Goal: Information Seeking & Learning: Get advice/opinions

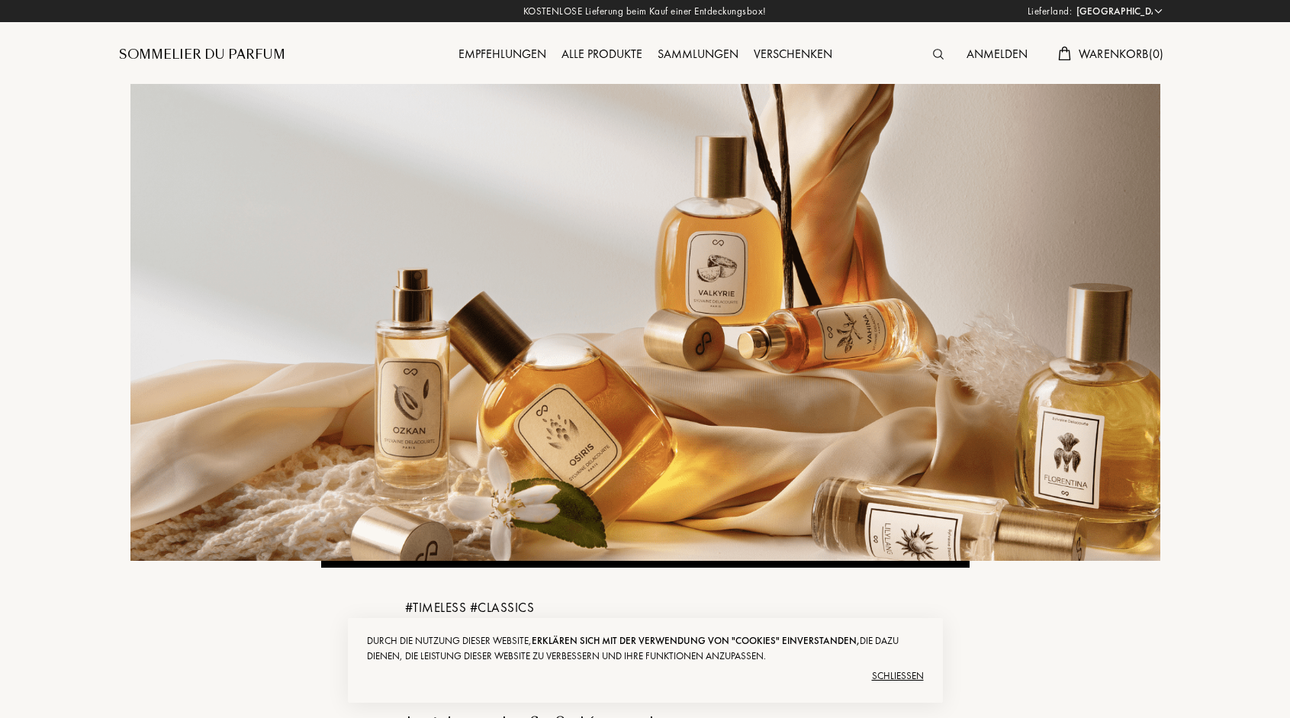
select select "DE"
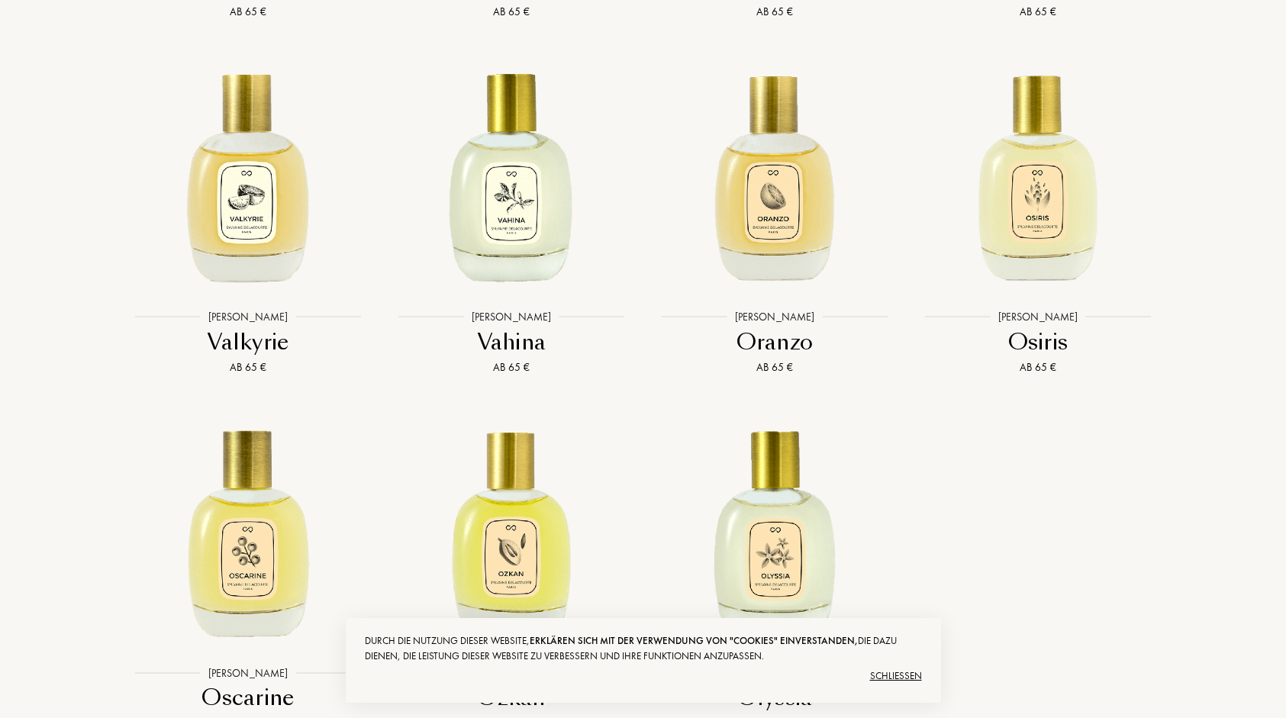
scroll to position [3752, 0]
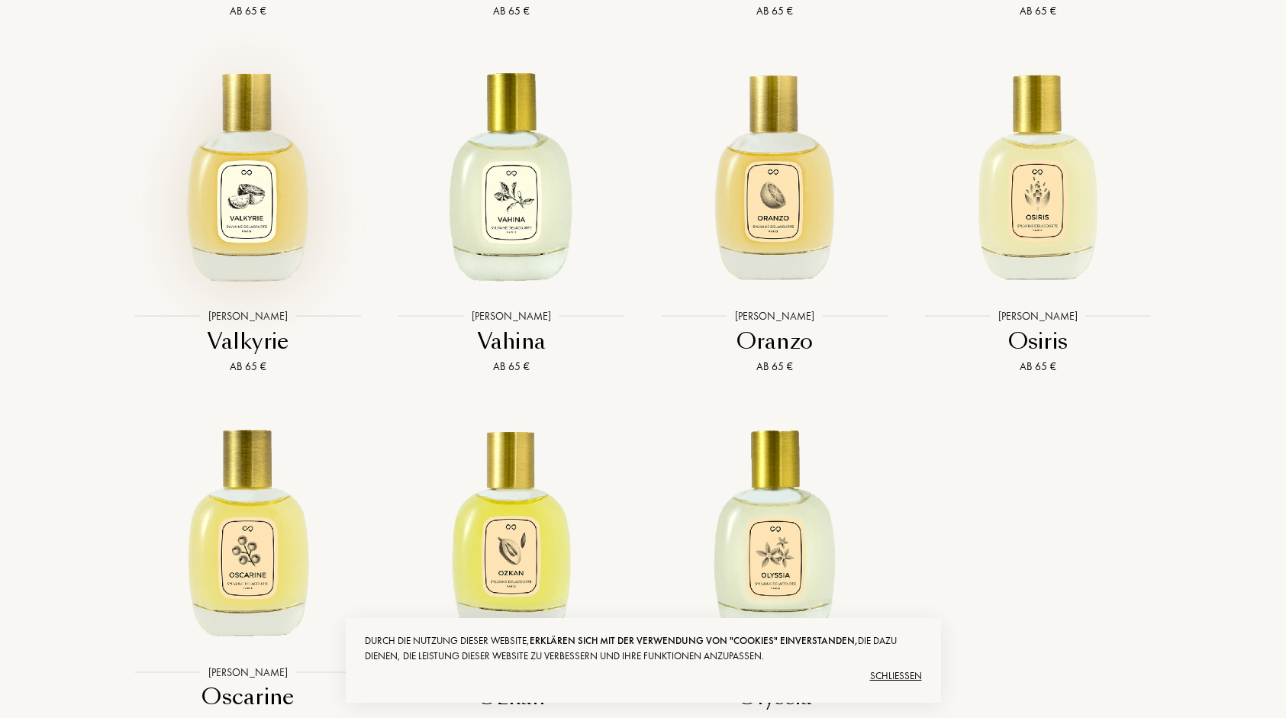
click at [259, 275] on img at bounding box center [248, 173] width 237 height 237
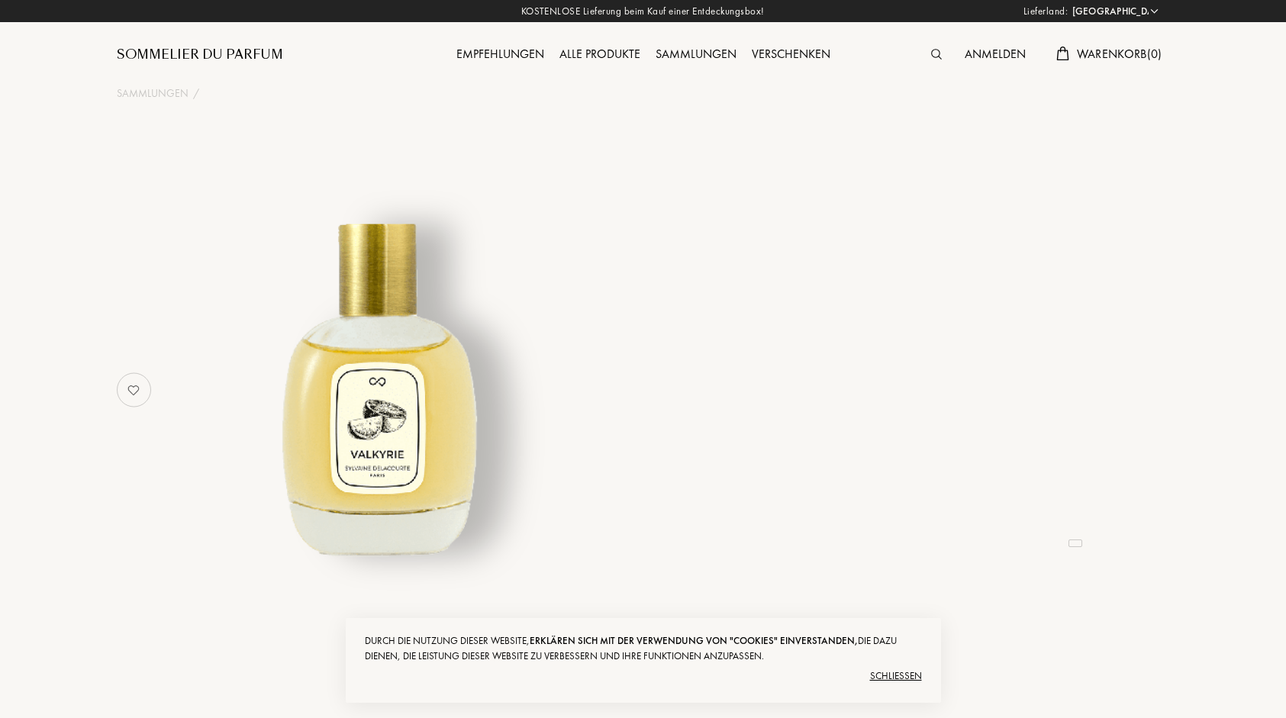
select select "DE"
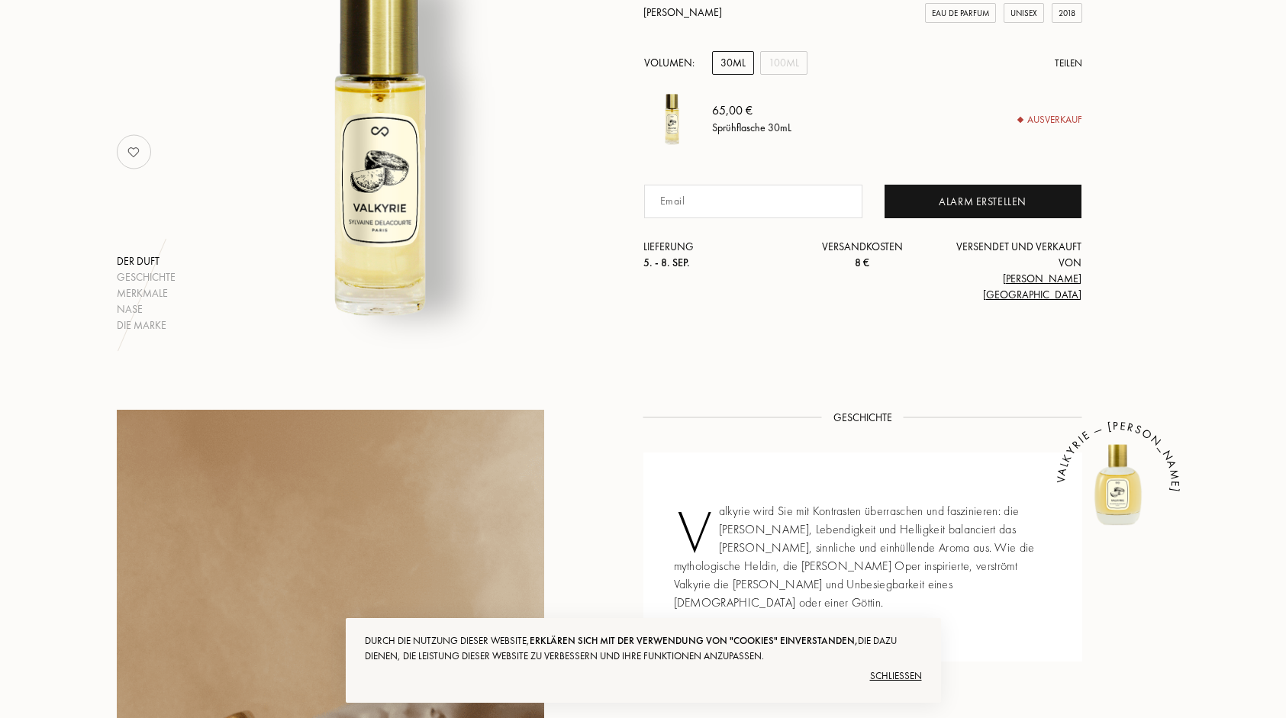
scroll to position [237, 0]
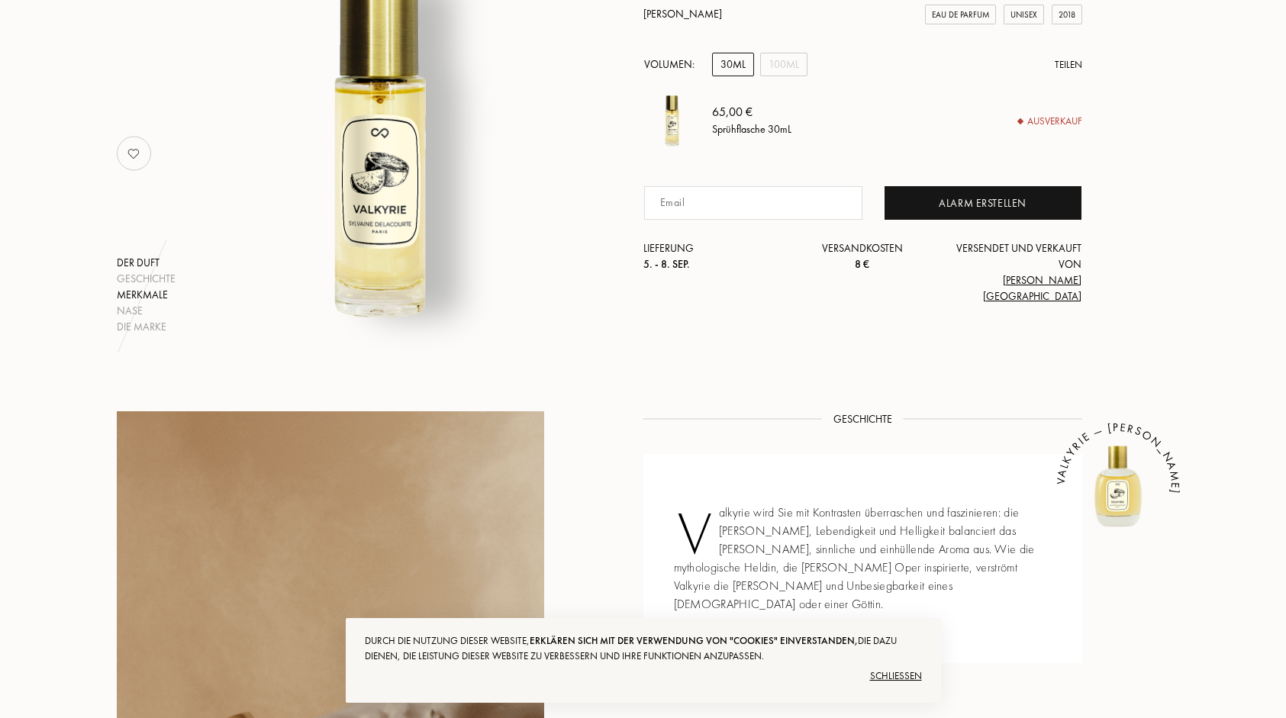
click at [134, 294] on div "Merkmale" at bounding box center [146, 295] width 59 height 16
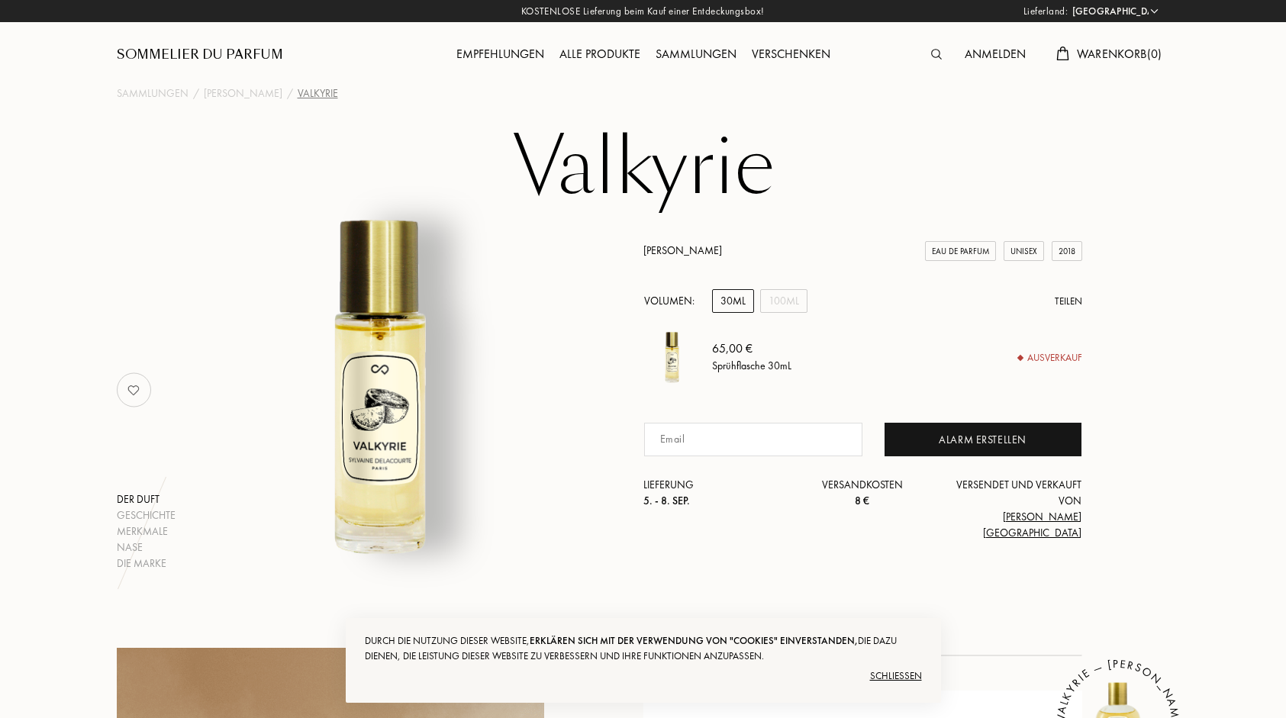
scroll to position [0, 0]
click at [279, 96] on div "[PERSON_NAME]" at bounding box center [243, 93] width 79 height 16
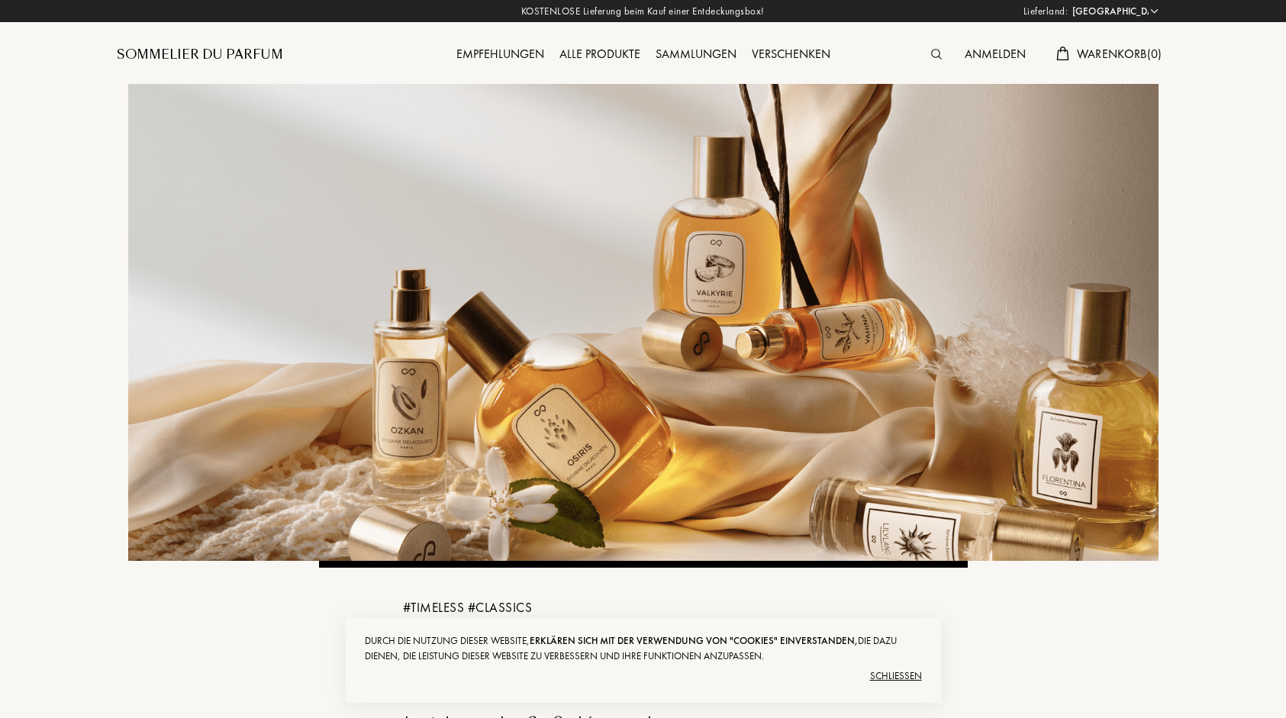
select select "DE"
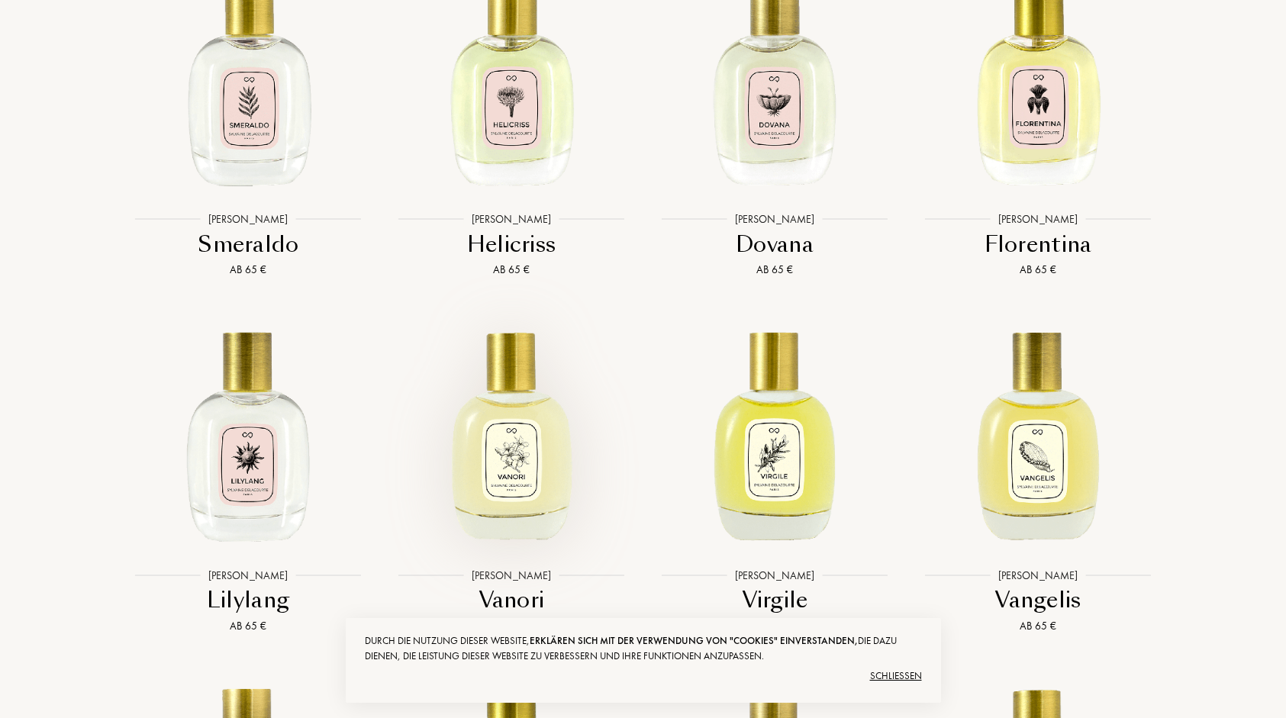
scroll to position [3137, 0]
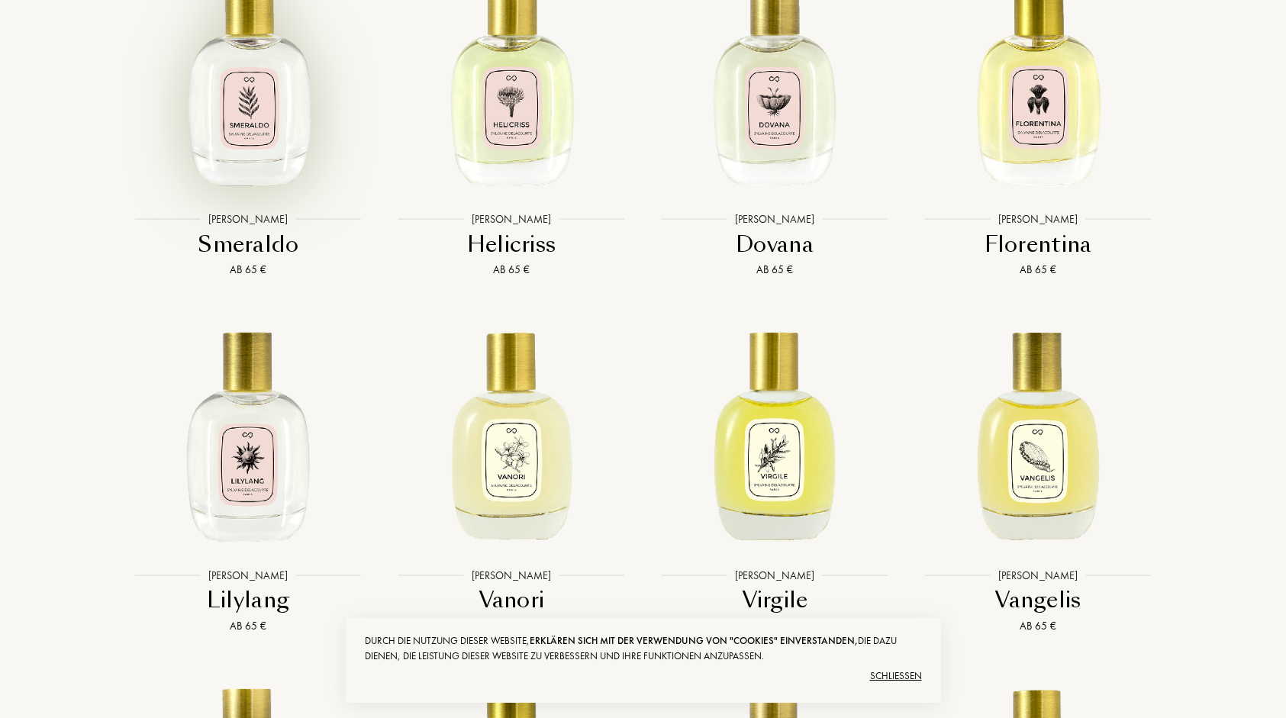
click at [264, 172] on img at bounding box center [248, 76] width 237 height 237
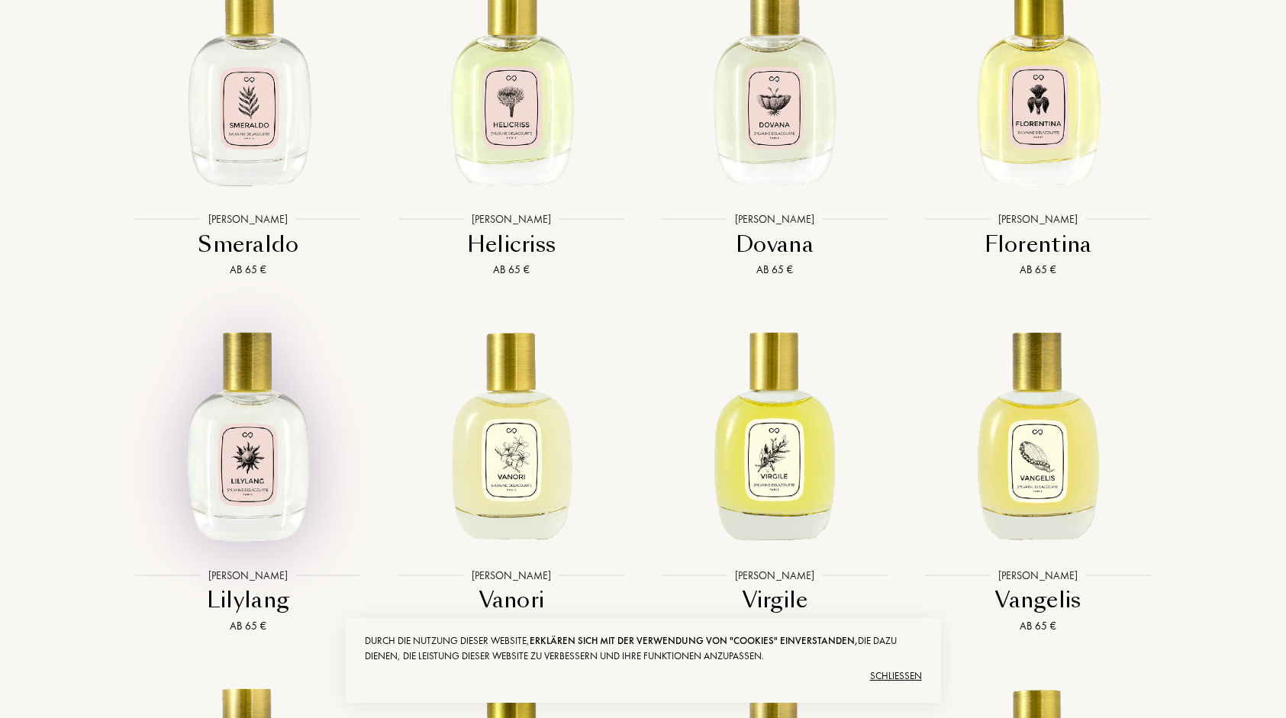
click at [267, 532] on img at bounding box center [248, 432] width 237 height 237
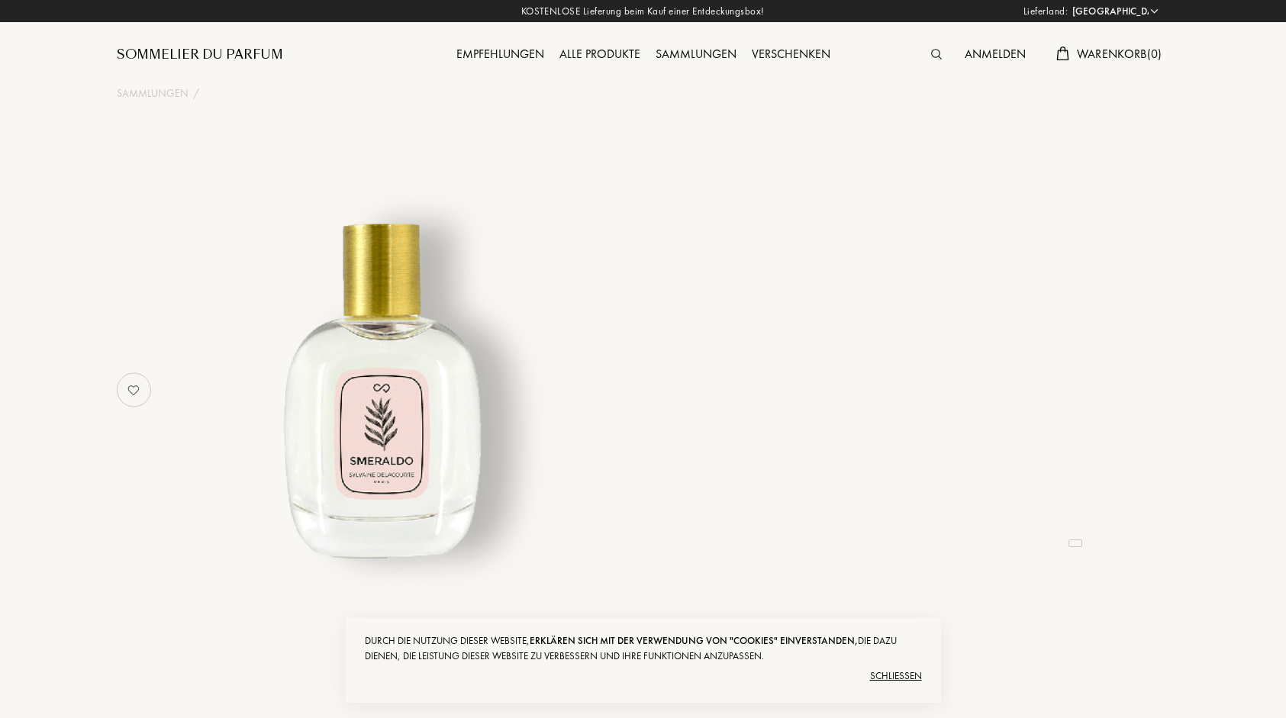
select select "DE"
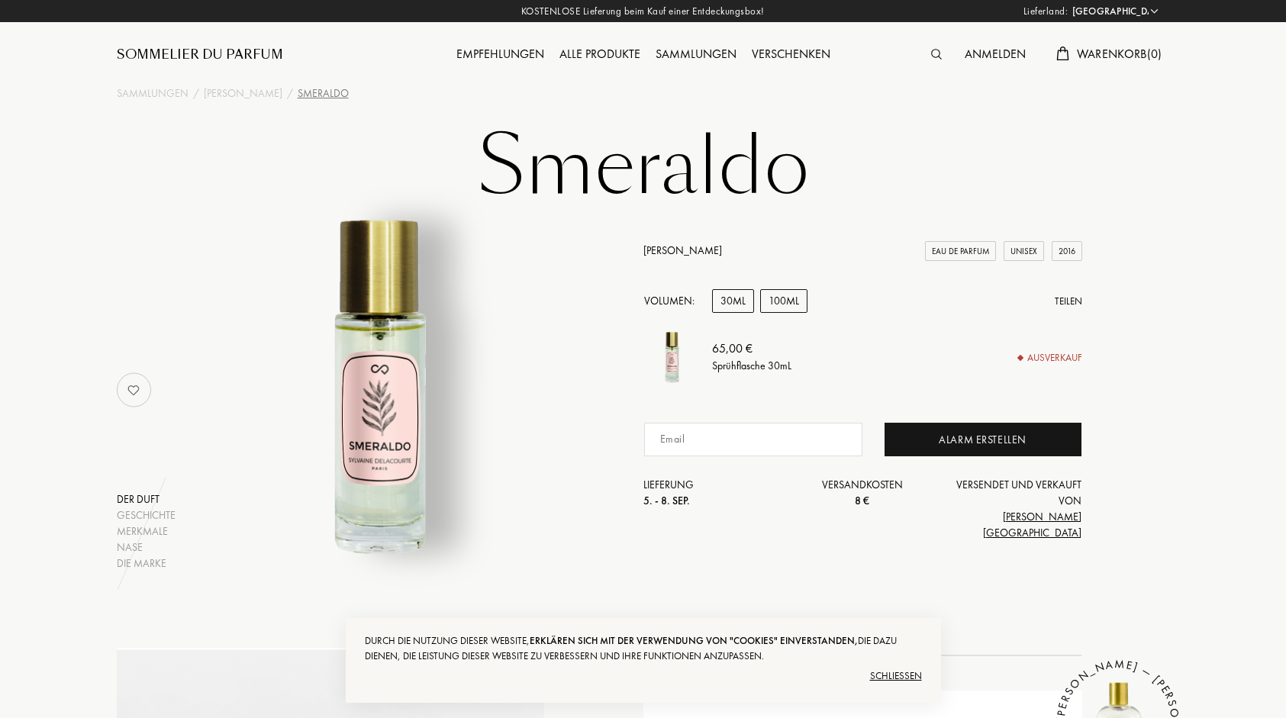
click at [784, 313] on div "100mL" at bounding box center [783, 301] width 47 height 24
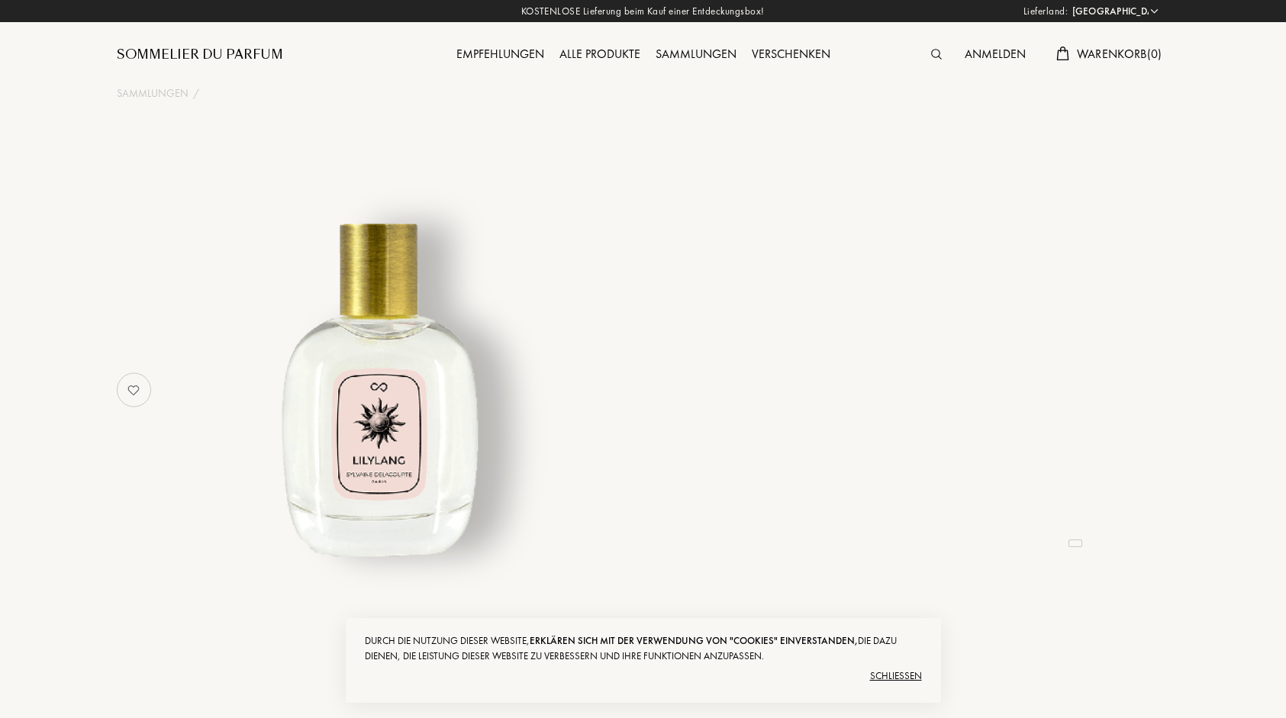
select select "DE"
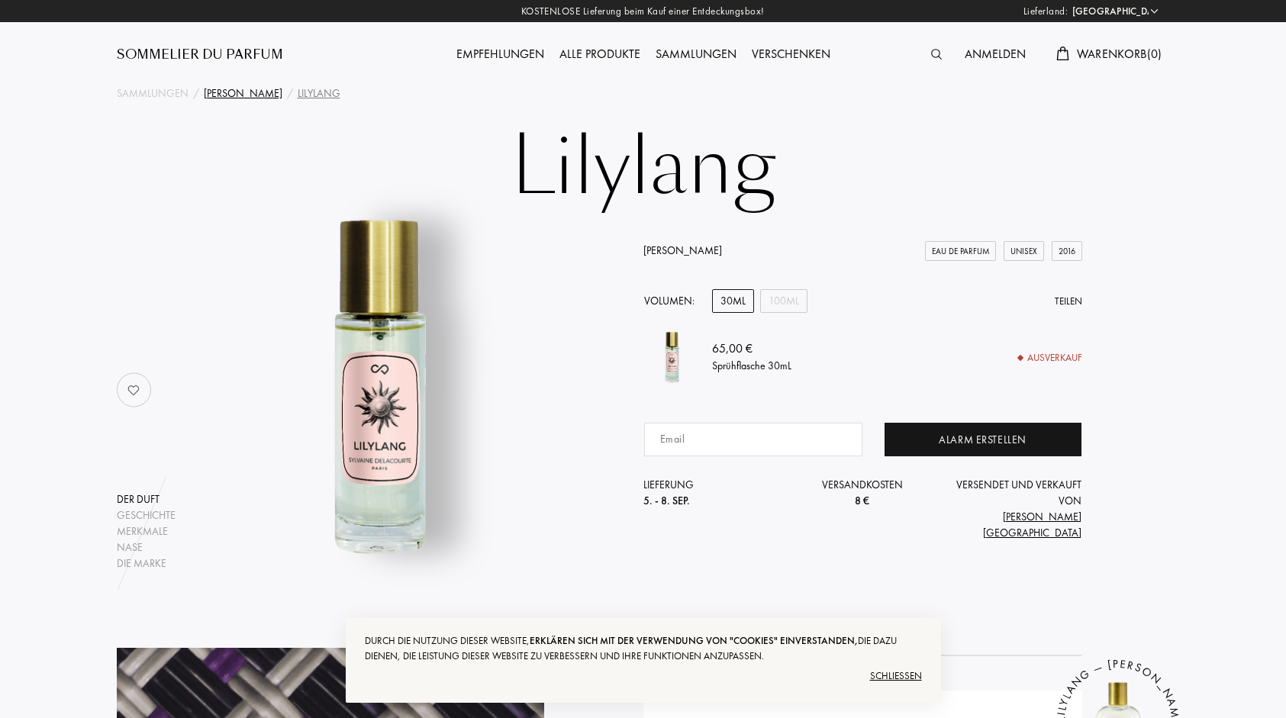
click at [246, 95] on div "[PERSON_NAME]" at bounding box center [243, 93] width 79 height 16
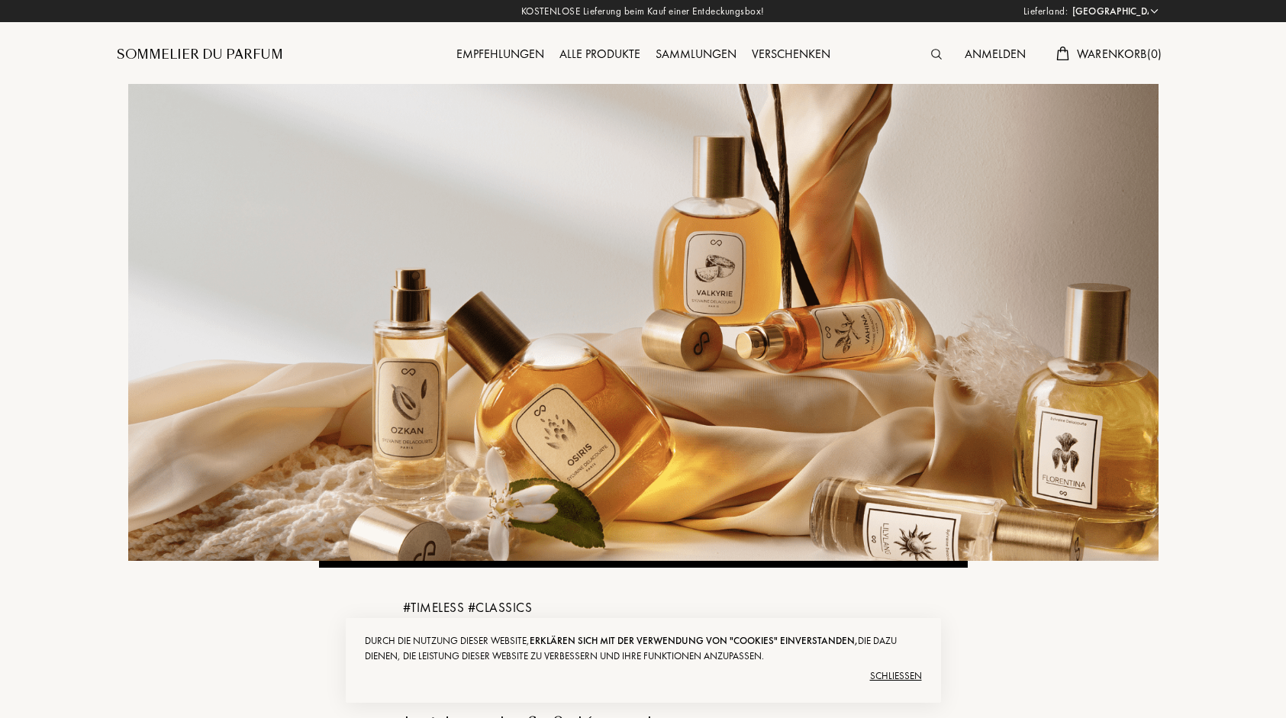
select select "DE"
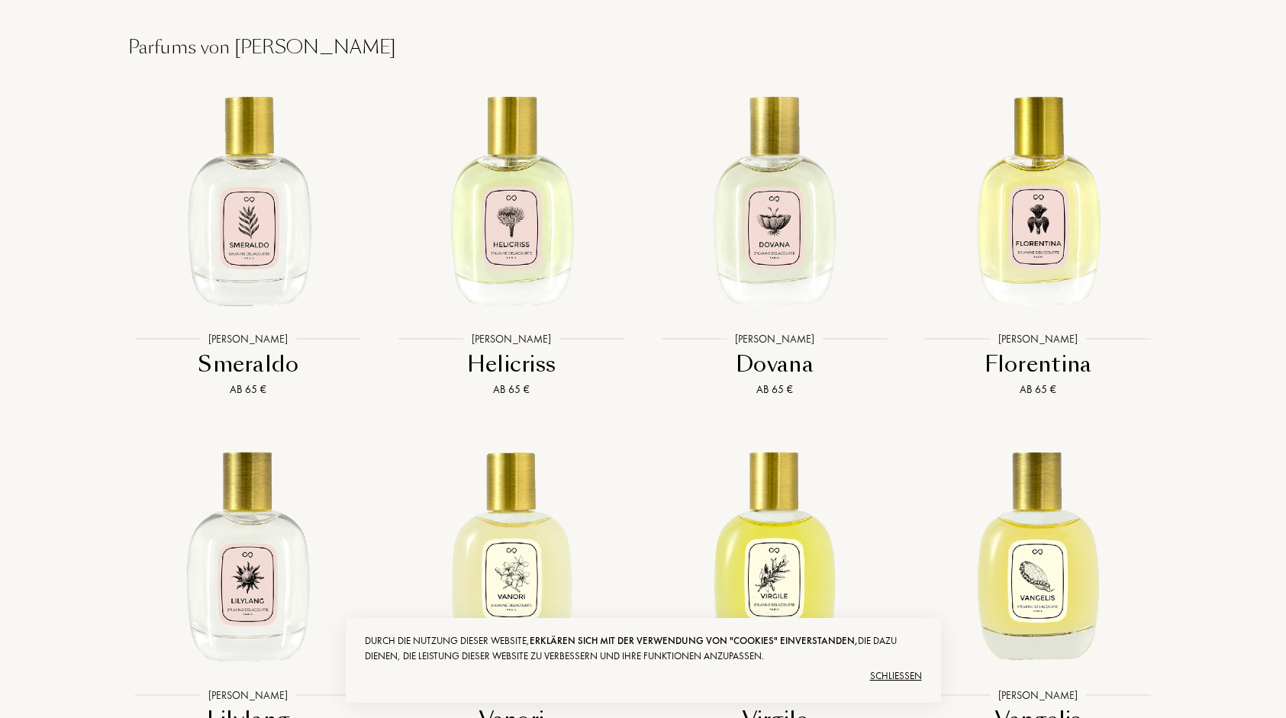
scroll to position [3018, 0]
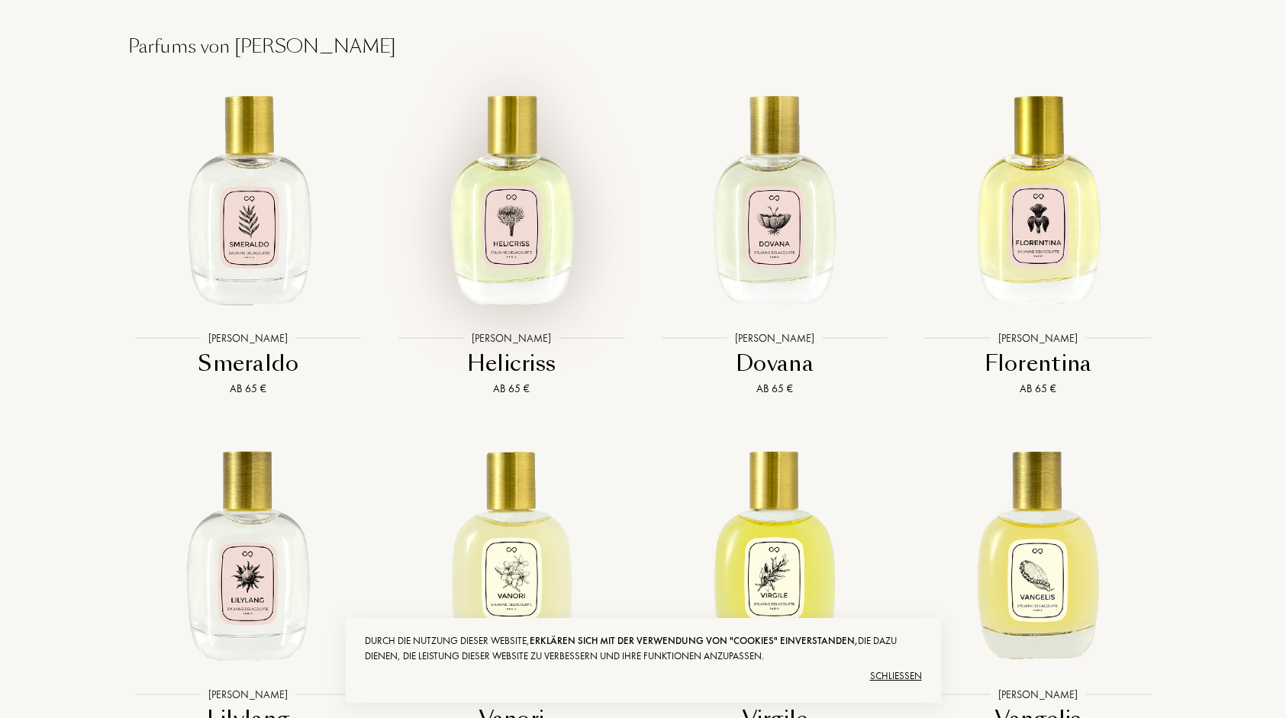
click at [534, 303] on img at bounding box center [511, 195] width 237 height 237
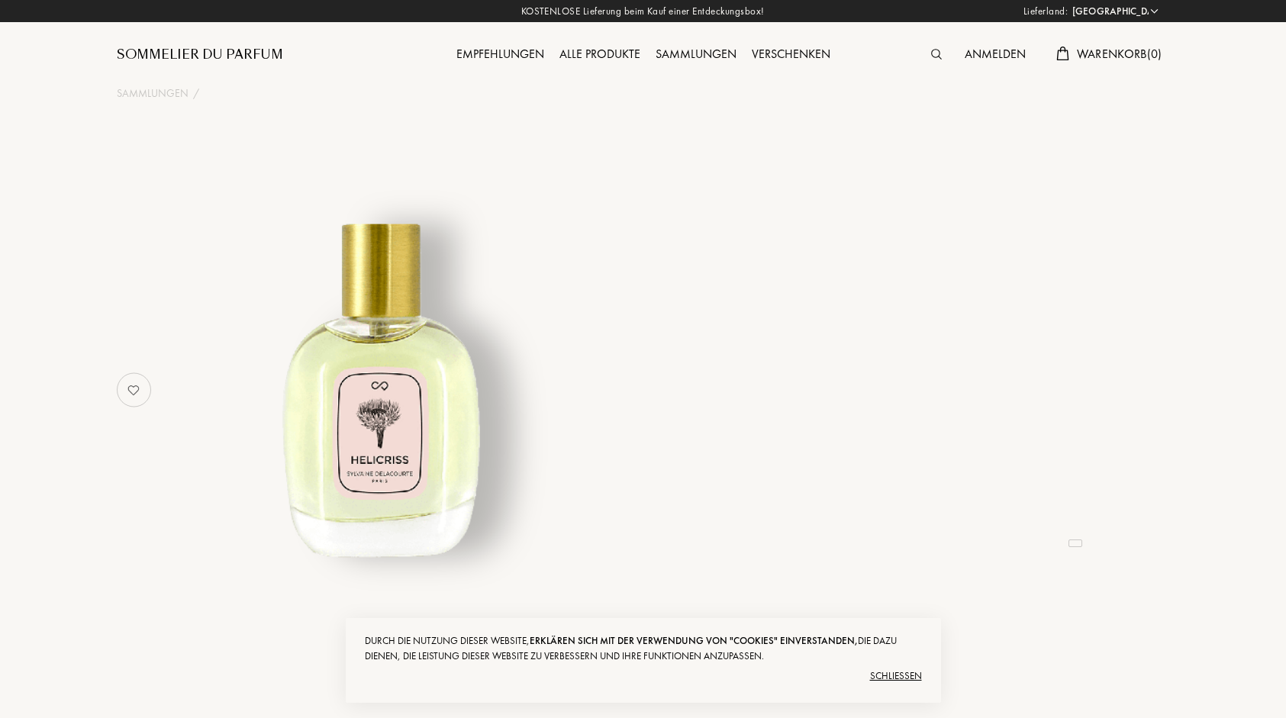
select select "DE"
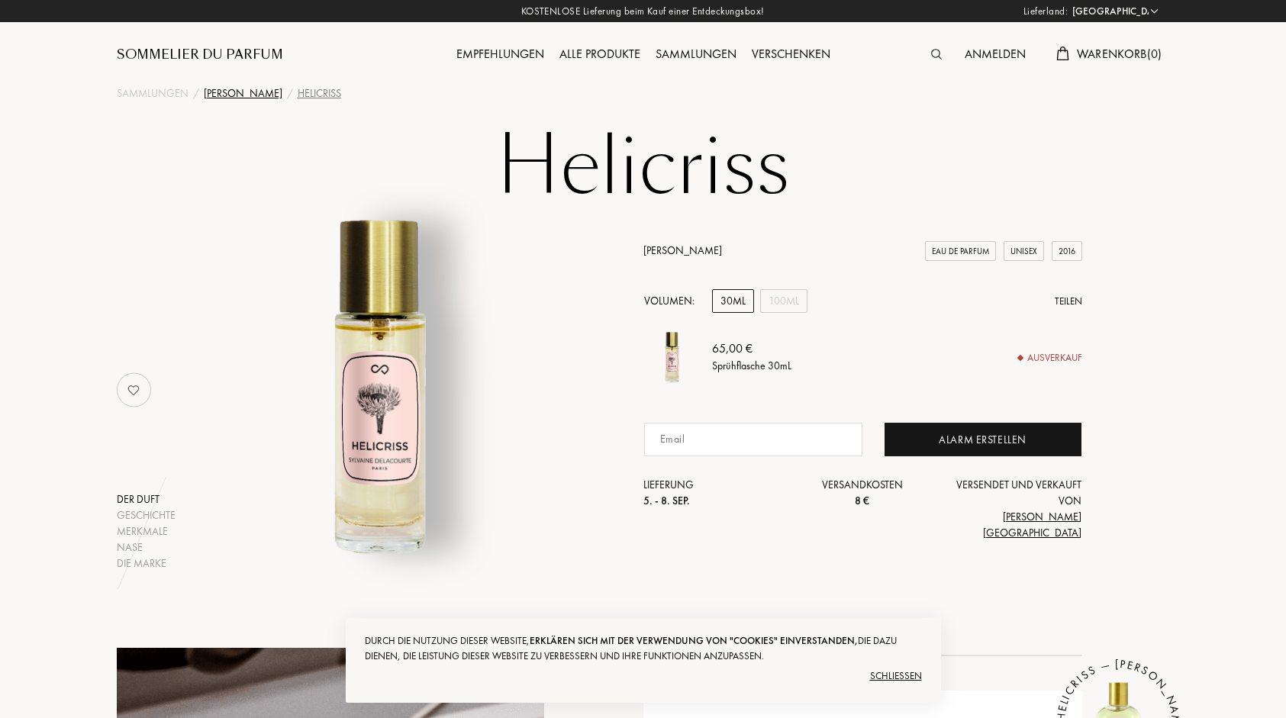
click at [239, 92] on div "[PERSON_NAME]" at bounding box center [243, 93] width 79 height 16
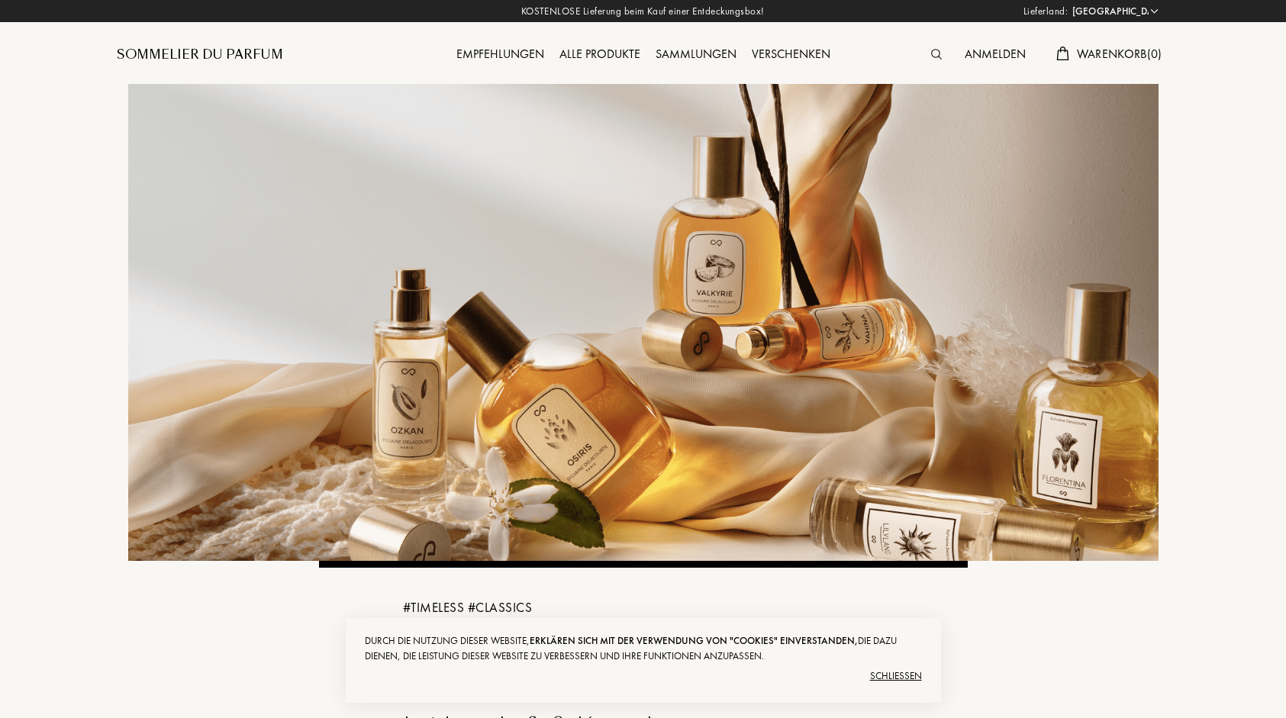
select select "DE"
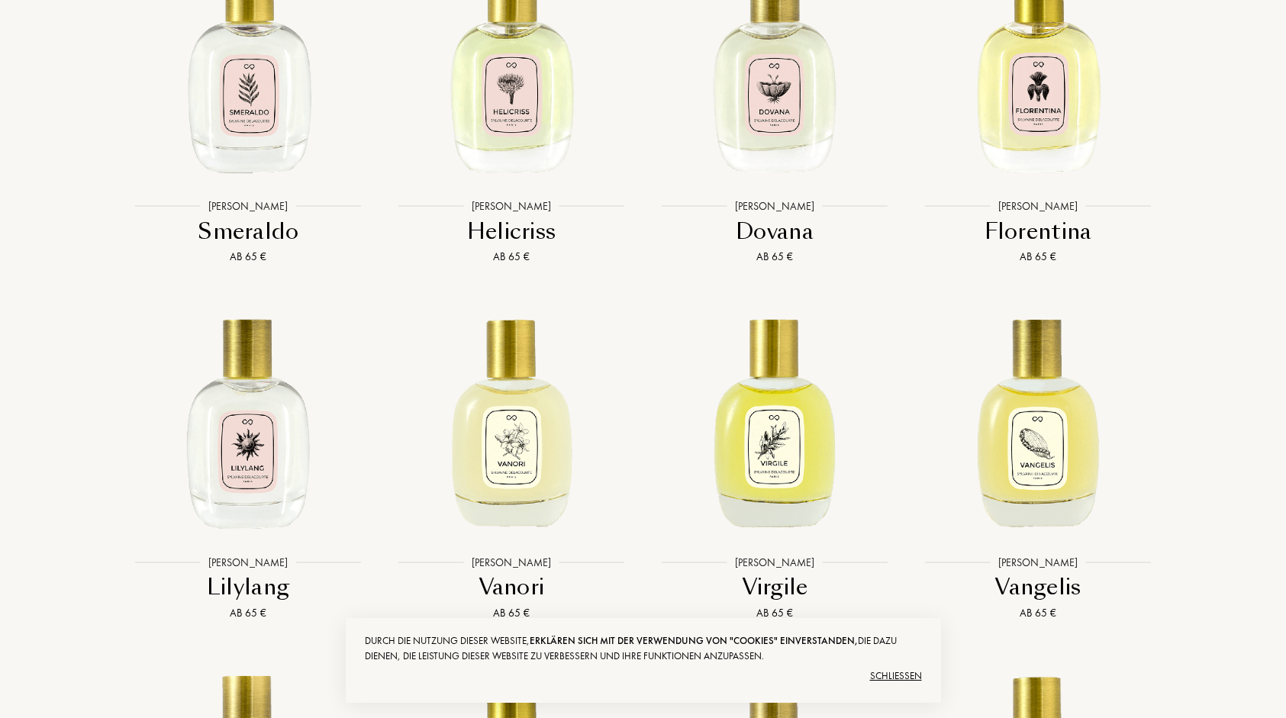
scroll to position [3155, 0]
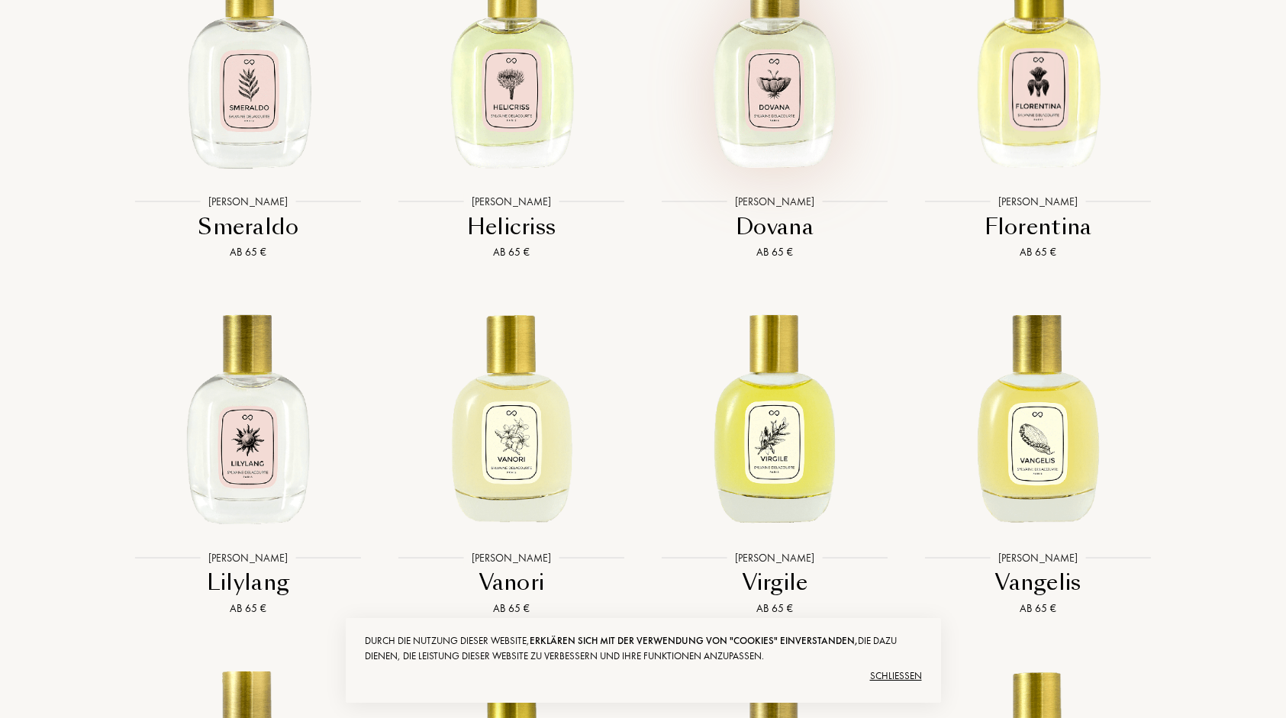
click at [787, 145] on img at bounding box center [774, 58] width 237 height 237
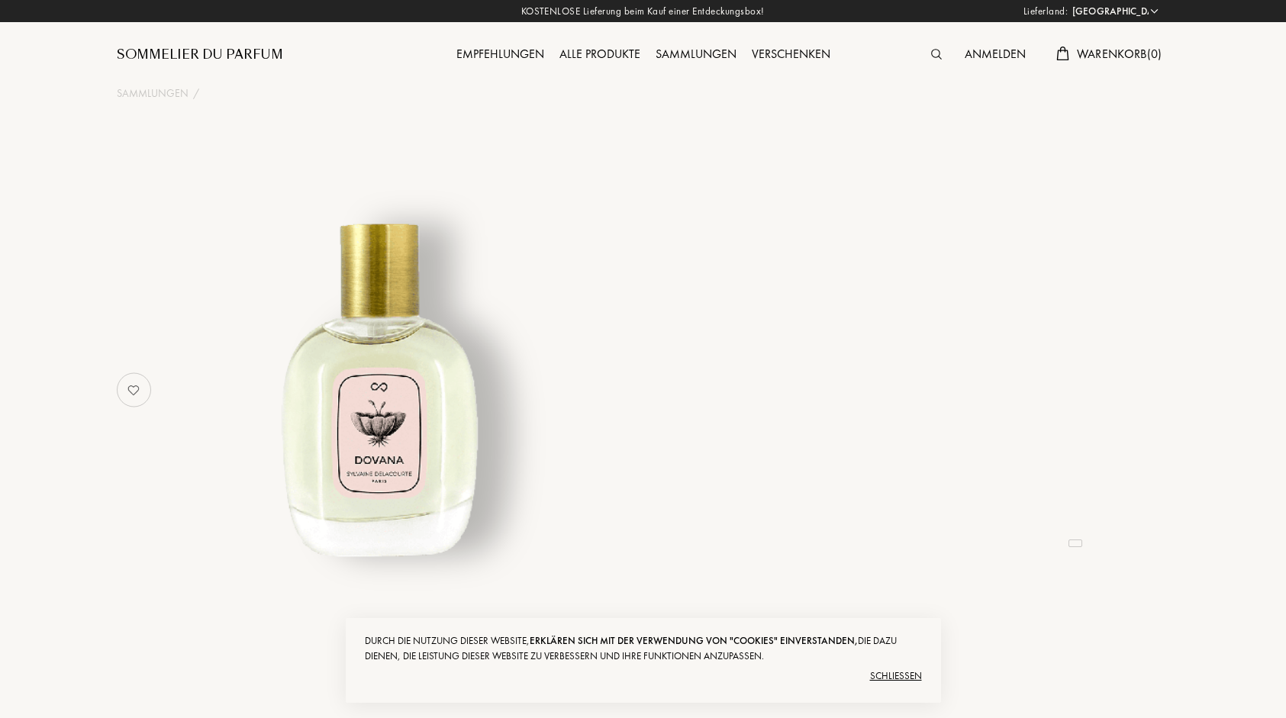
select select "DE"
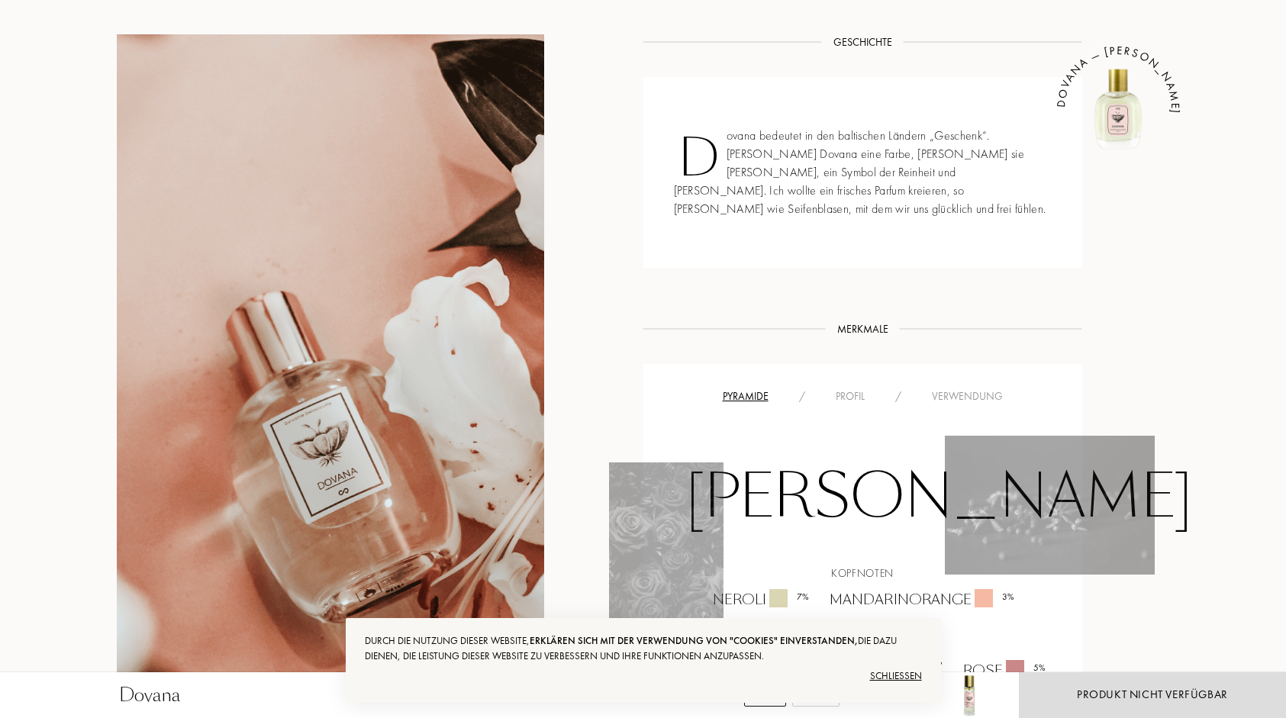
scroll to position [615, 0]
click at [854, 387] on div "Profil" at bounding box center [850, 395] width 60 height 16
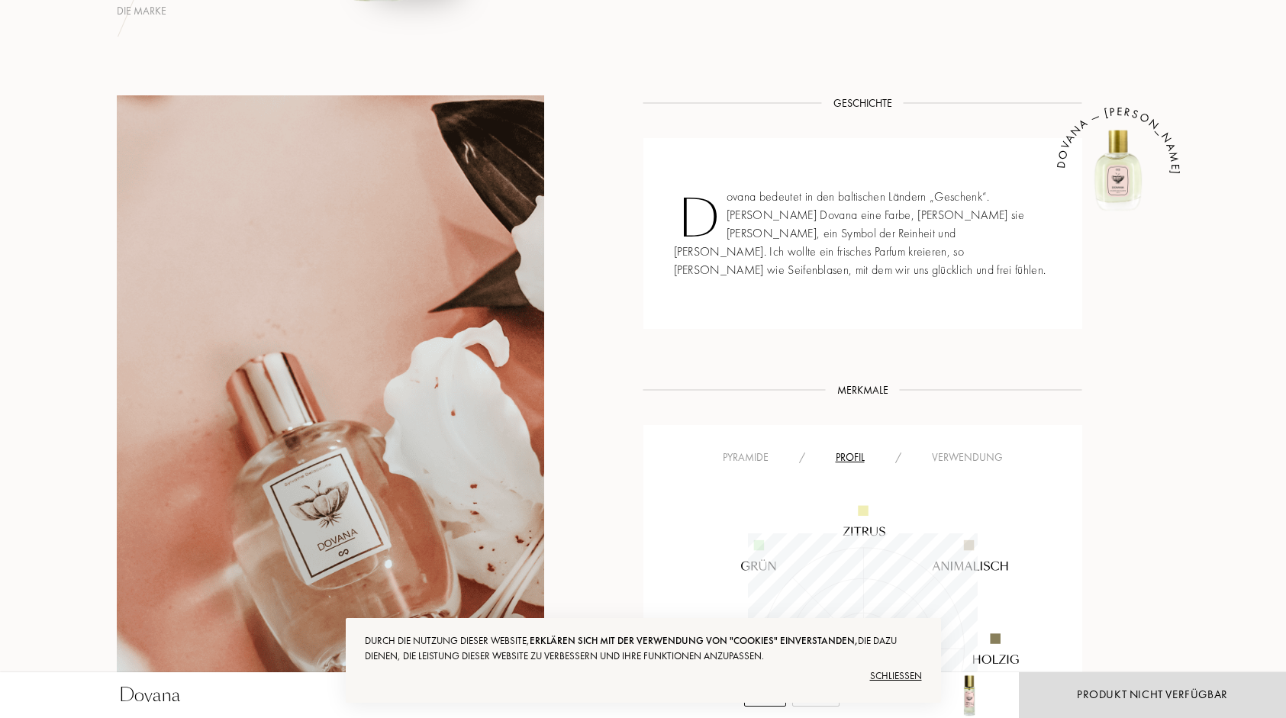
scroll to position [552, 0]
click at [940, 449] on div "Verwendung" at bounding box center [966, 457] width 101 height 16
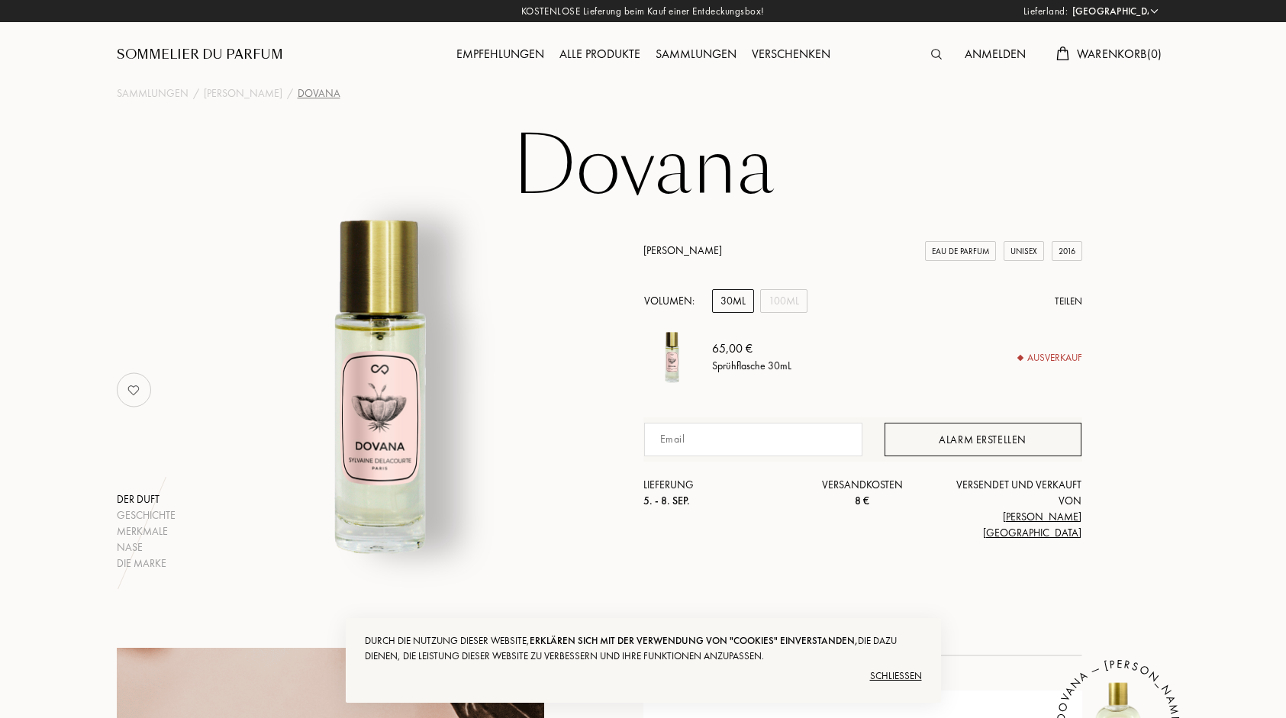
scroll to position [2, 0]
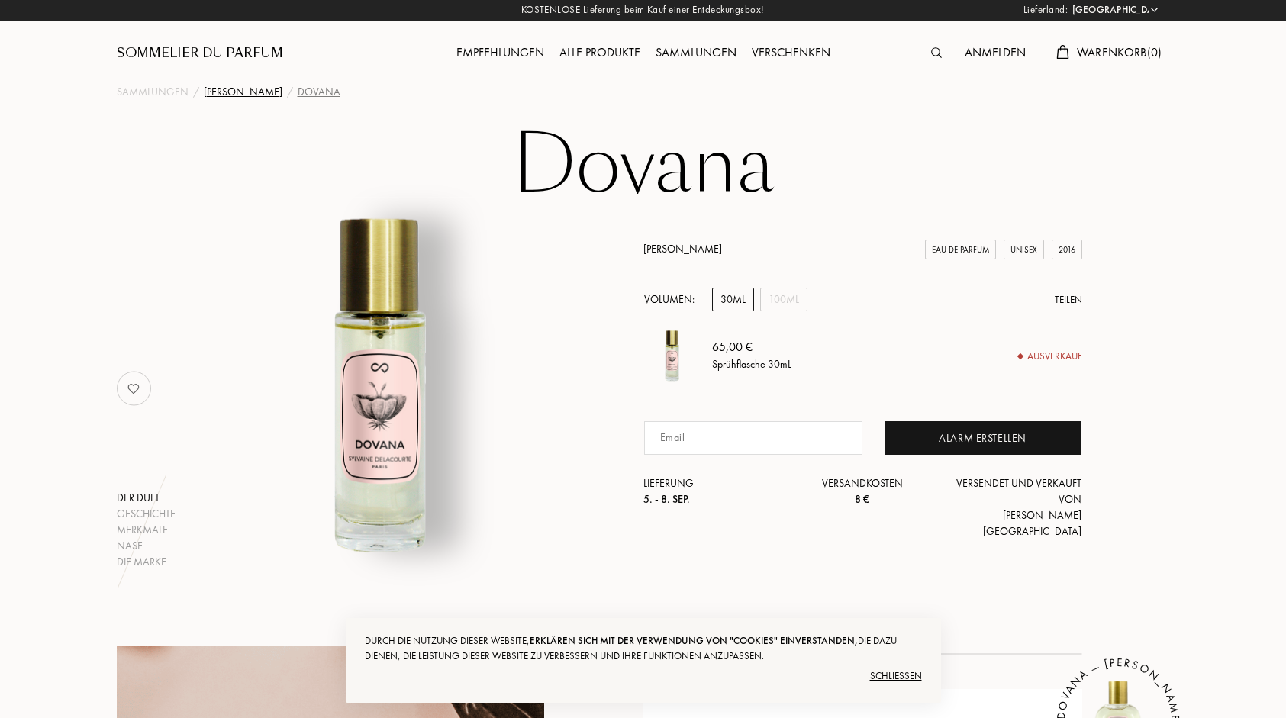
click at [250, 92] on div "[PERSON_NAME]" at bounding box center [243, 92] width 79 height 16
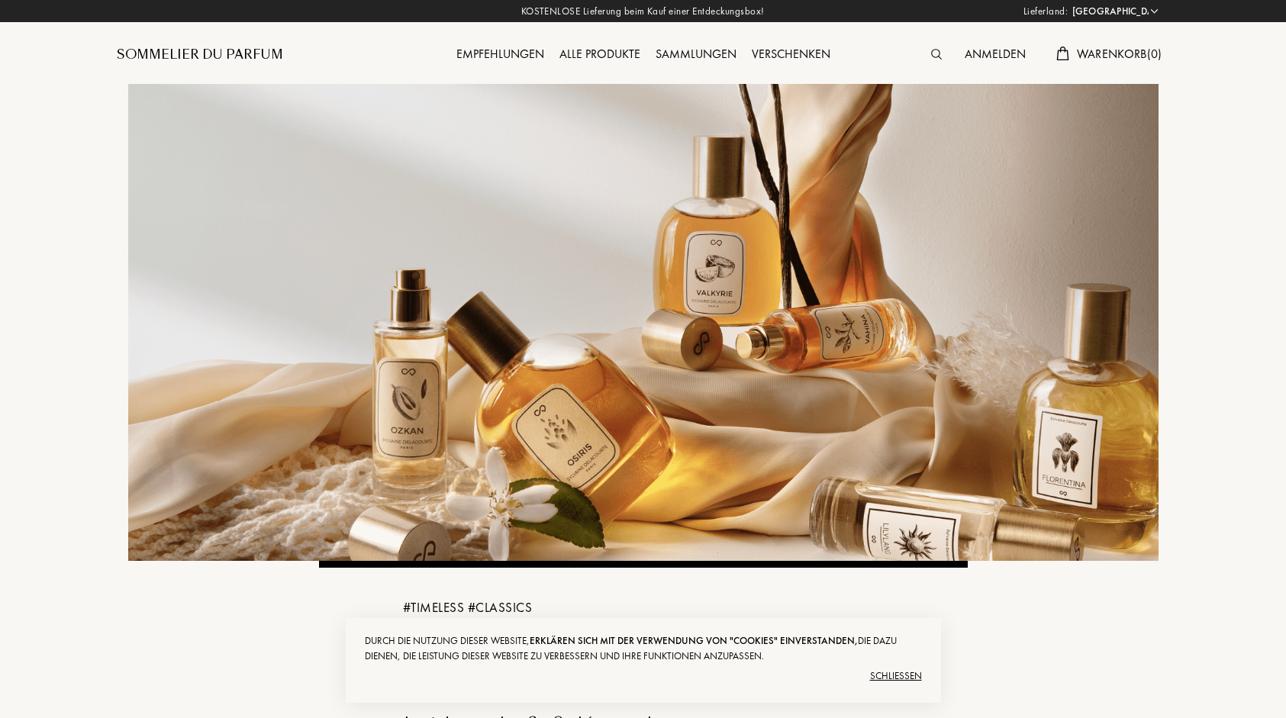
select select "DE"
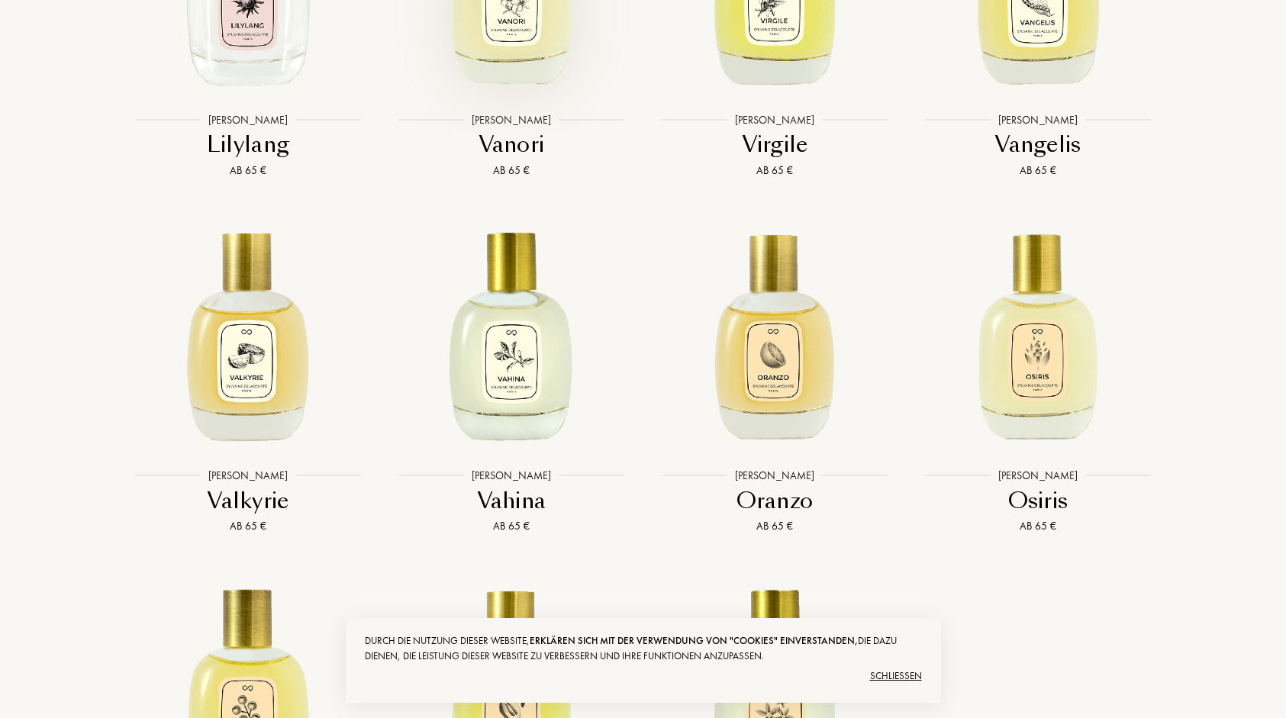
scroll to position [3595, 0]
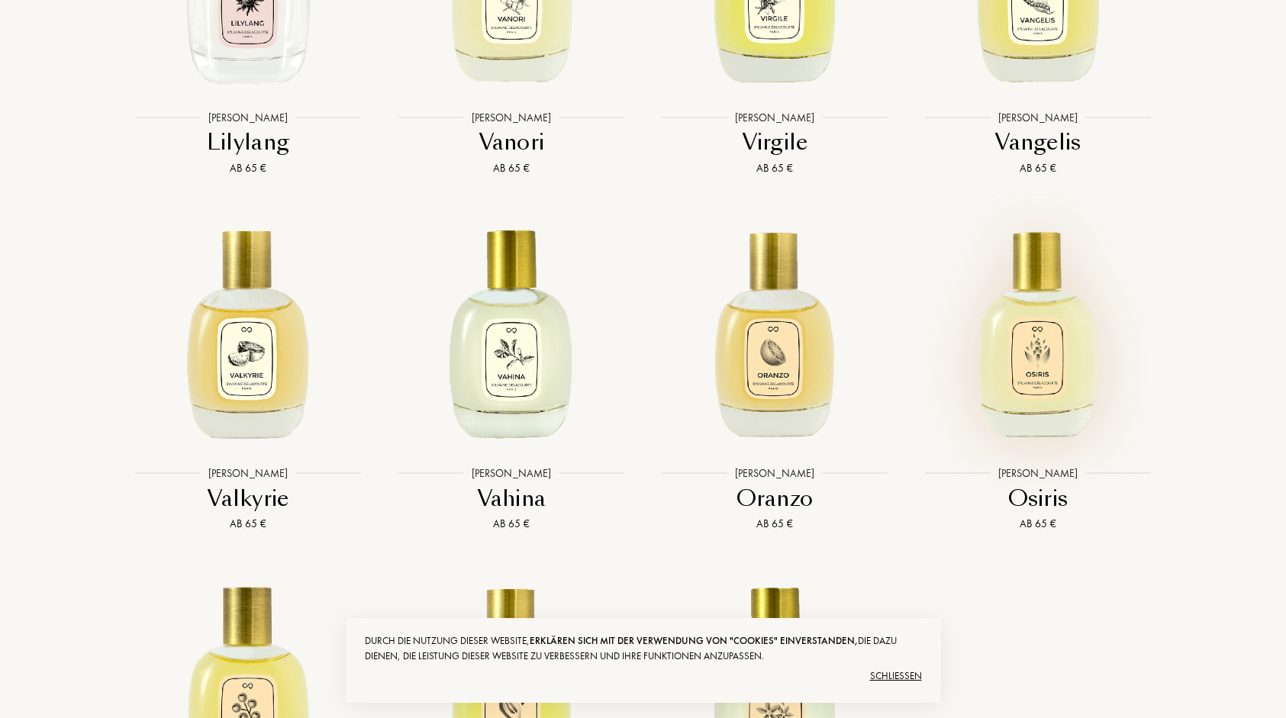
click at [1036, 404] on img at bounding box center [1037, 330] width 237 height 237
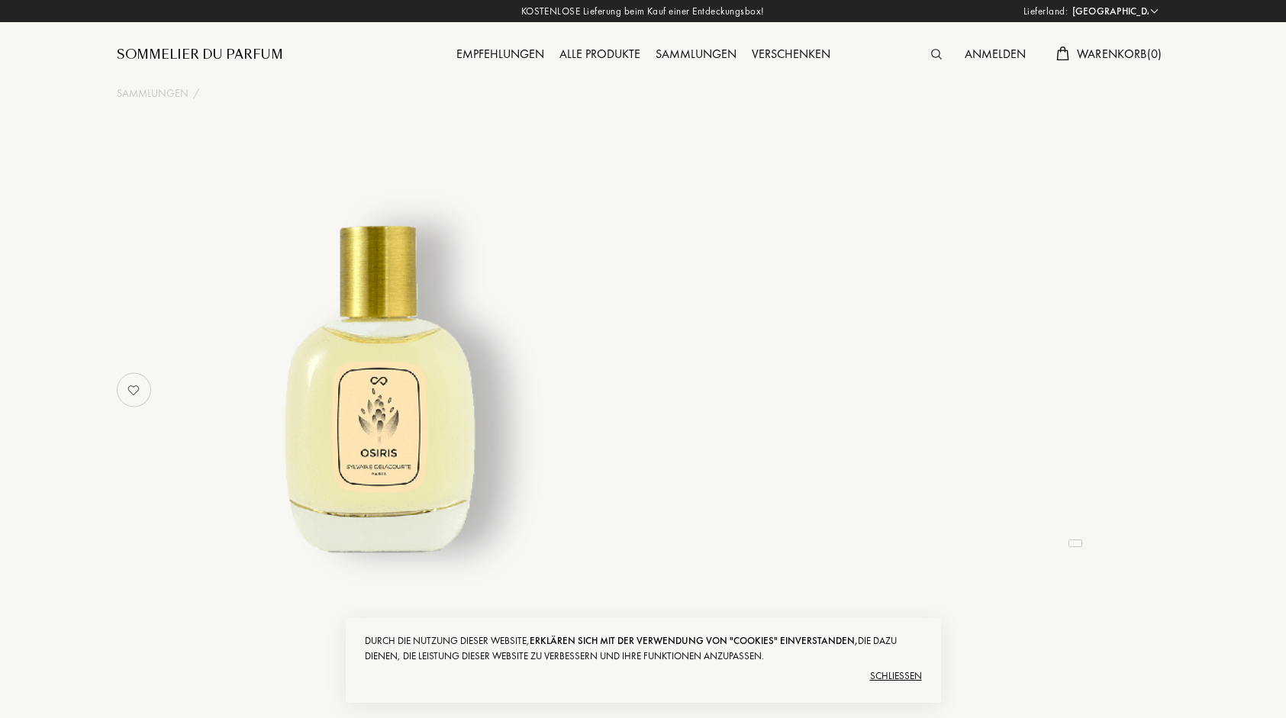
select select "DE"
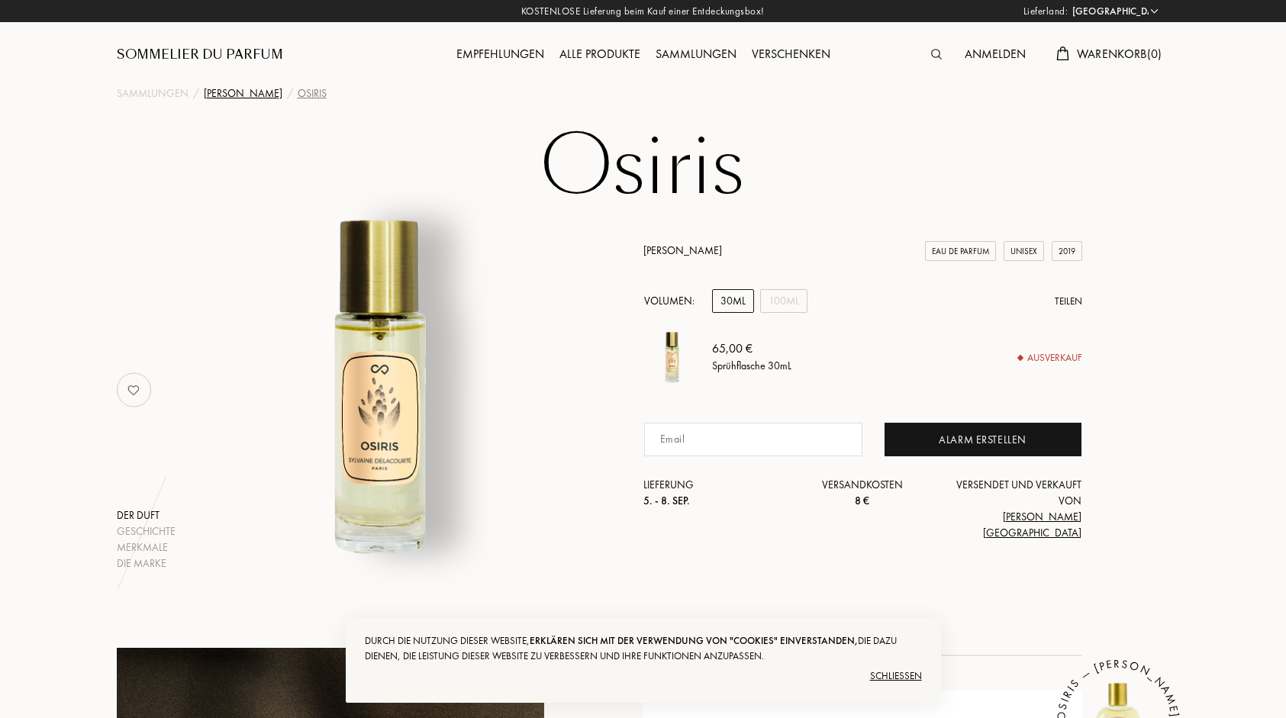
click at [261, 93] on div "[PERSON_NAME]" at bounding box center [243, 93] width 79 height 16
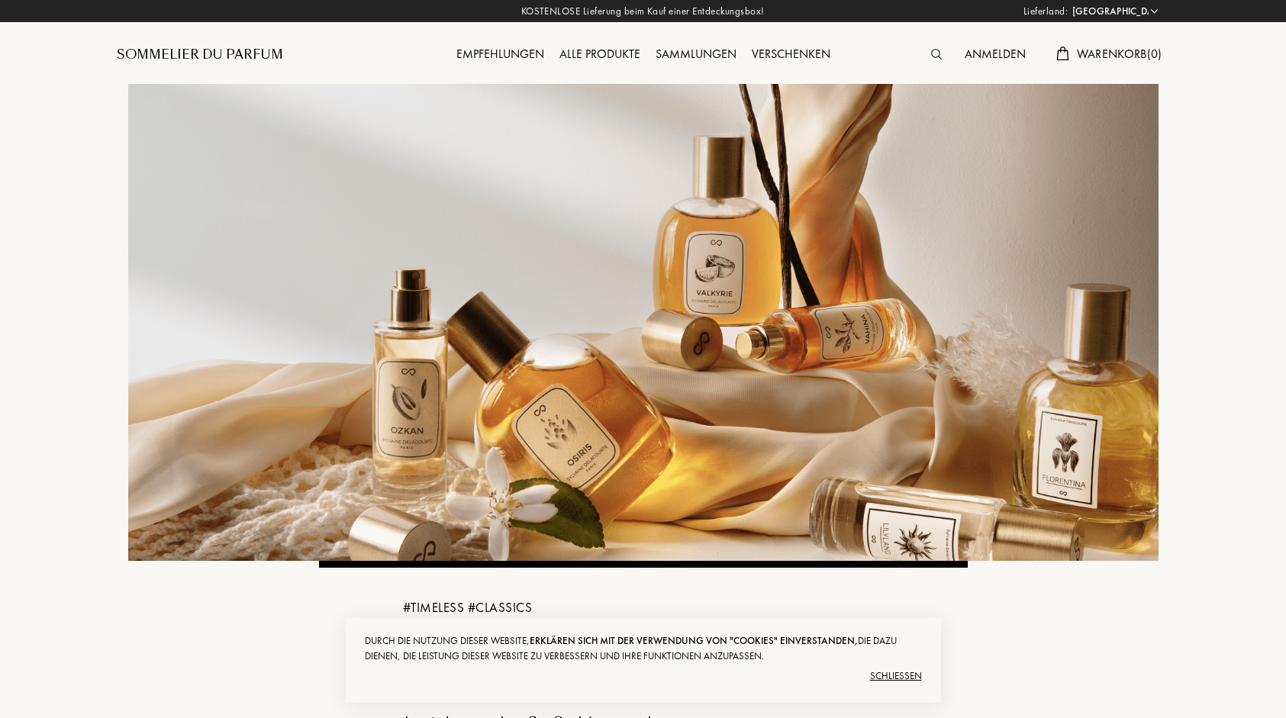
select select "DE"
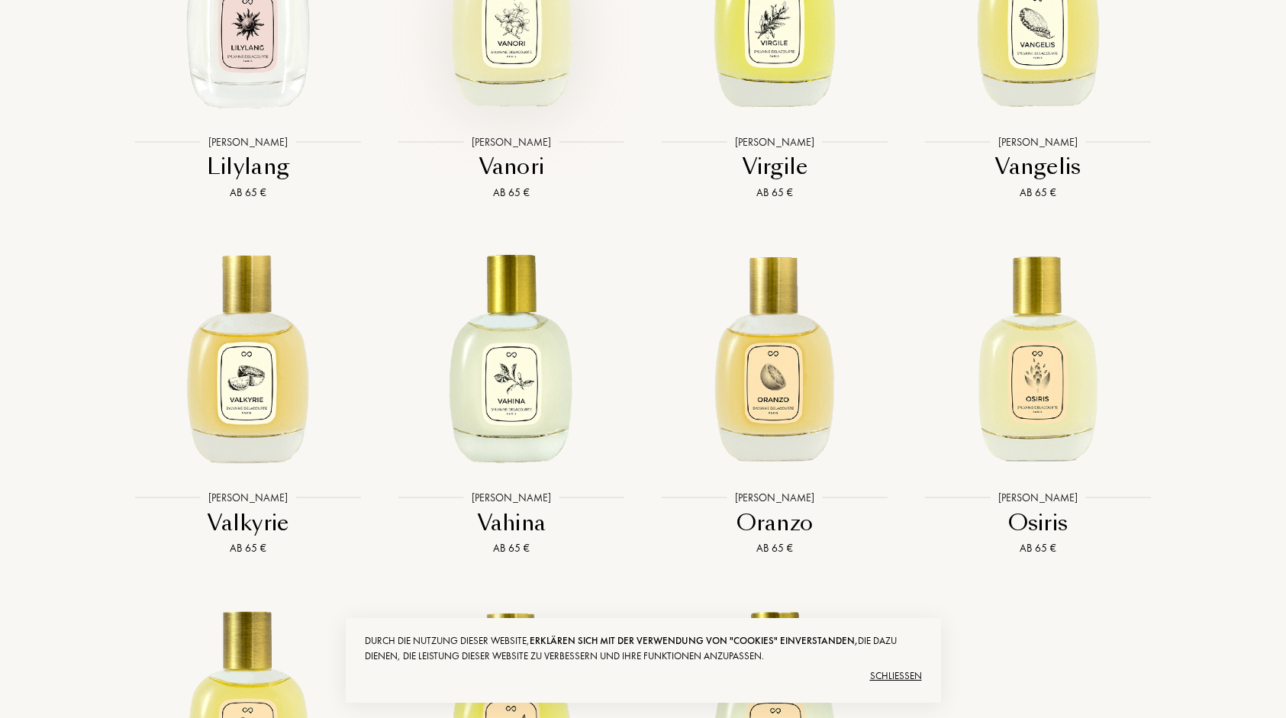
scroll to position [3572, 0]
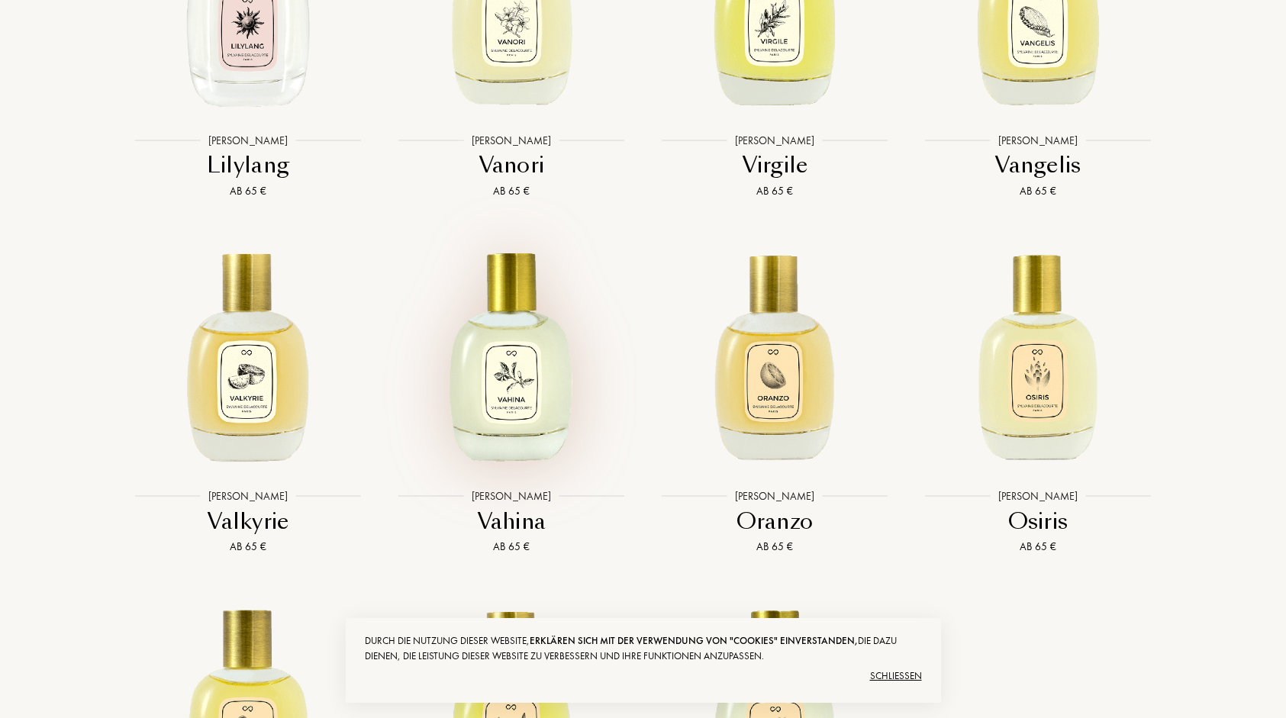
click at [511, 454] on img at bounding box center [511, 353] width 237 height 237
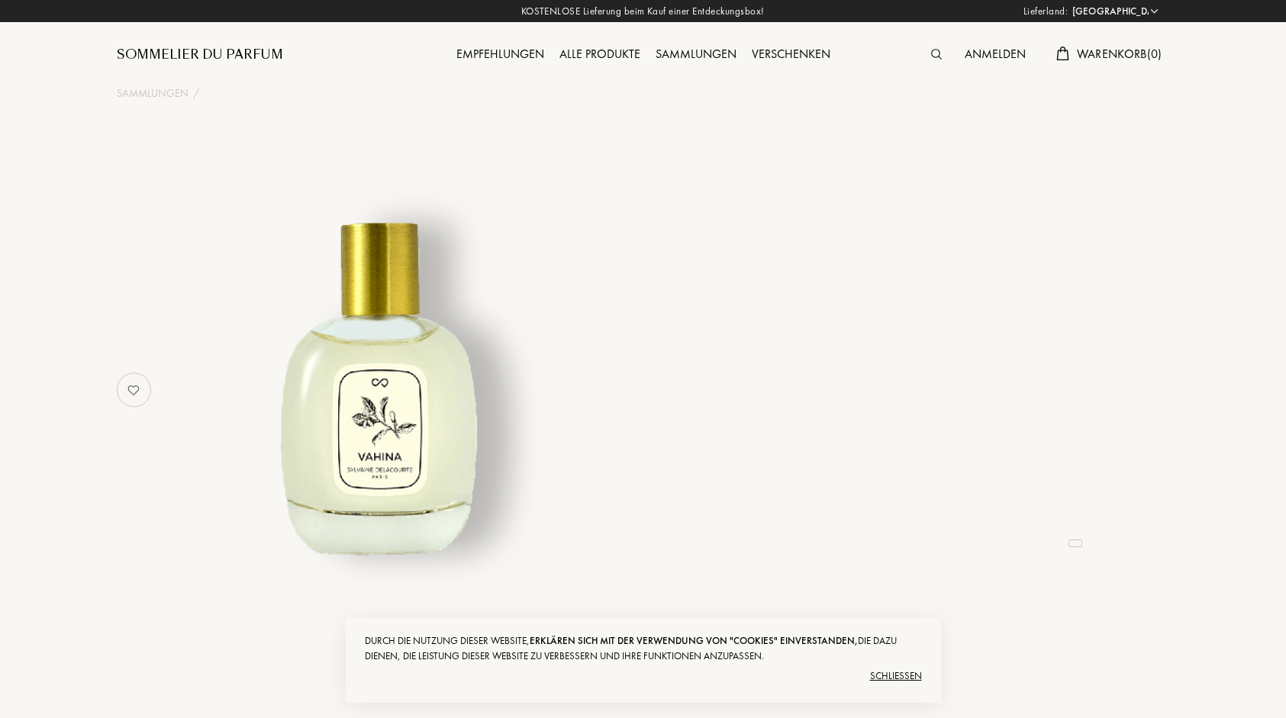
select select "DE"
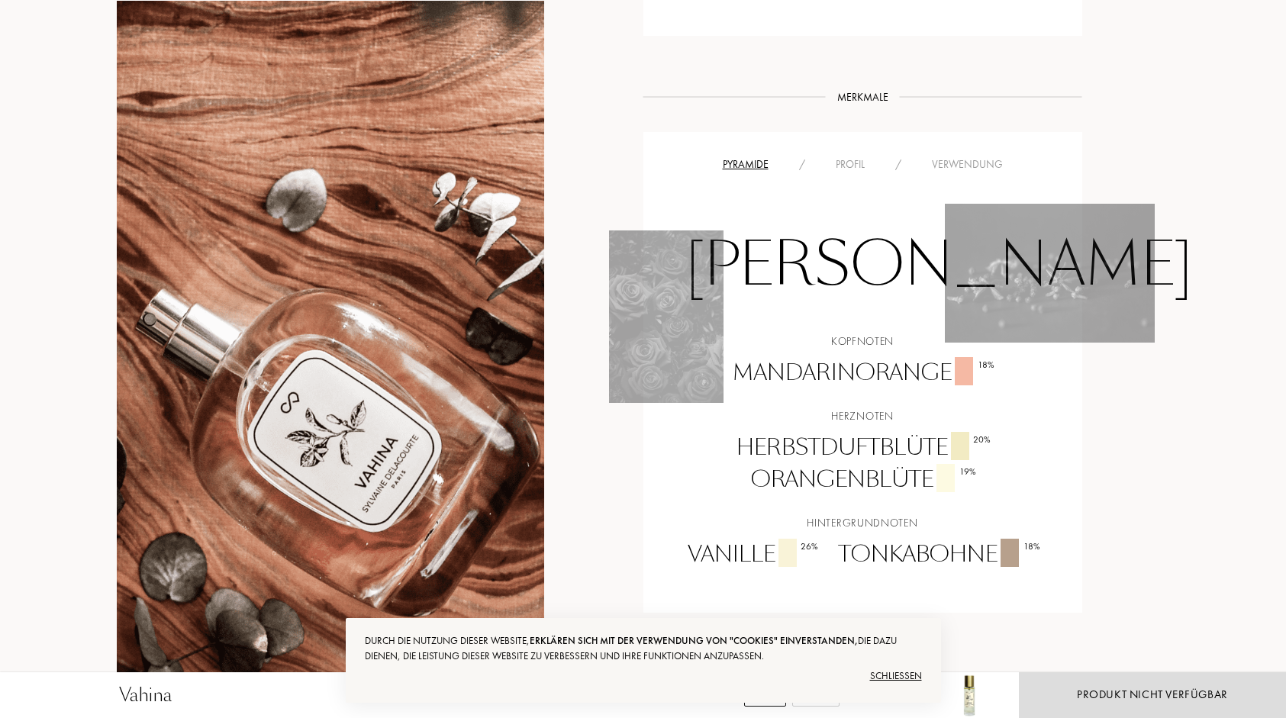
scroll to position [864, 0]
click at [850, 161] on div "Profil" at bounding box center [850, 164] width 60 height 16
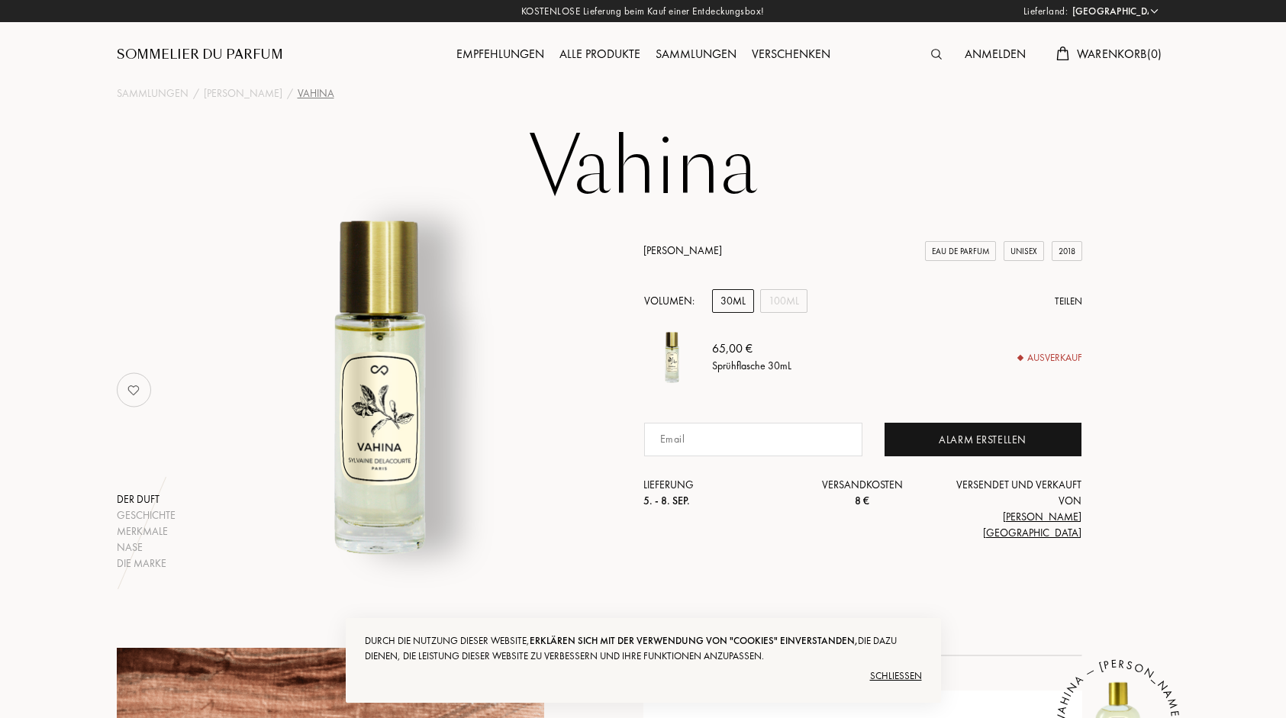
scroll to position [0, 0]
click at [282, 95] on div "[PERSON_NAME]" at bounding box center [243, 93] width 79 height 16
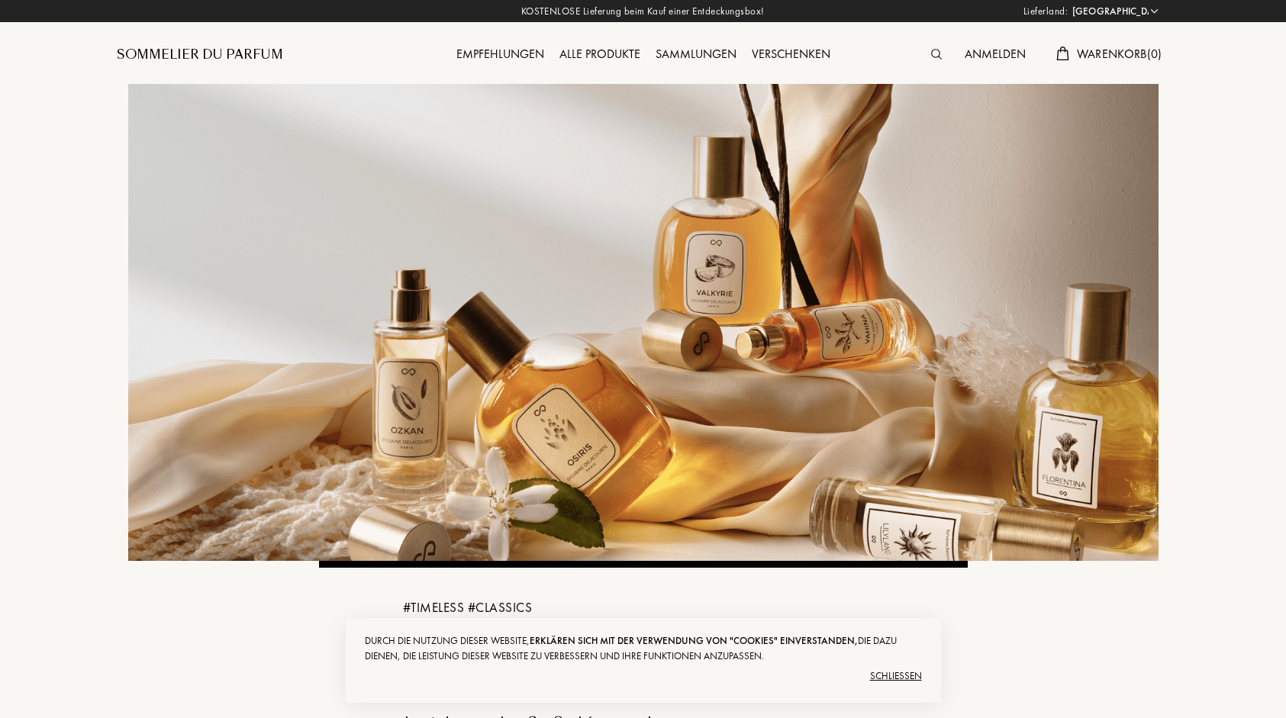
select select "DE"
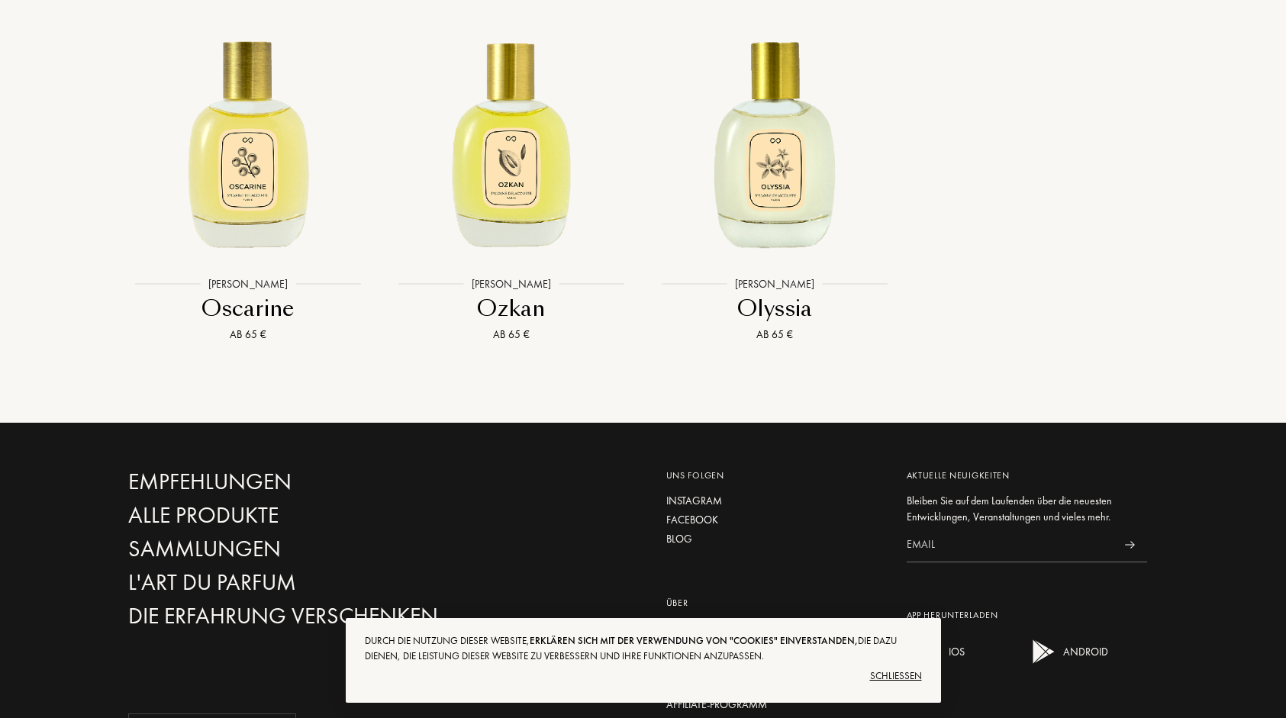
scroll to position [4157, 0]
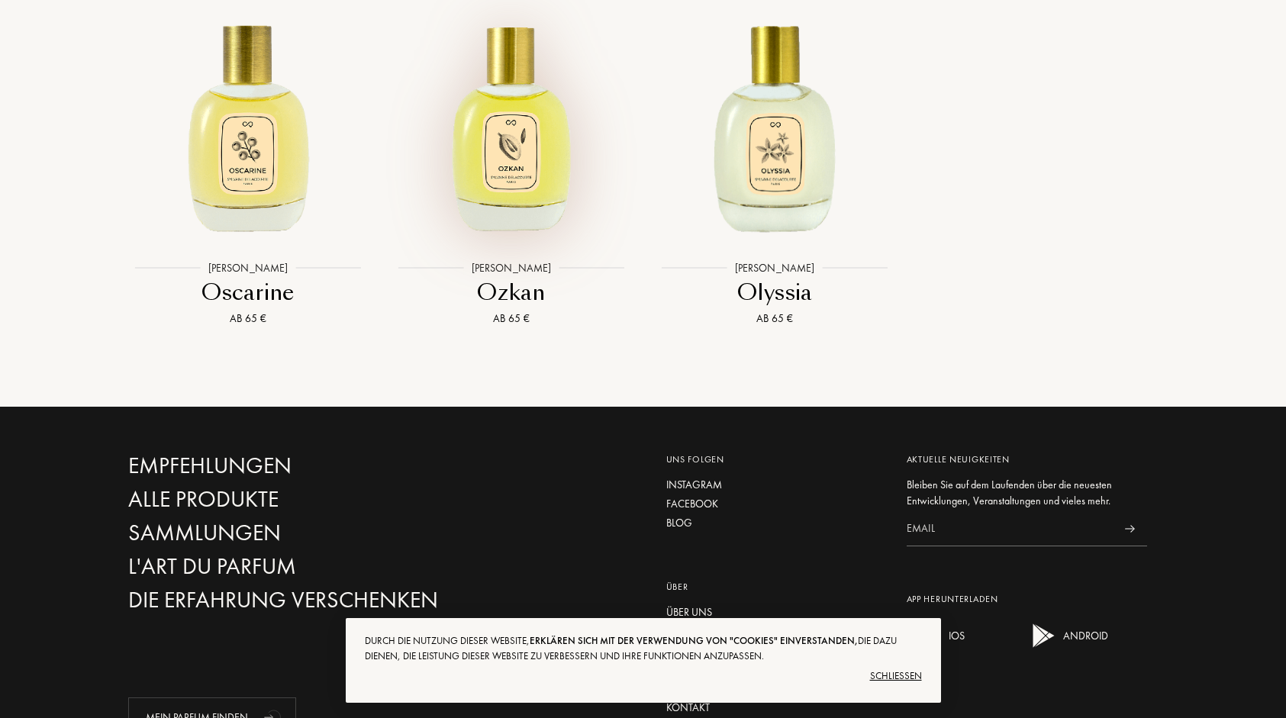
click at [541, 243] on img at bounding box center [511, 124] width 237 height 237
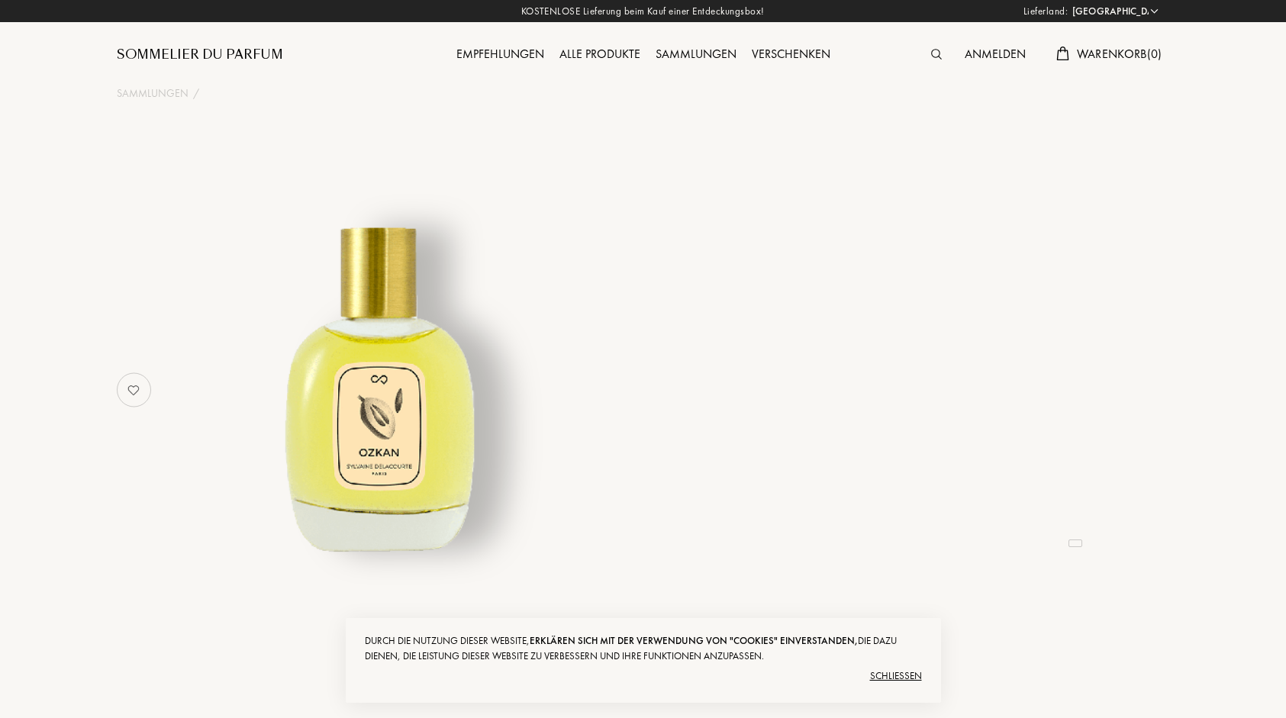
select select "DE"
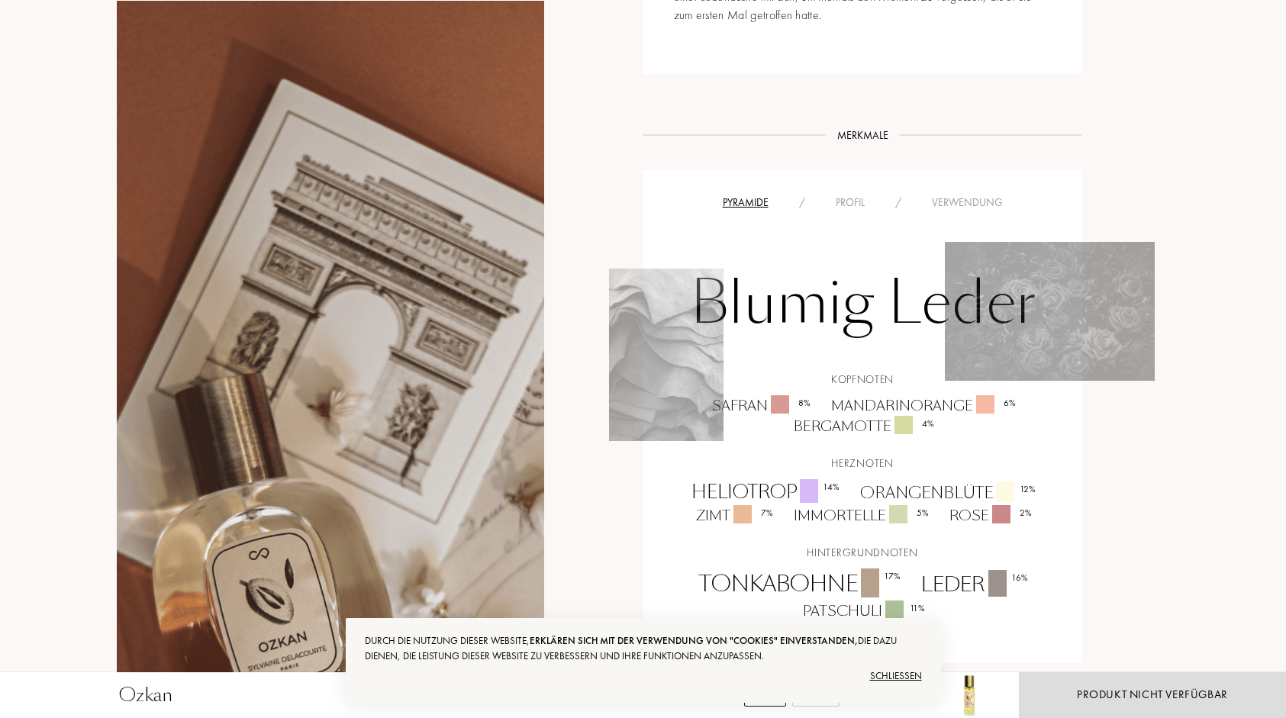
scroll to position [844, 0]
click at [856, 195] on div "Profil" at bounding box center [850, 203] width 60 height 16
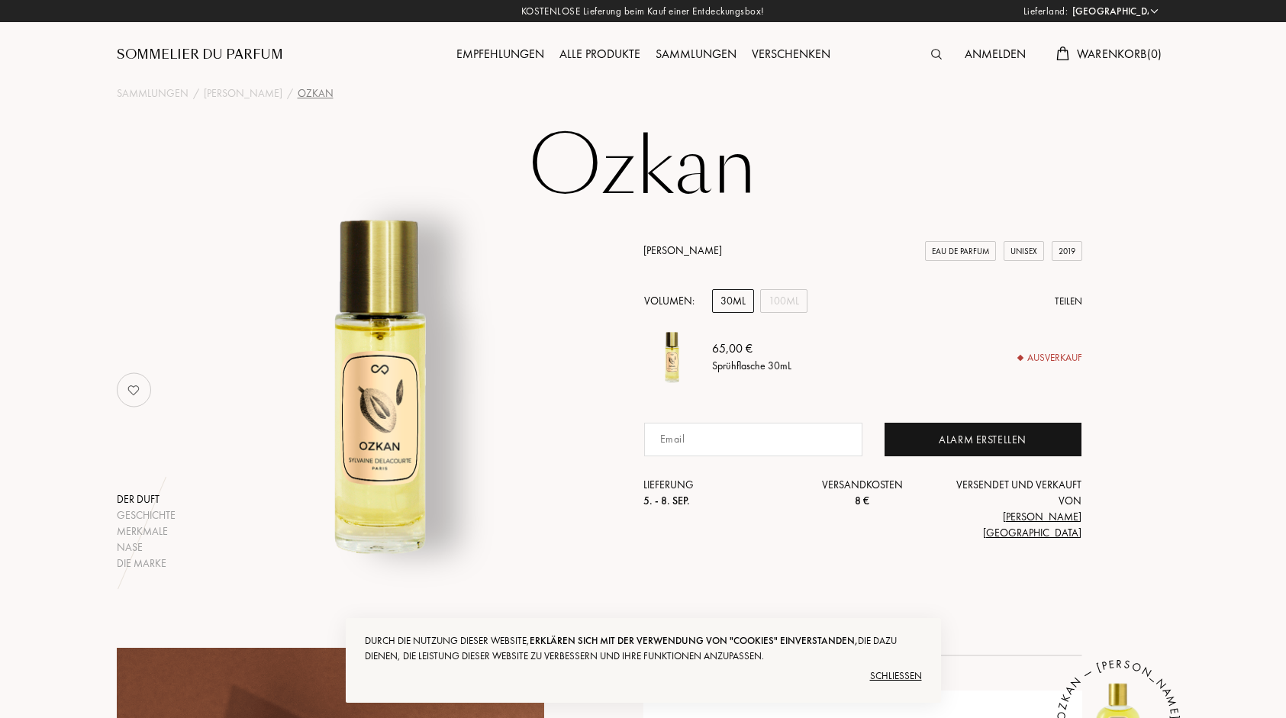
scroll to position [0, 0]
click at [256, 85] on div "Sylvaine Delacourte" at bounding box center [243, 93] width 79 height 16
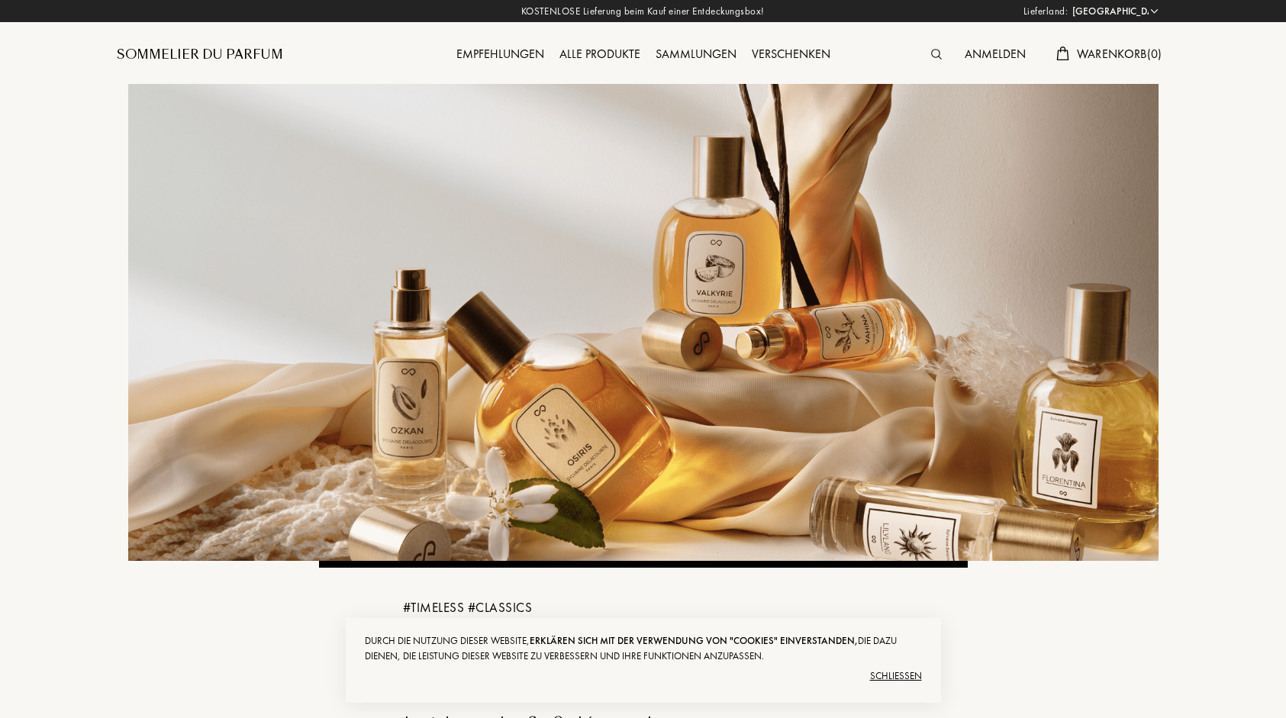
select select "DE"
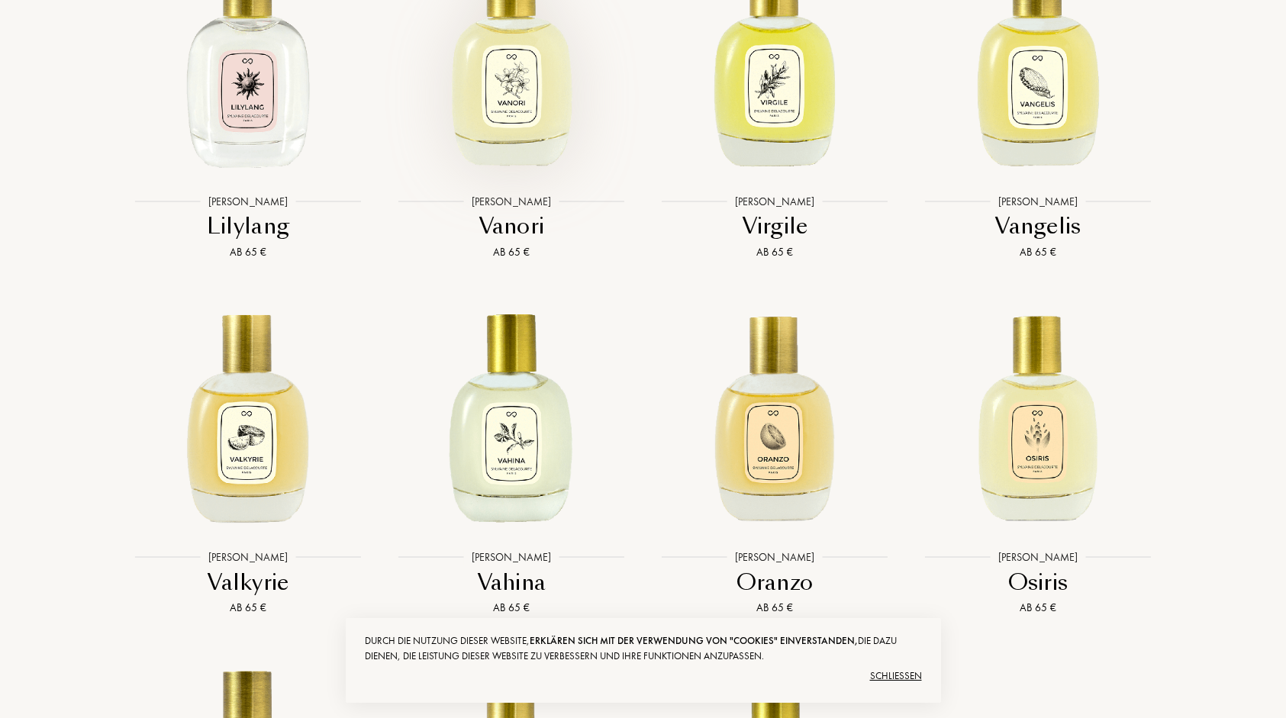
scroll to position [3513, 0]
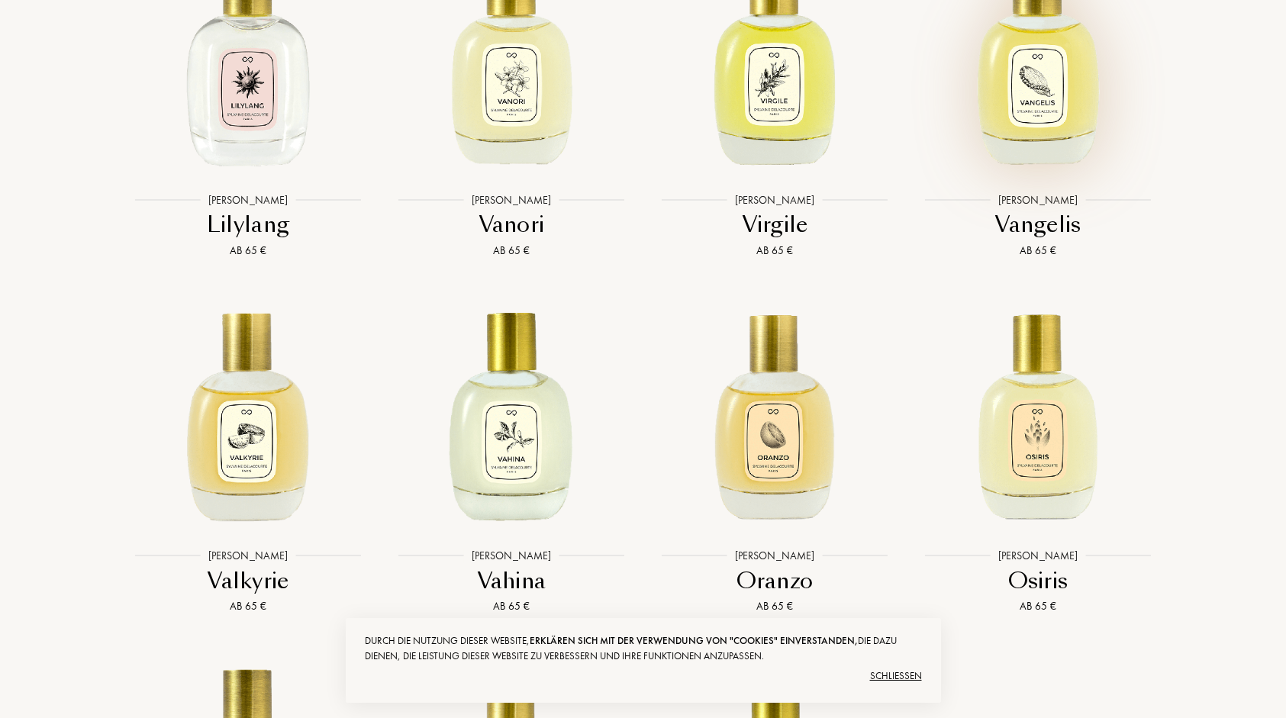
click at [1042, 151] on img at bounding box center [1037, 56] width 237 height 237
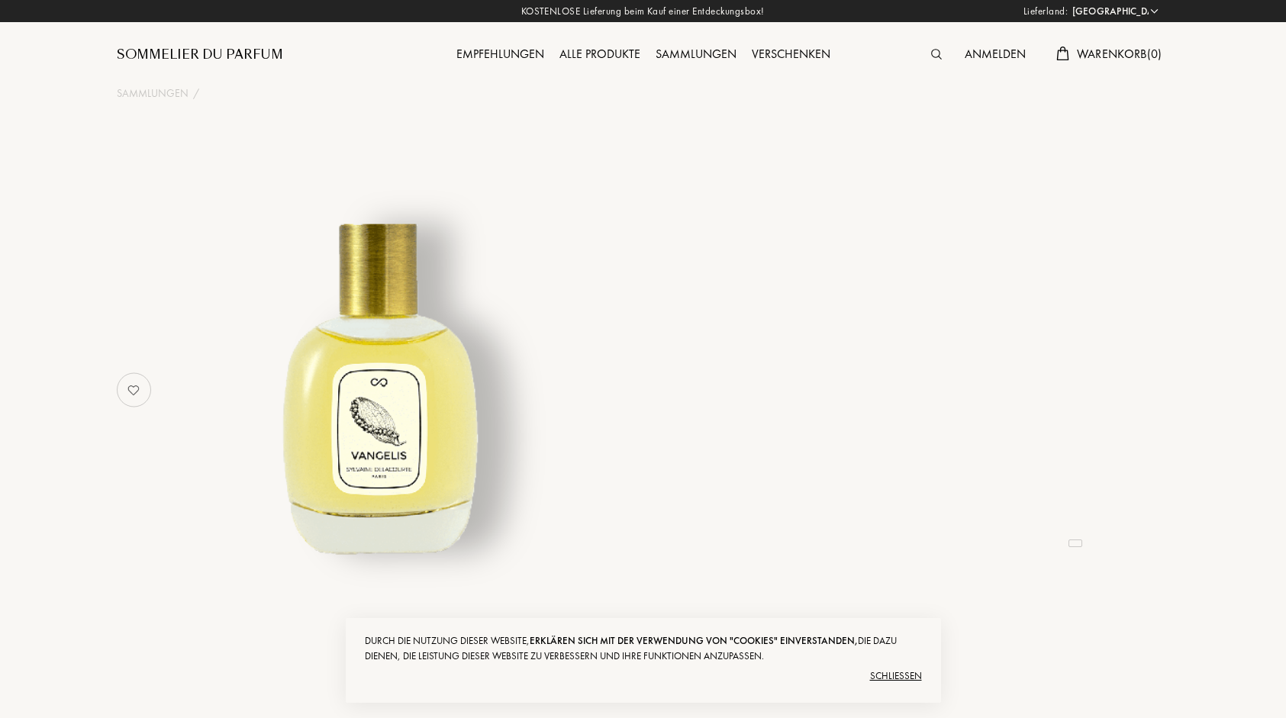
select select "DE"
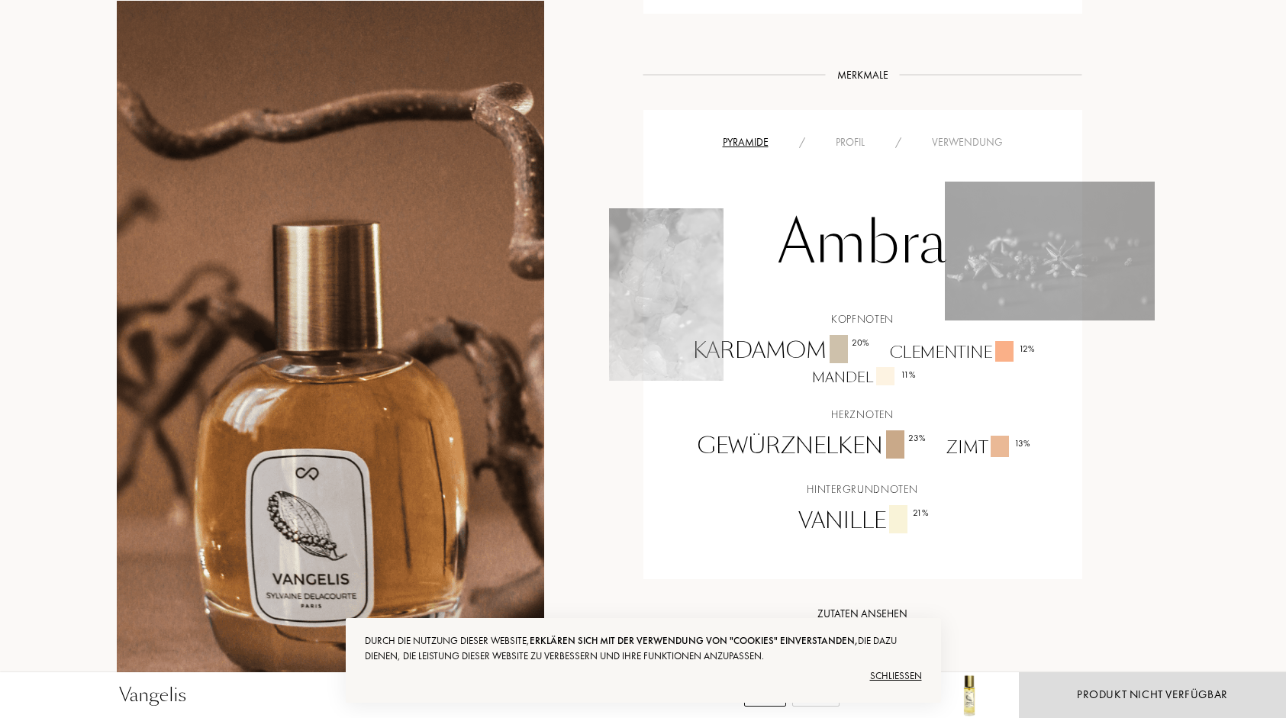
scroll to position [898, 0]
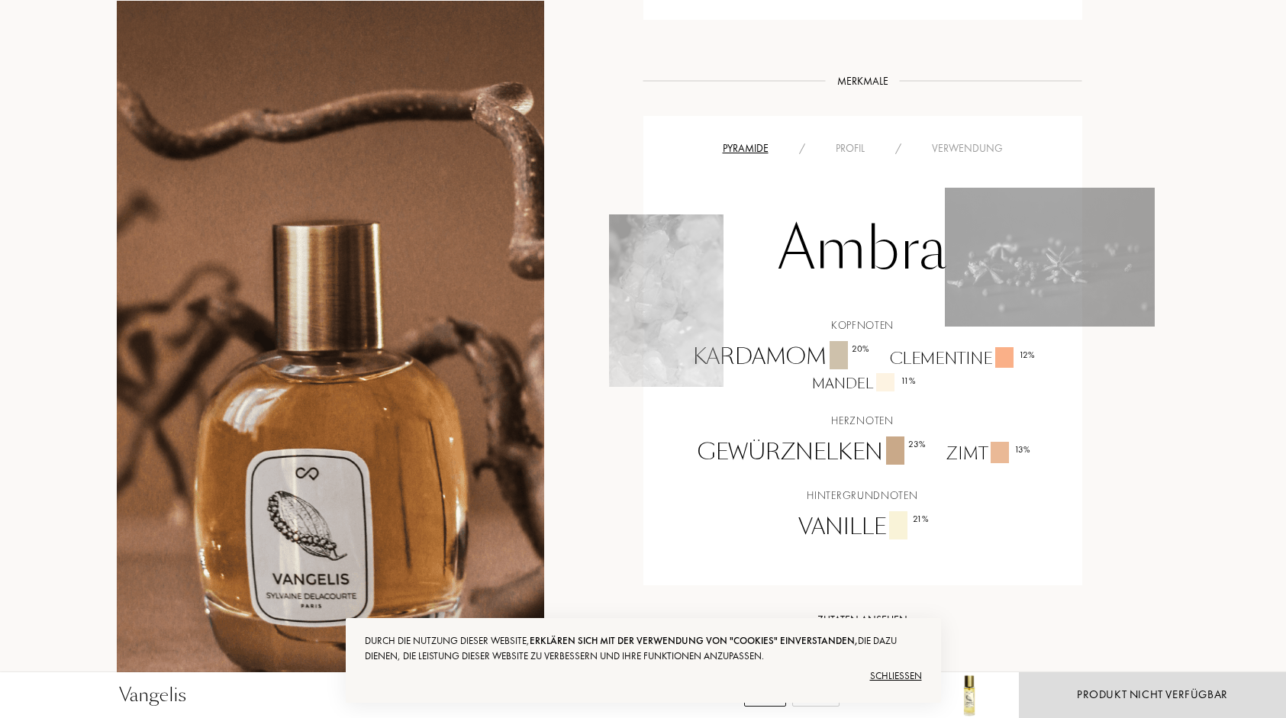
click at [864, 140] on div "Profil" at bounding box center [850, 148] width 60 height 16
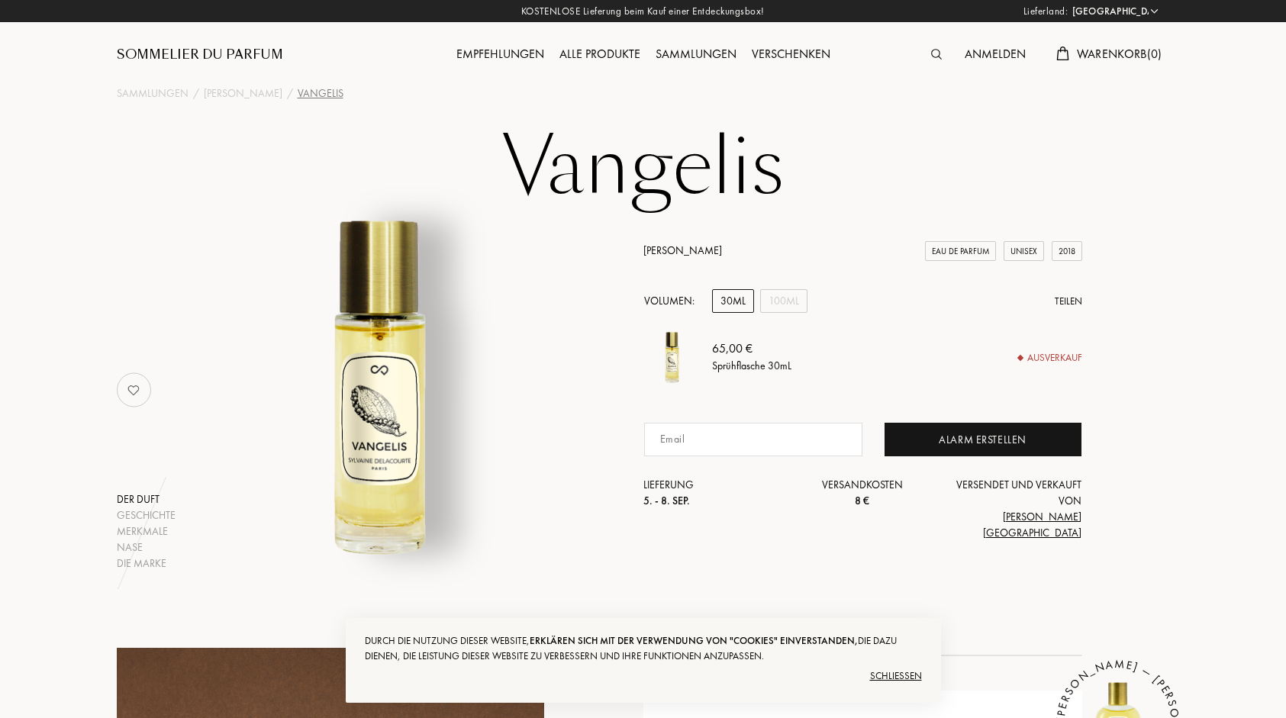
scroll to position [0, 0]
click at [525, 63] on div "Empfehlungen" at bounding box center [500, 55] width 103 height 20
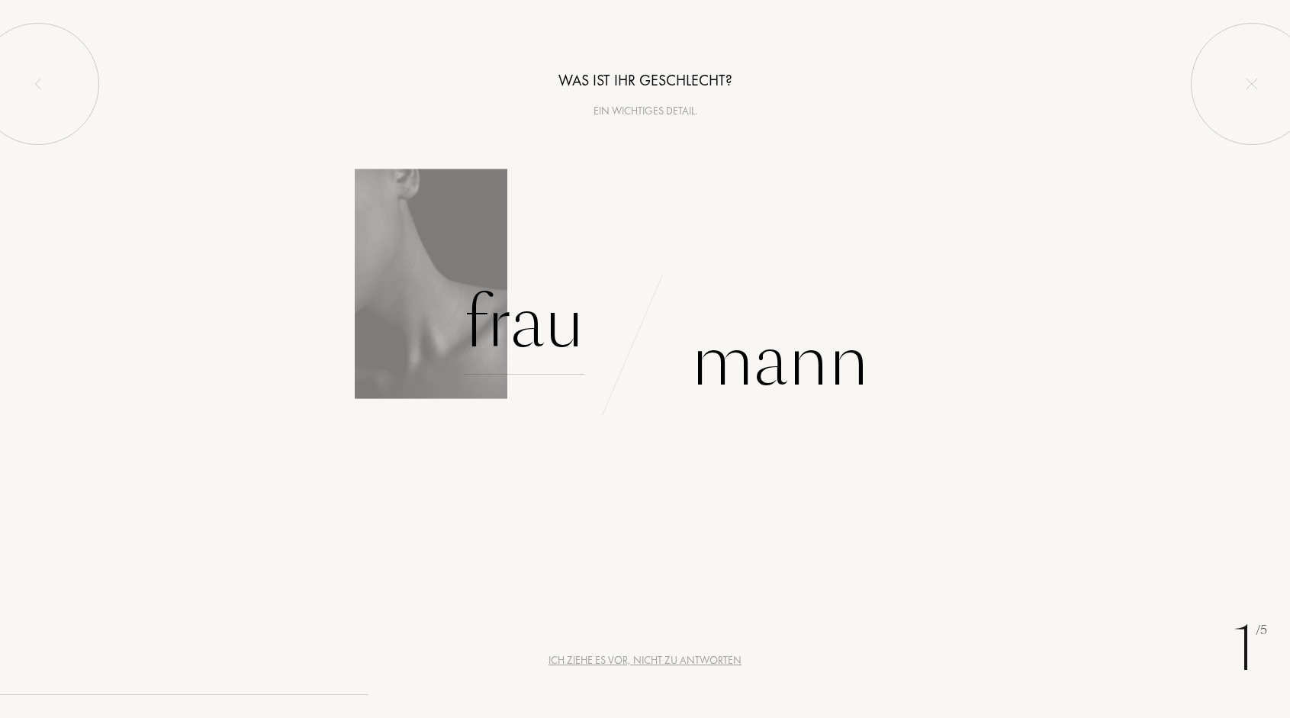
click at [517, 336] on div "Frau" at bounding box center [524, 323] width 121 height 103
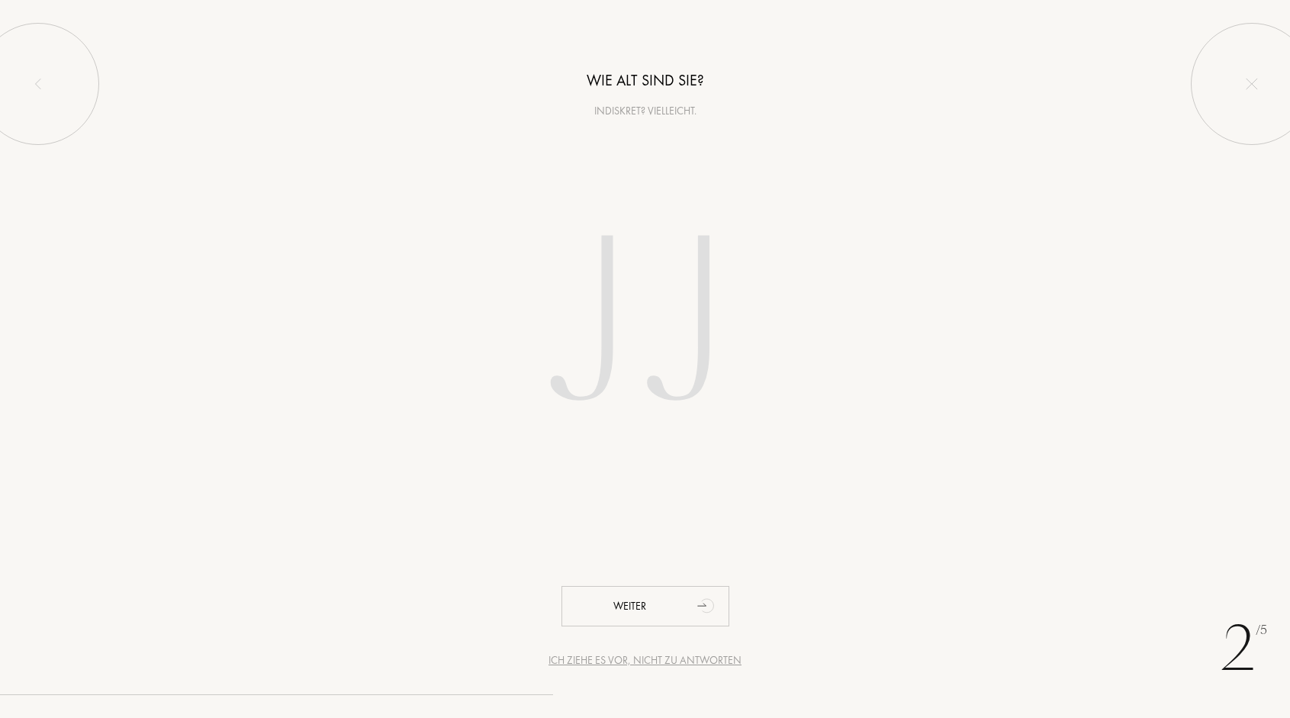
type input "5"
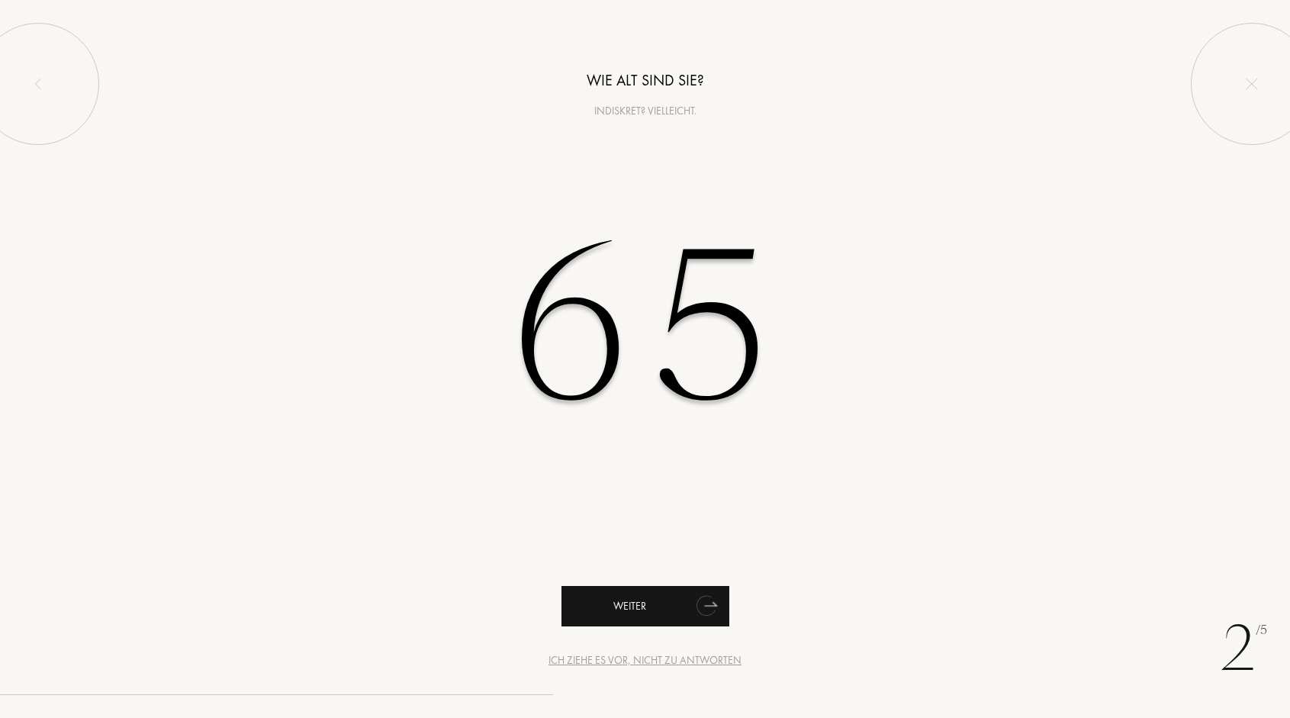
type input "65"
click at [614, 606] on div "Weiter" at bounding box center [646, 606] width 168 height 40
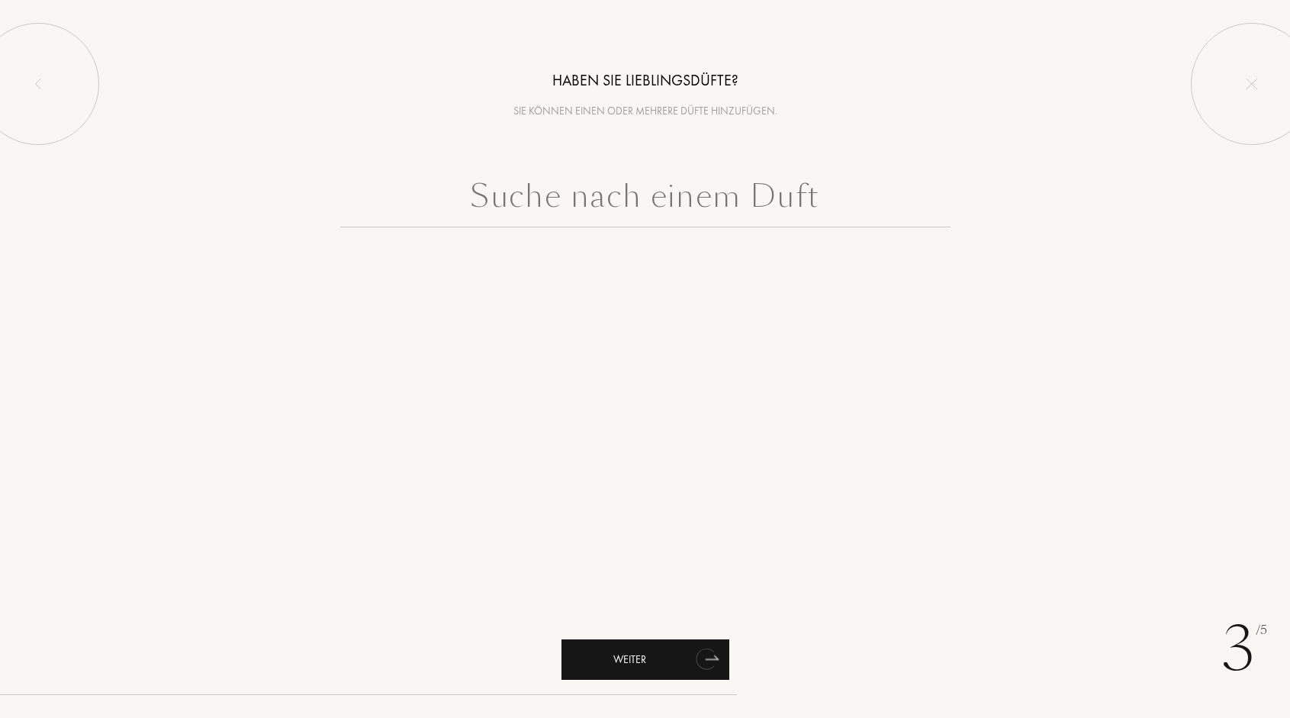
click at [601, 664] on div "Weiter" at bounding box center [646, 659] width 168 height 40
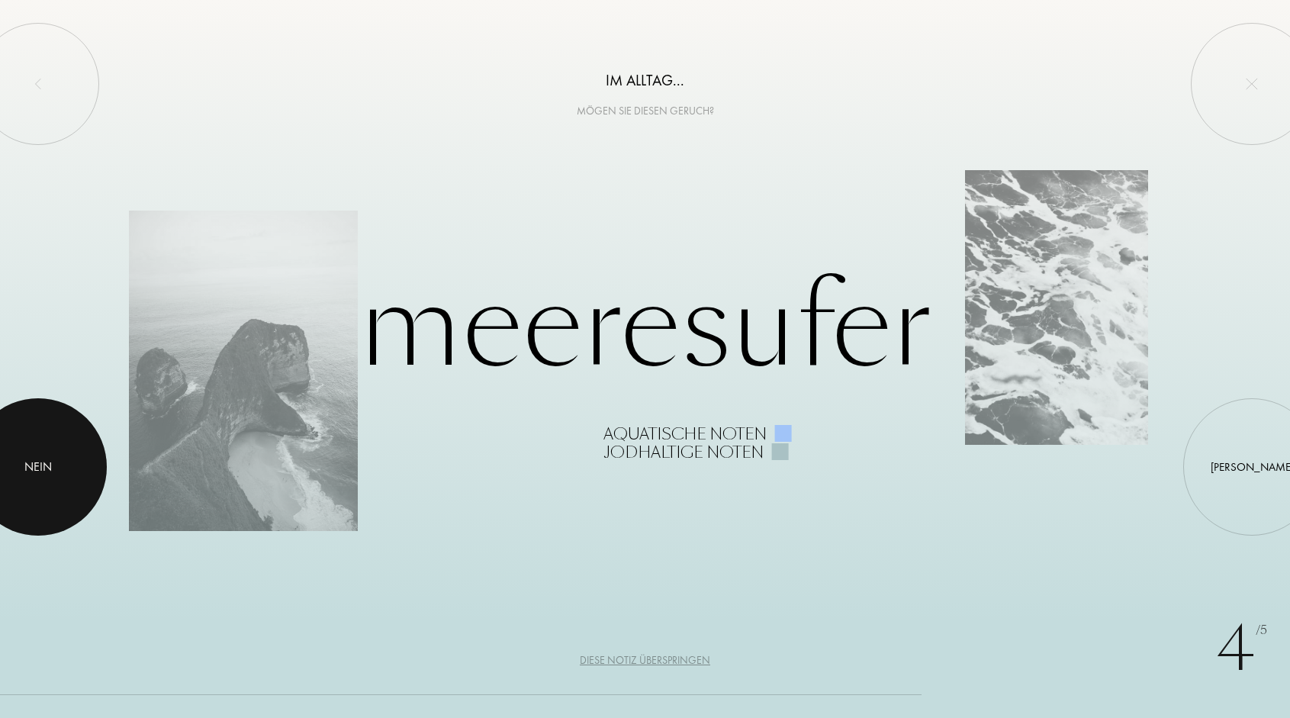
click at [11, 471] on div at bounding box center [37, 466] width 137 height 137
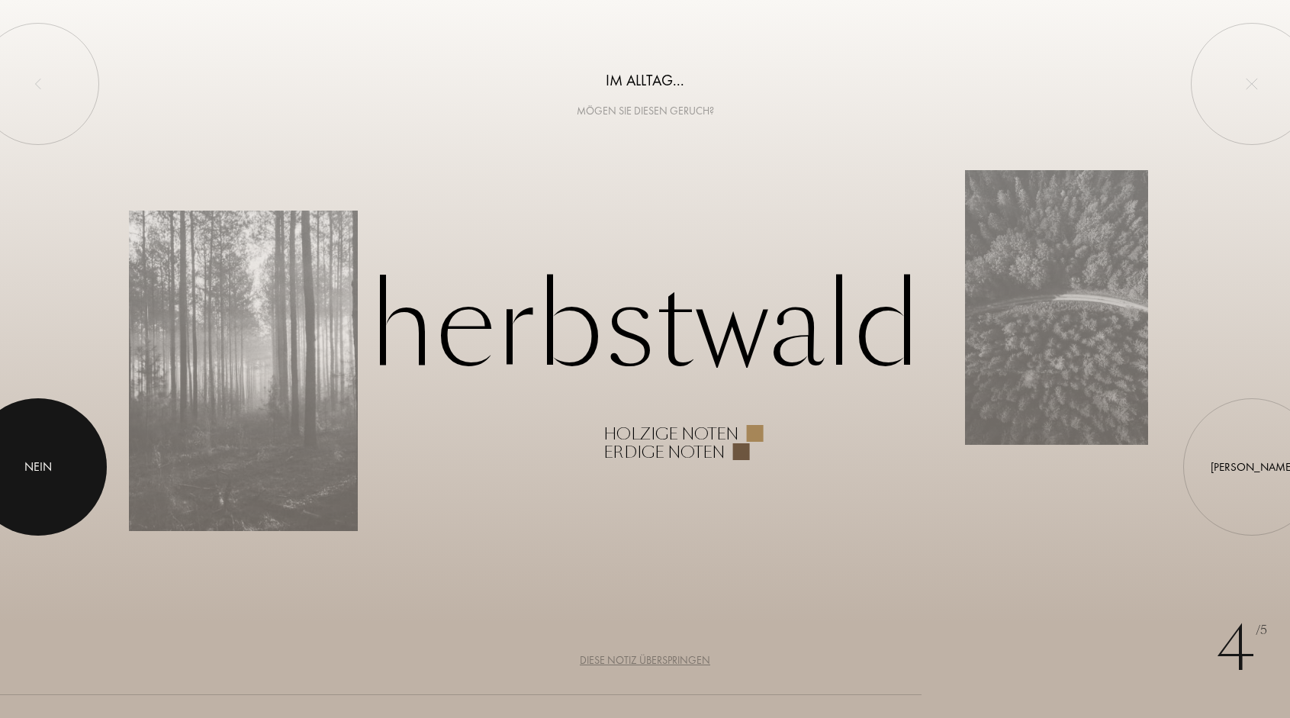
click at [11, 471] on div at bounding box center [37, 466] width 137 height 137
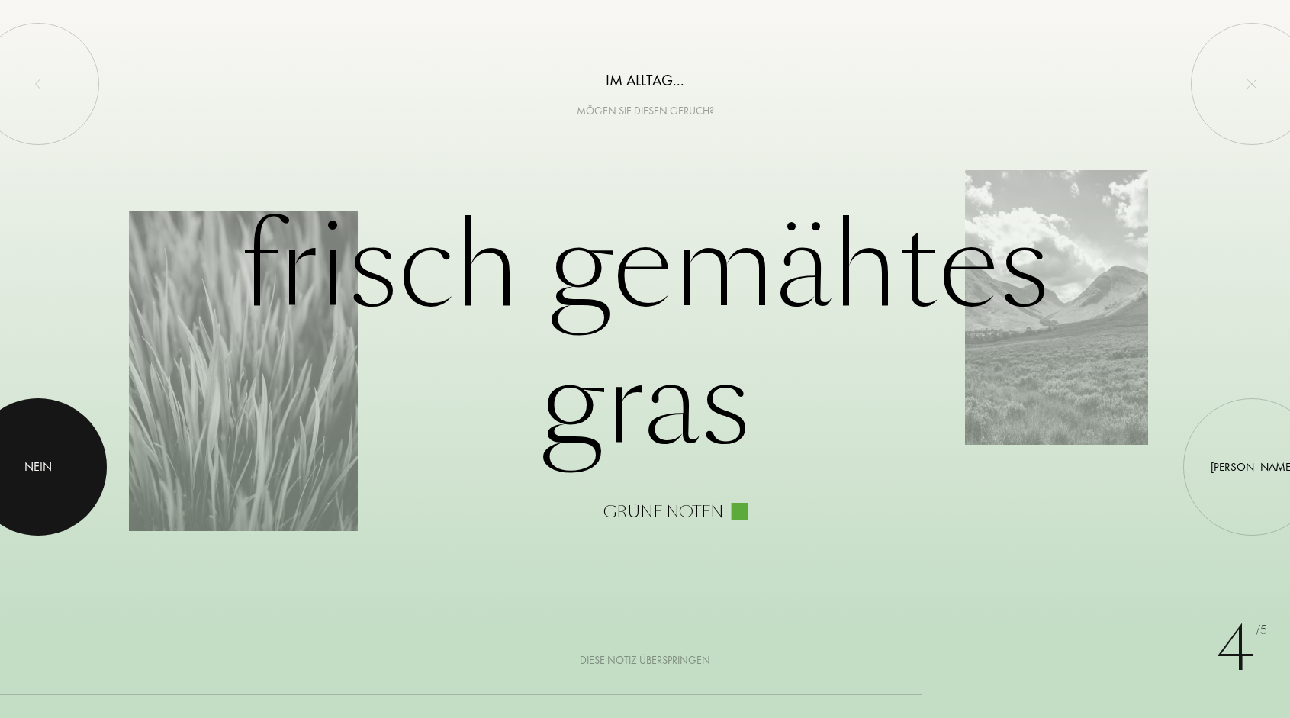
click at [52, 485] on div at bounding box center [37, 466] width 137 height 137
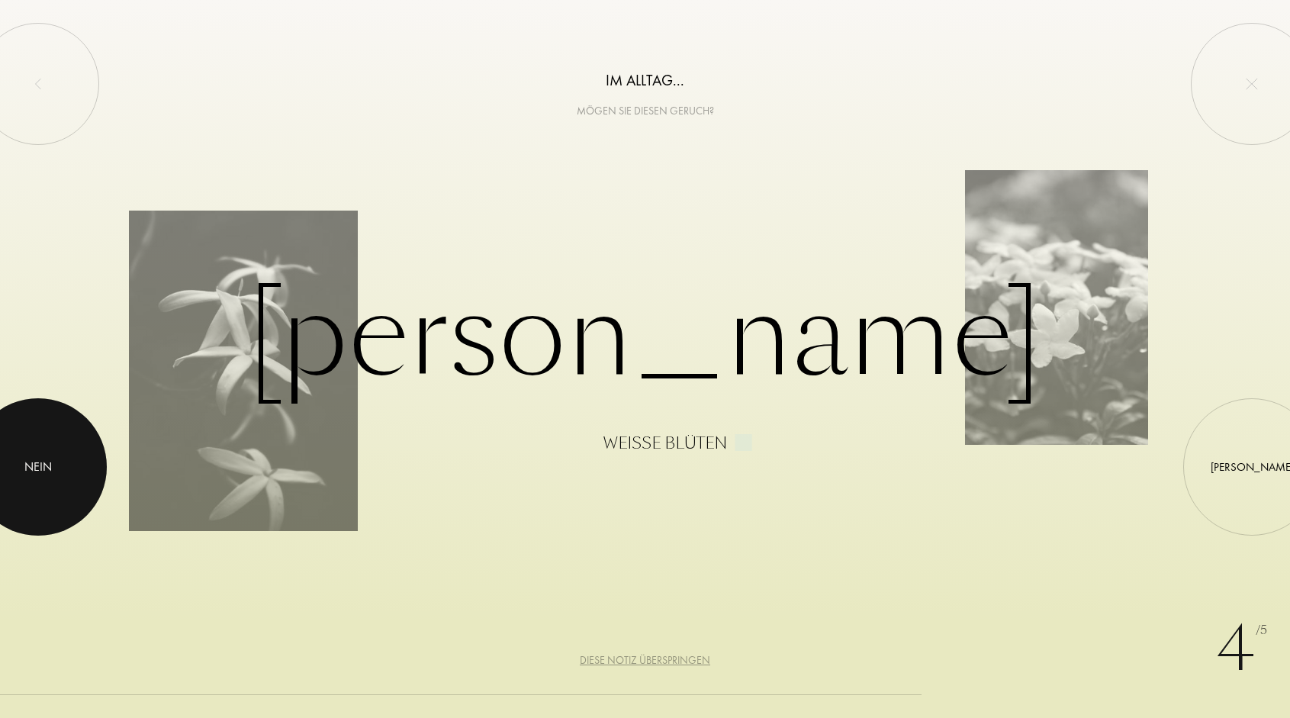
click at [52, 485] on div at bounding box center [37, 466] width 137 height 137
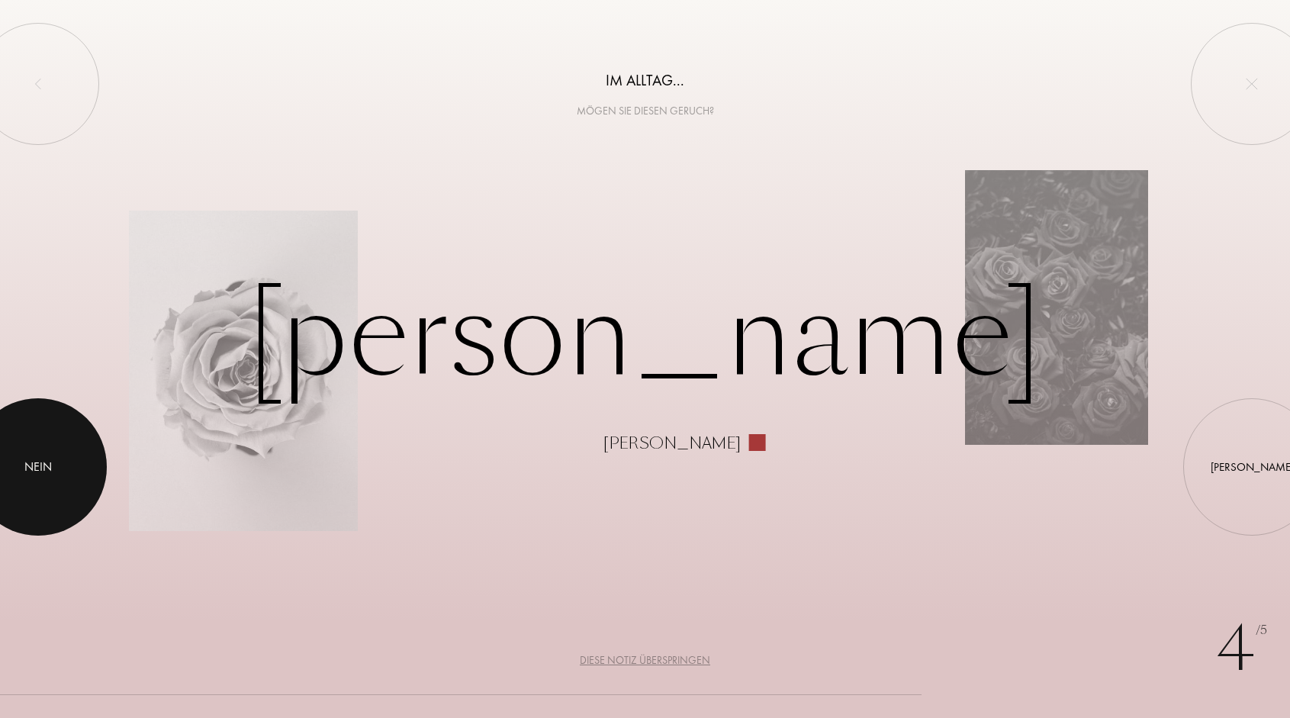
click at [52, 485] on div at bounding box center [37, 466] width 137 height 137
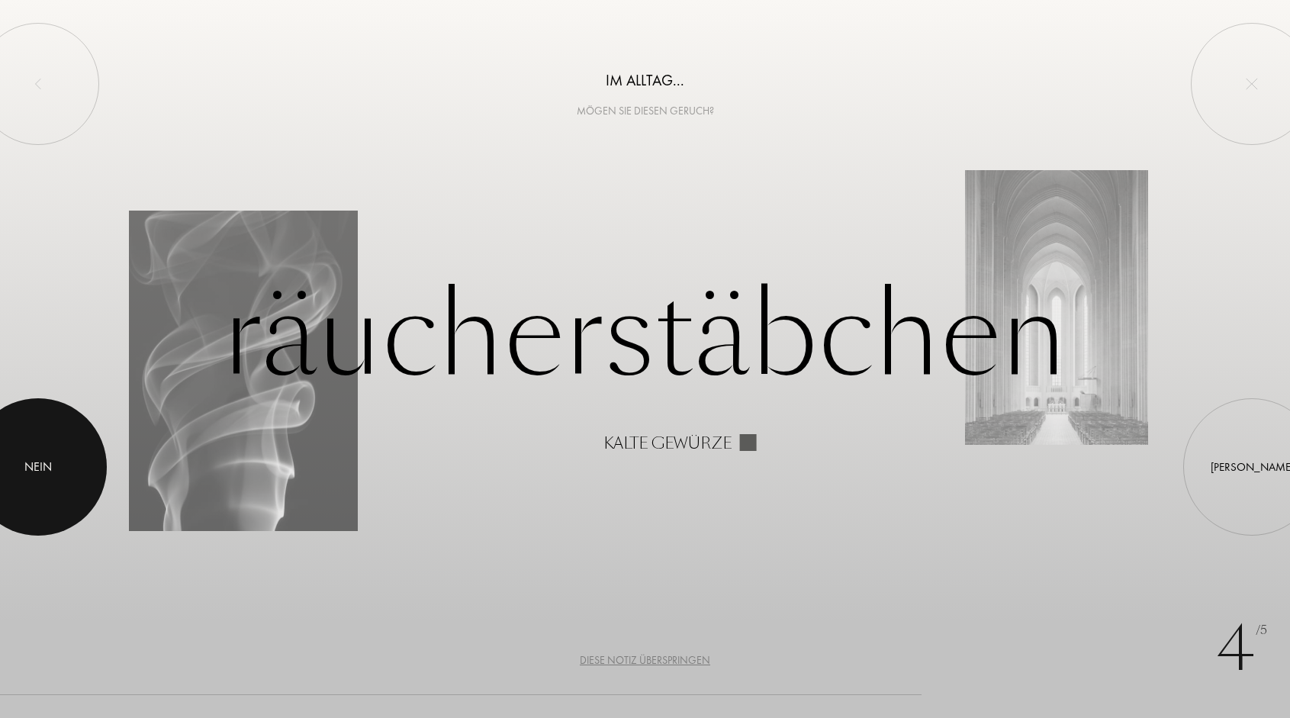
click at [52, 485] on div at bounding box center [37, 466] width 137 height 137
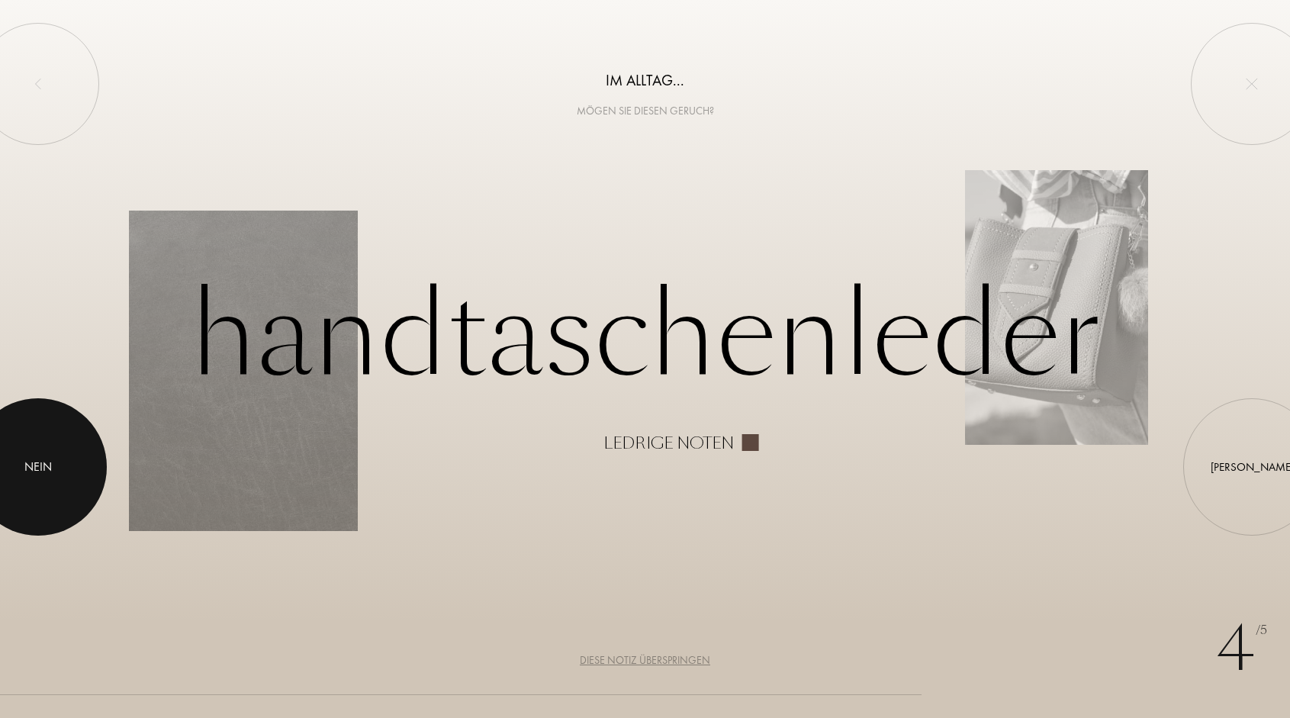
click at [52, 485] on div at bounding box center [37, 466] width 137 height 137
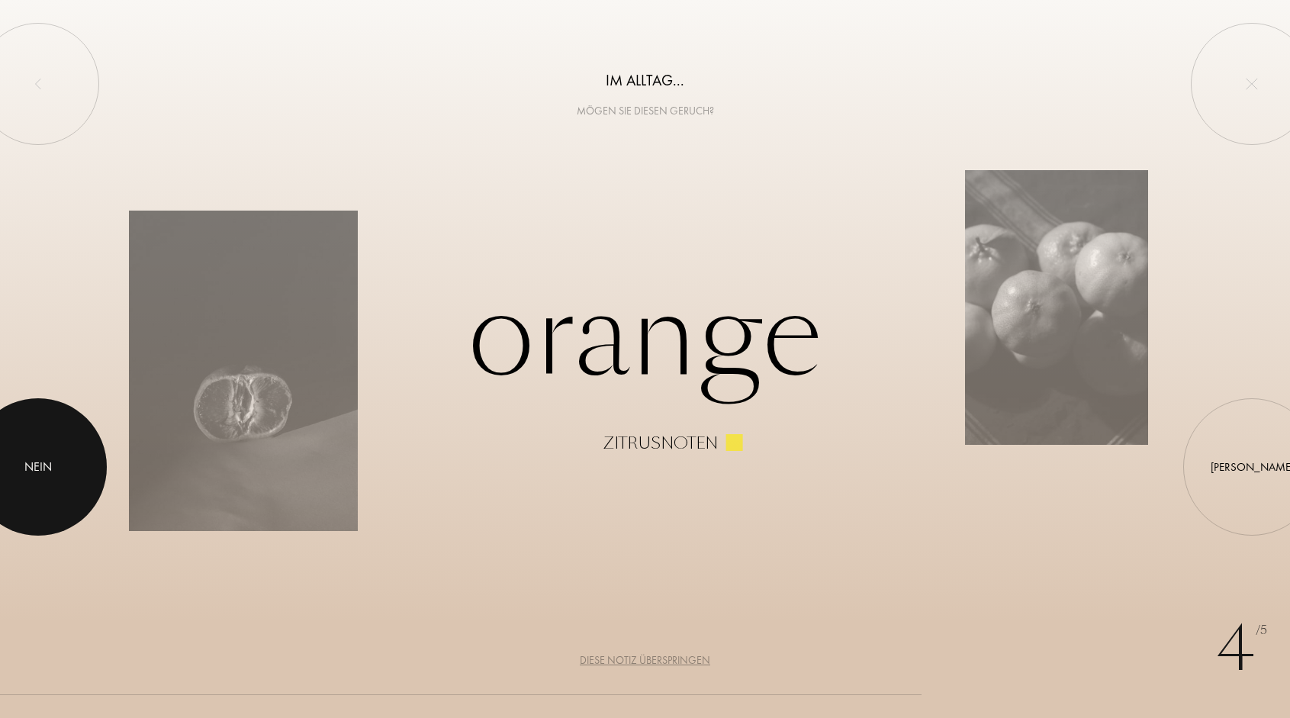
click at [52, 485] on div at bounding box center [37, 466] width 137 height 137
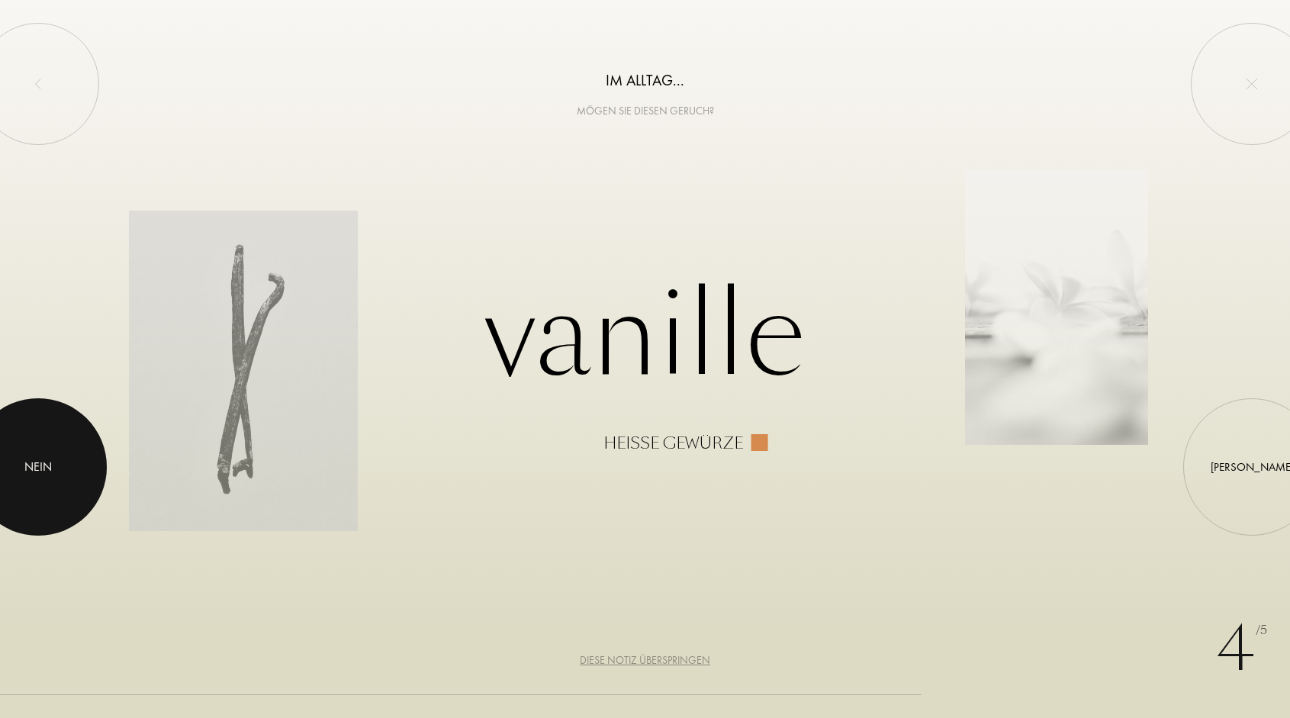
click at [52, 485] on div at bounding box center [37, 466] width 137 height 137
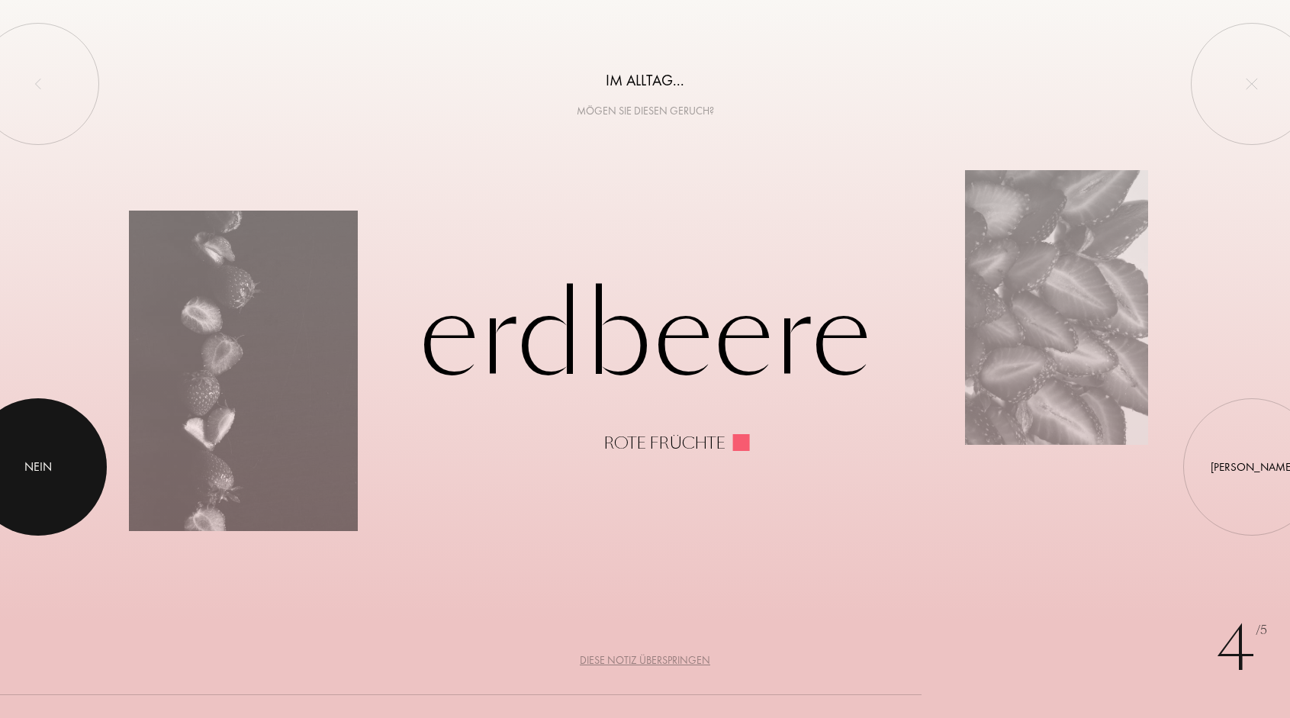
click at [52, 485] on div at bounding box center [37, 466] width 137 height 137
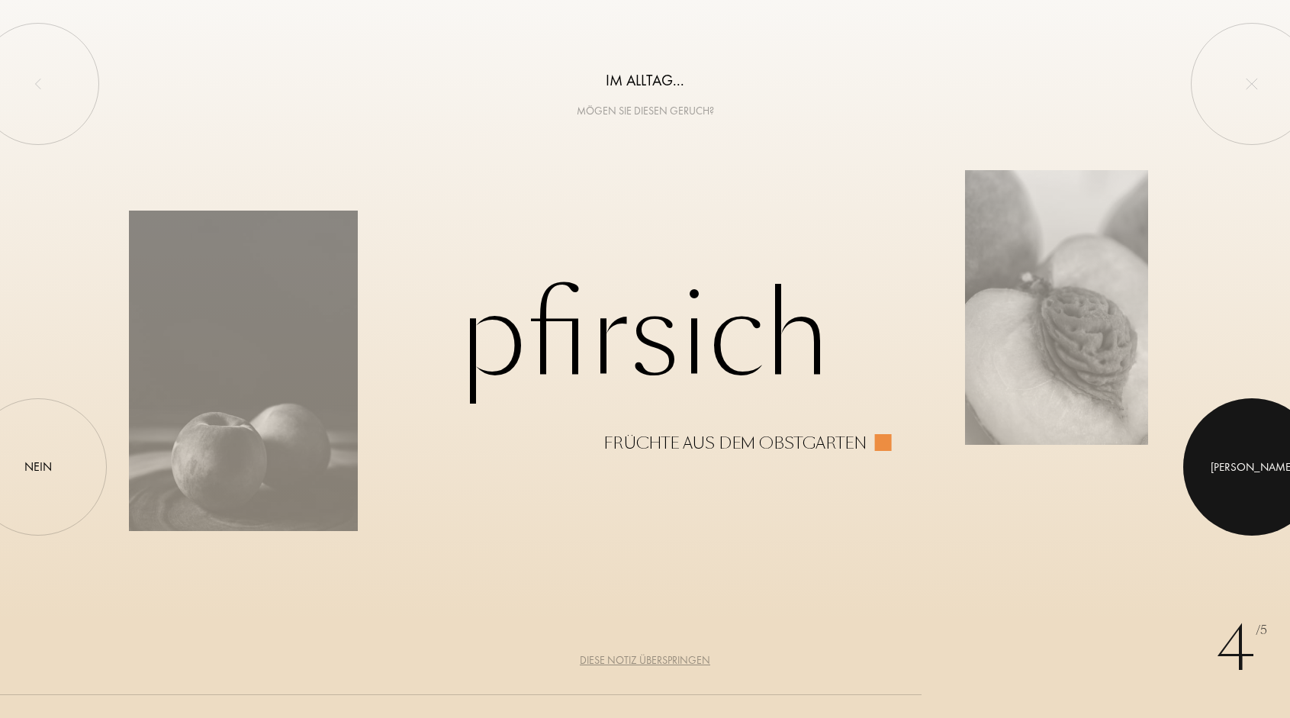
click at [1260, 486] on div at bounding box center [1251, 466] width 137 height 137
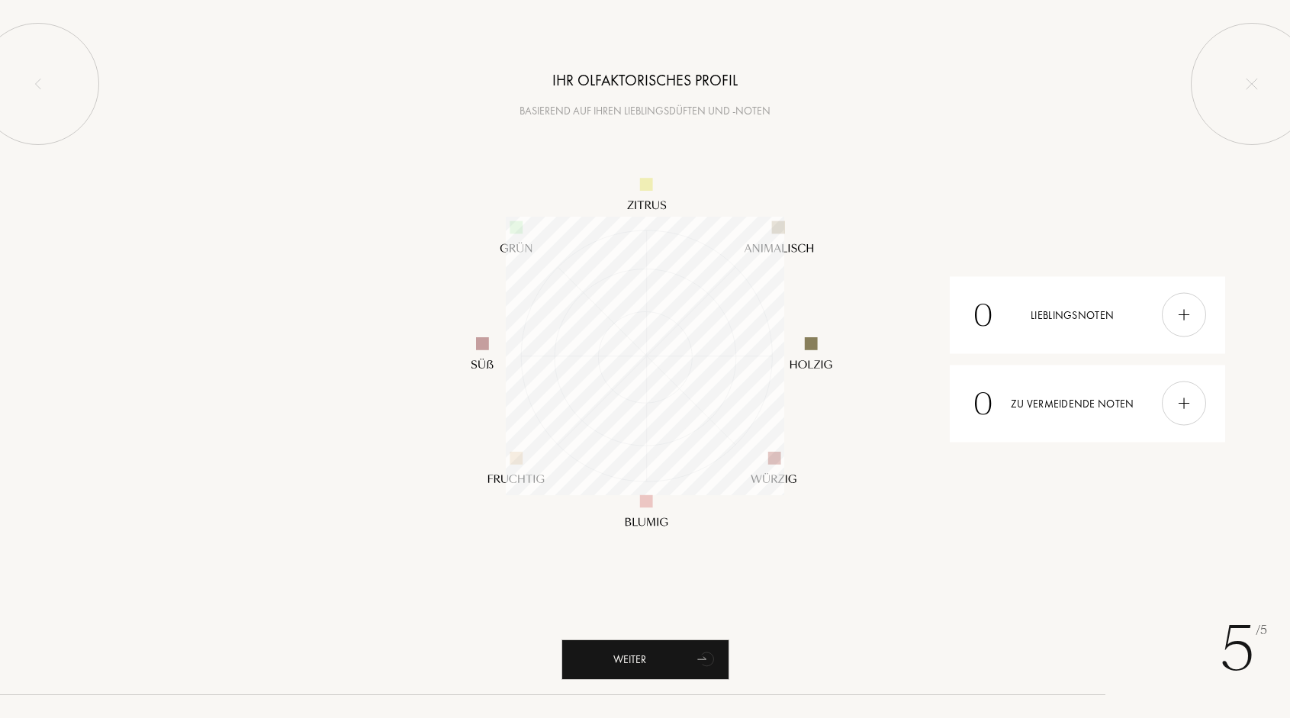
scroll to position [278, 278]
click at [1185, 315] on img at bounding box center [1184, 315] width 17 height 17
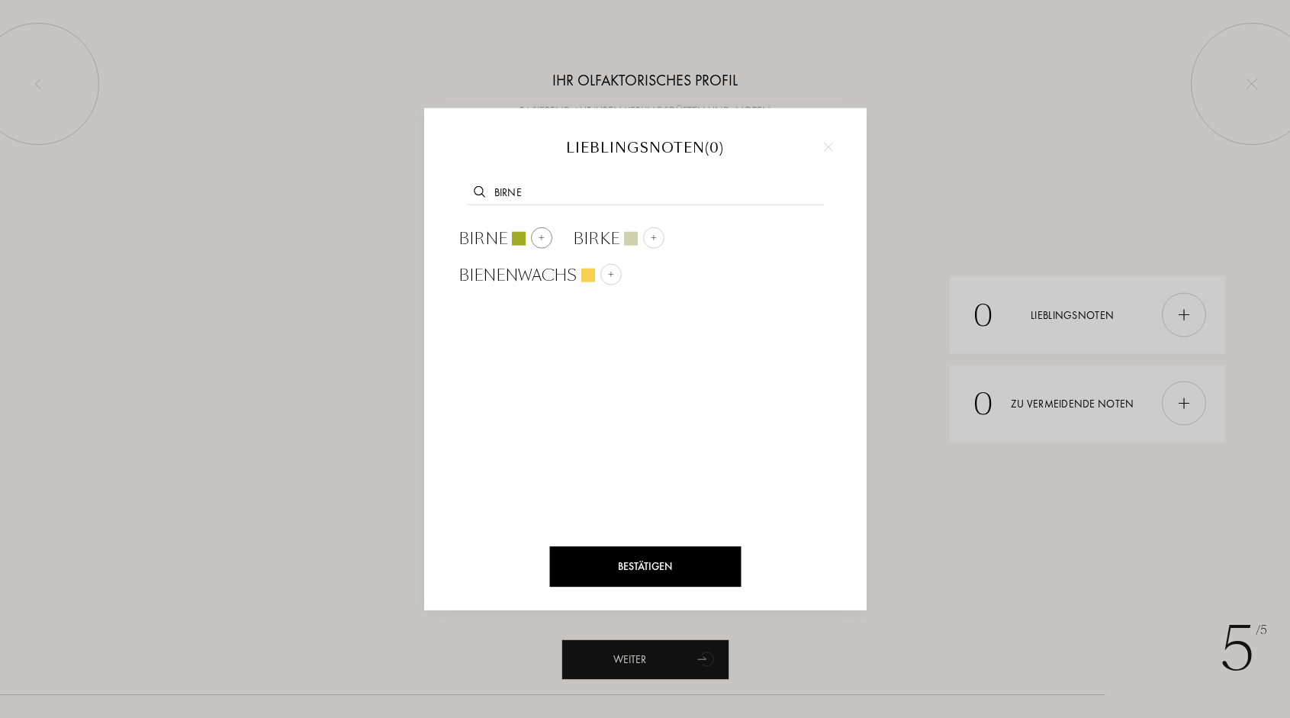
type input "Birne"
click at [486, 233] on span "Birne" at bounding box center [483, 238] width 49 height 23
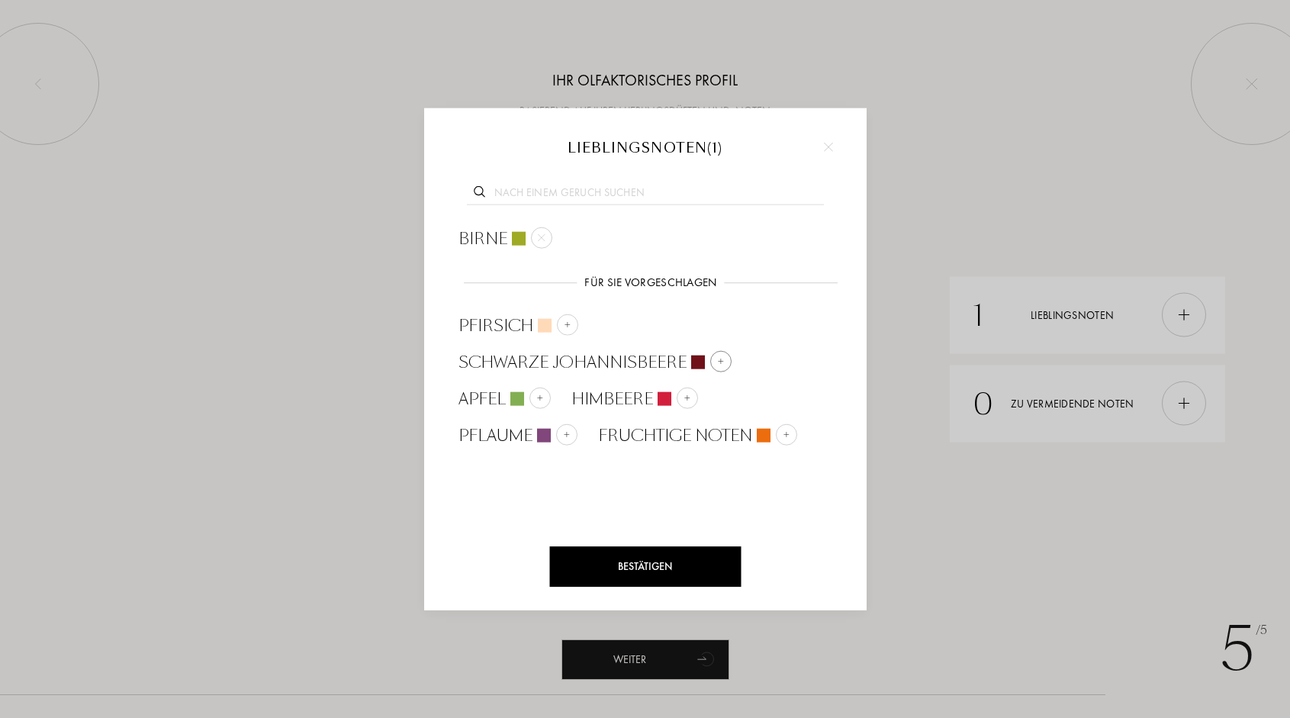
click at [570, 357] on span "schwarze Johannisbeere" at bounding box center [573, 361] width 228 height 23
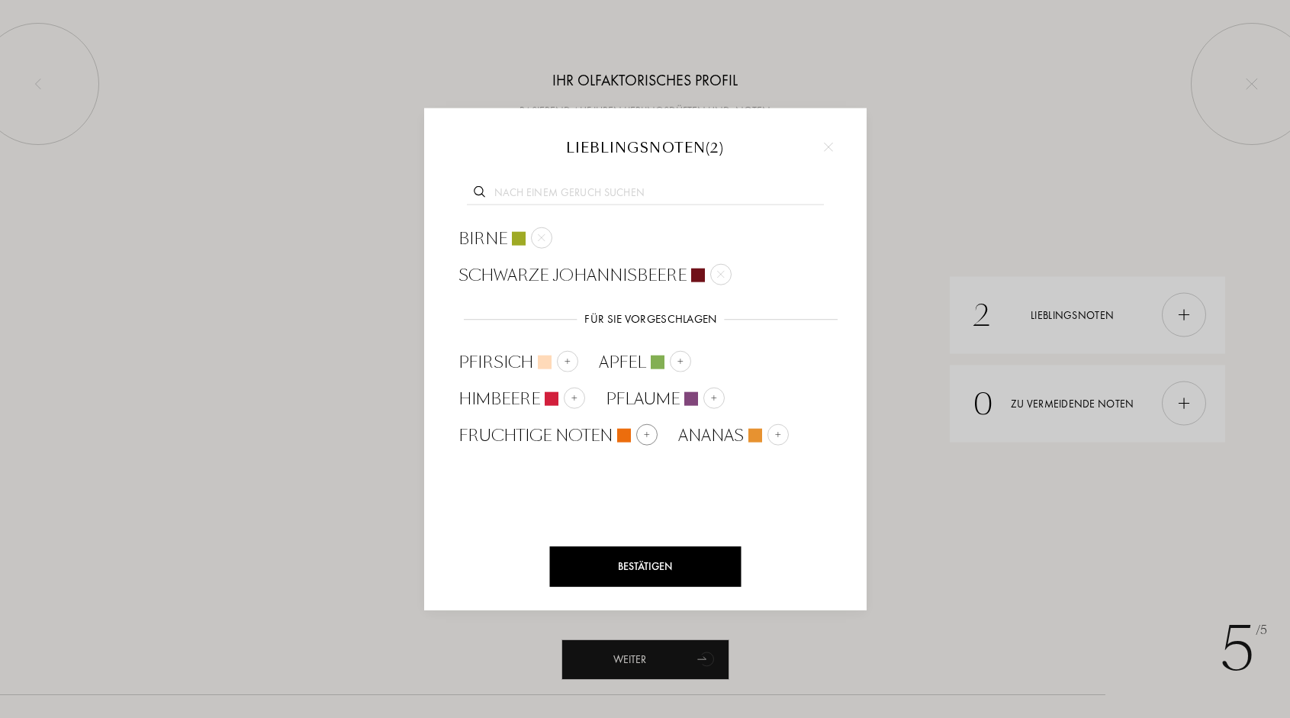
click at [650, 430] on img at bounding box center [646, 434] width 8 height 8
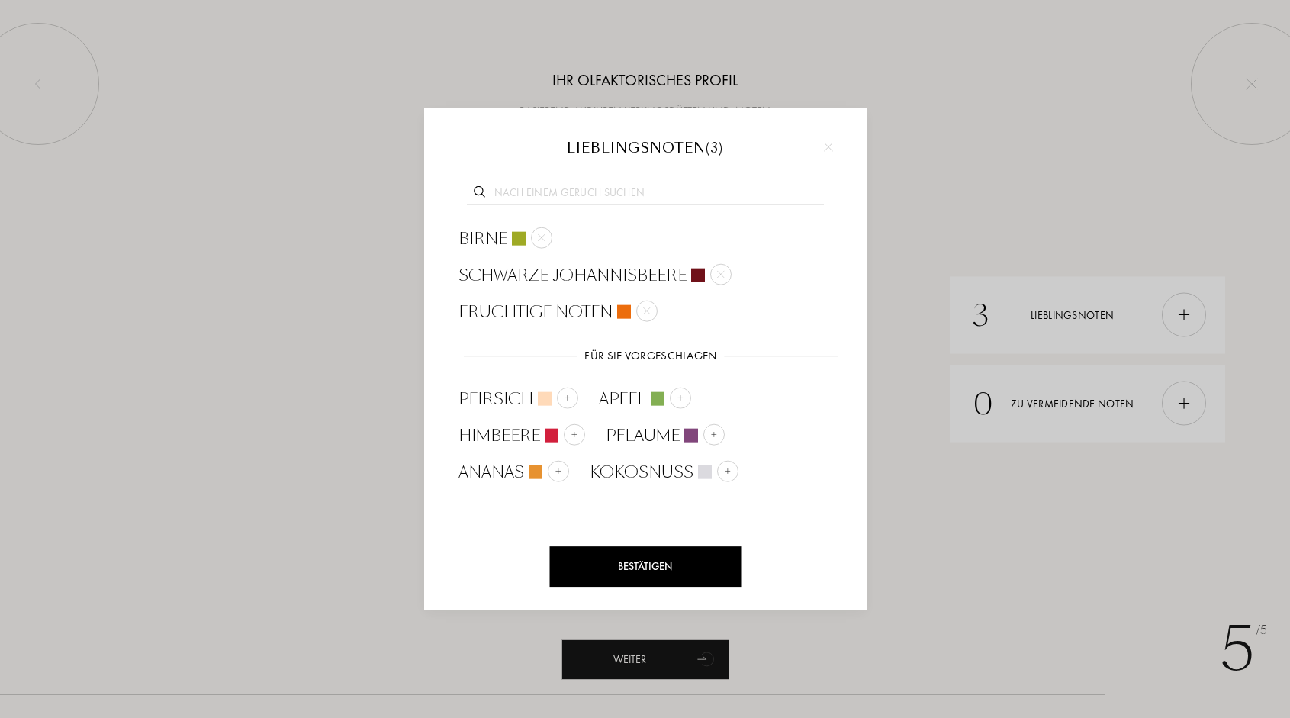
click at [664, 563] on div "Bestätigen" at bounding box center [645, 566] width 192 height 40
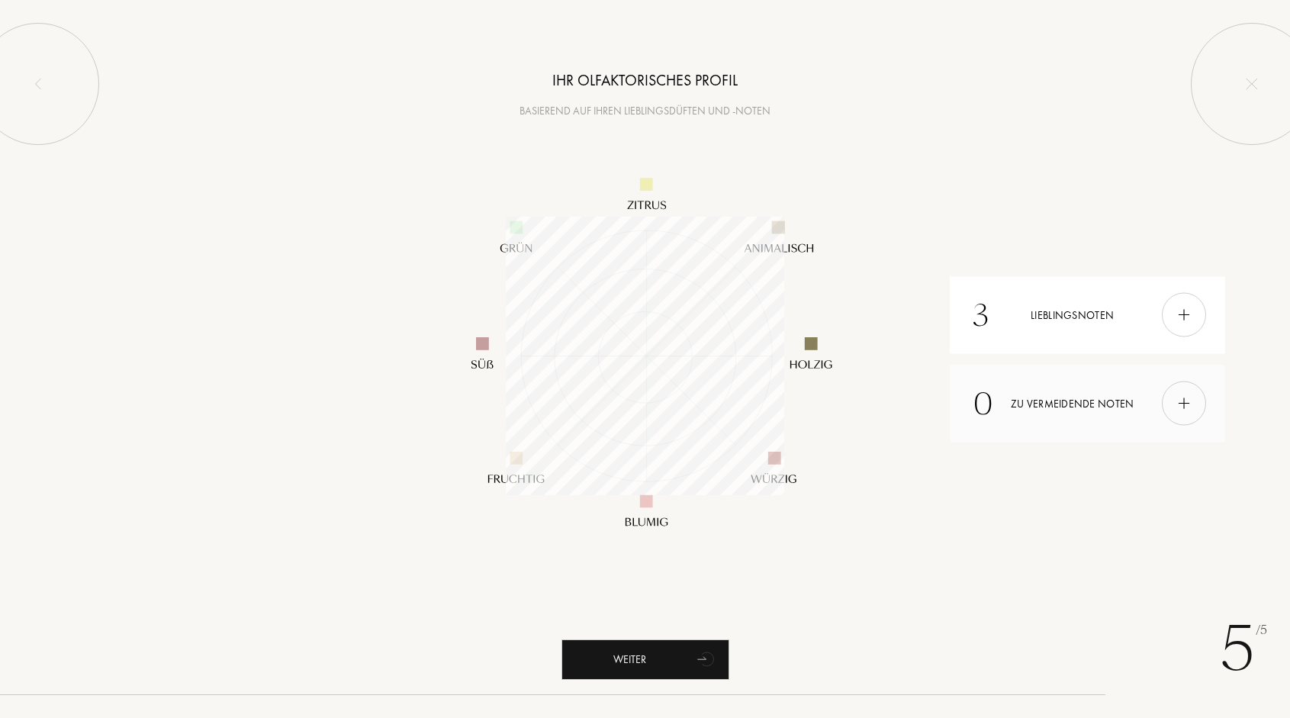
click at [1189, 404] on img at bounding box center [1184, 403] width 17 height 17
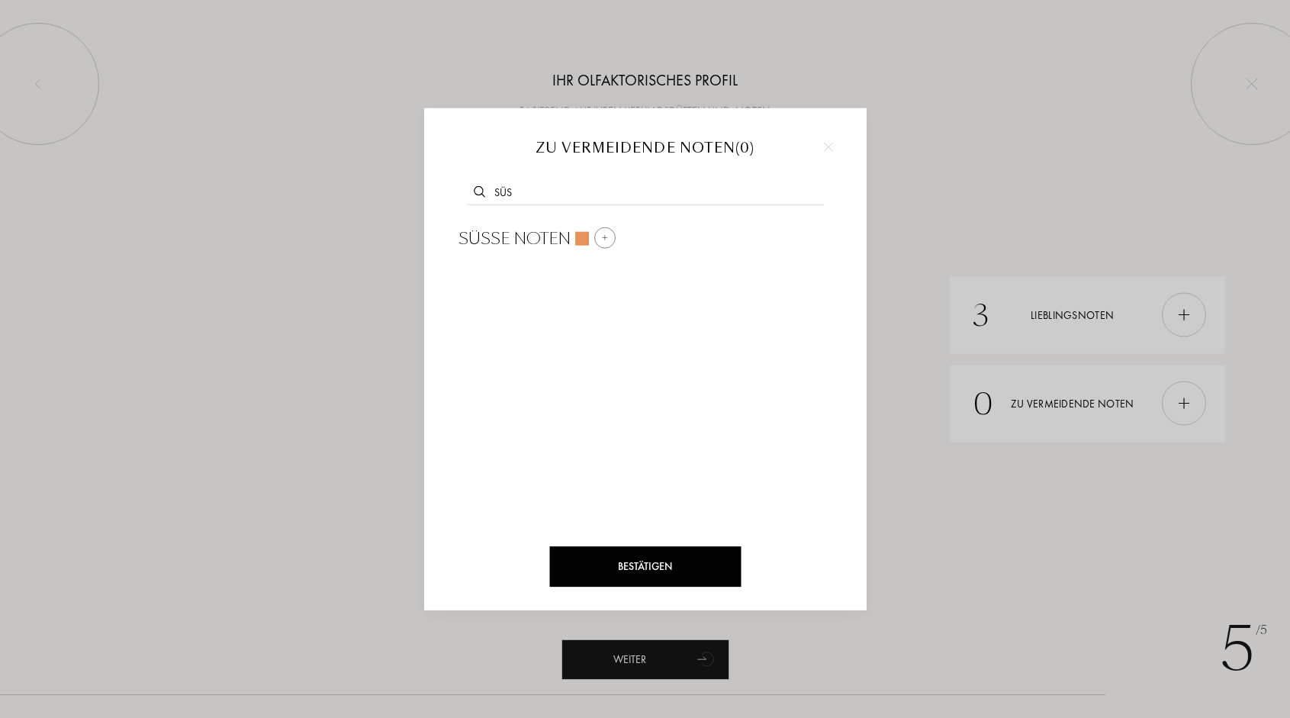
type input "süs"
click at [607, 234] on img at bounding box center [604, 237] width 8 height 8
click at [601, 573] on div "Bestätigen" at bounding box center [645, 566] width 192 height 40
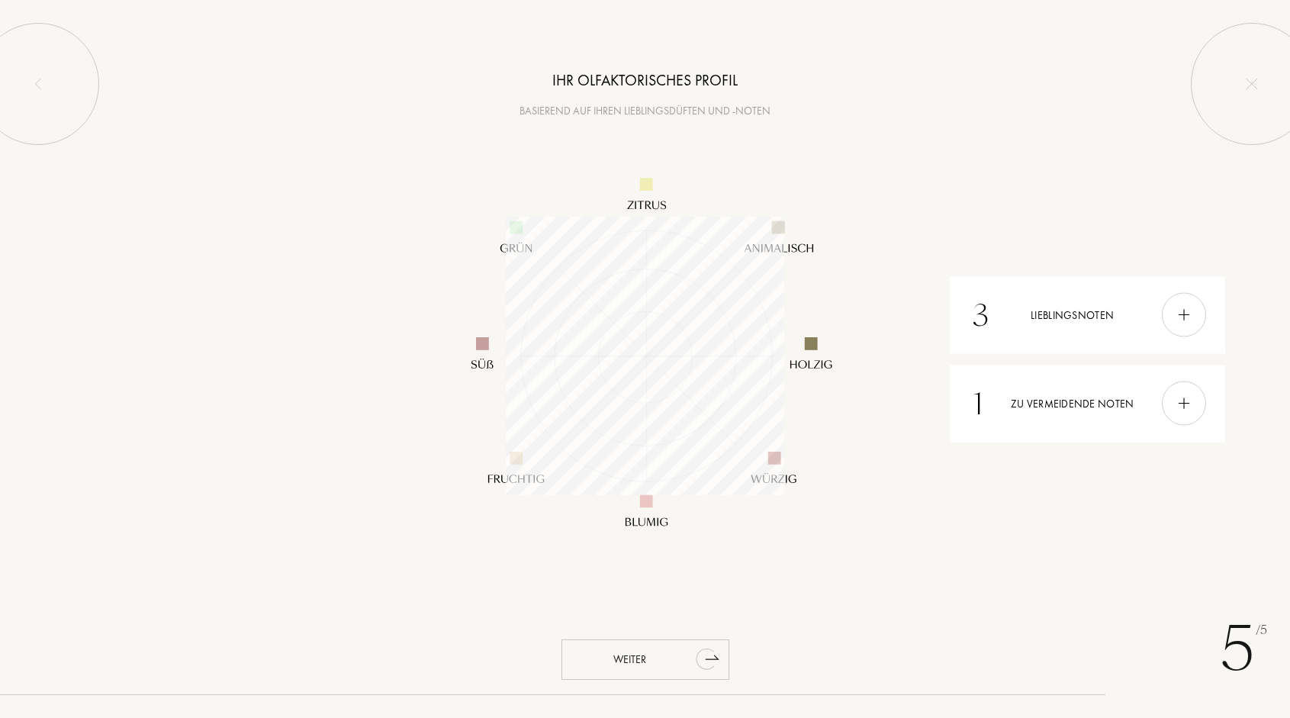
click at [607, 667] on div "Weiter" at bounding box center [646, 659] width 168 height 40
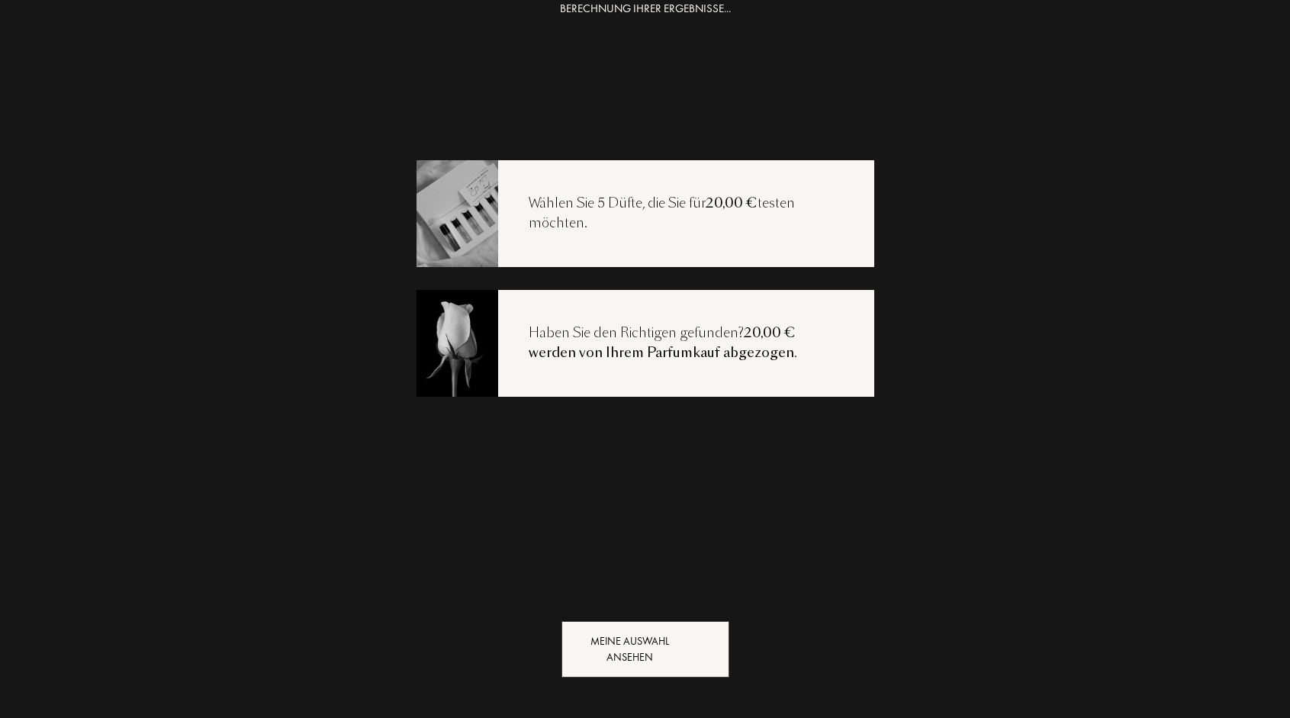
scroll to position [31, 0]
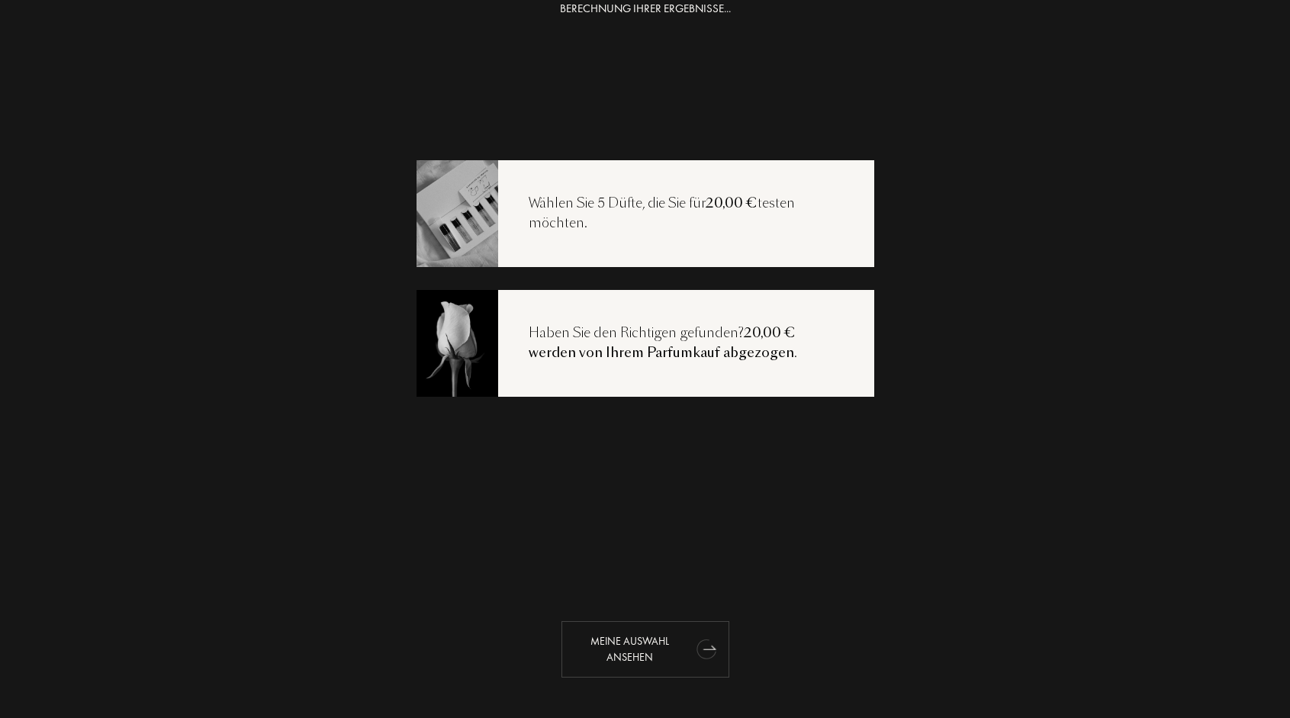
click at [639, 658] on div "Meine Auswahl ansehen" at bounding box center [646, 649] width 168 height 56
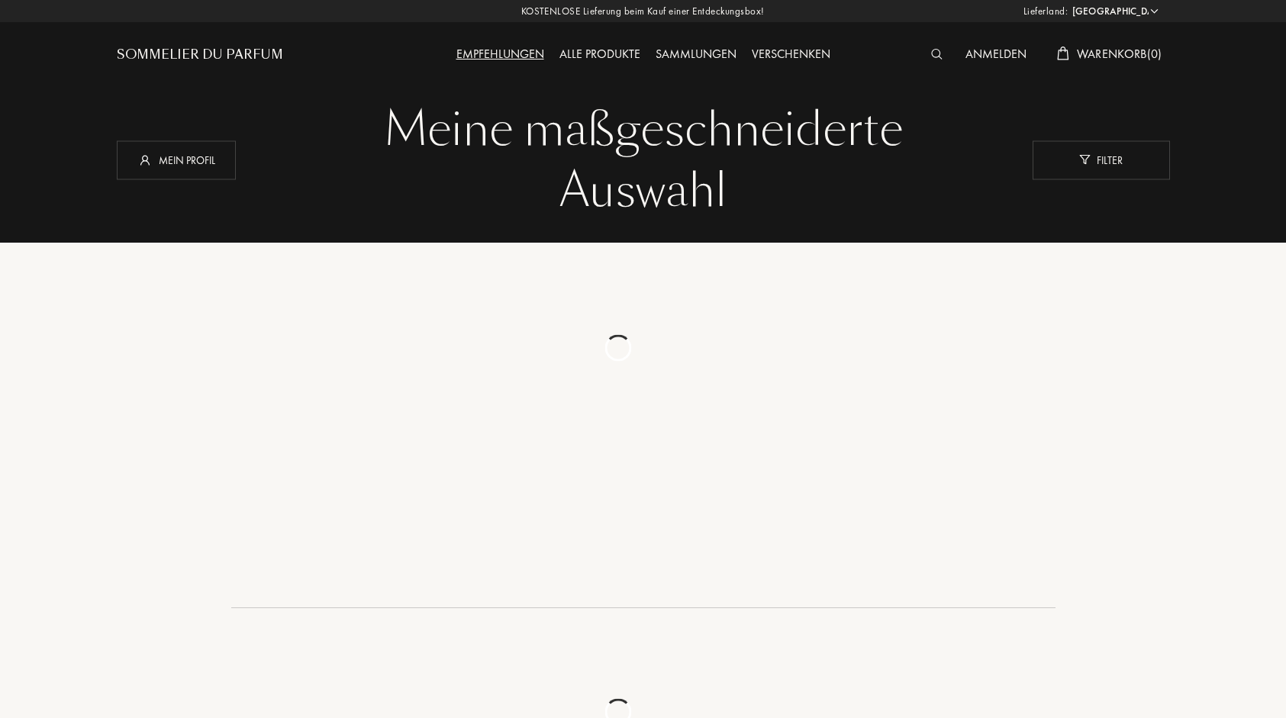
select select "DE"
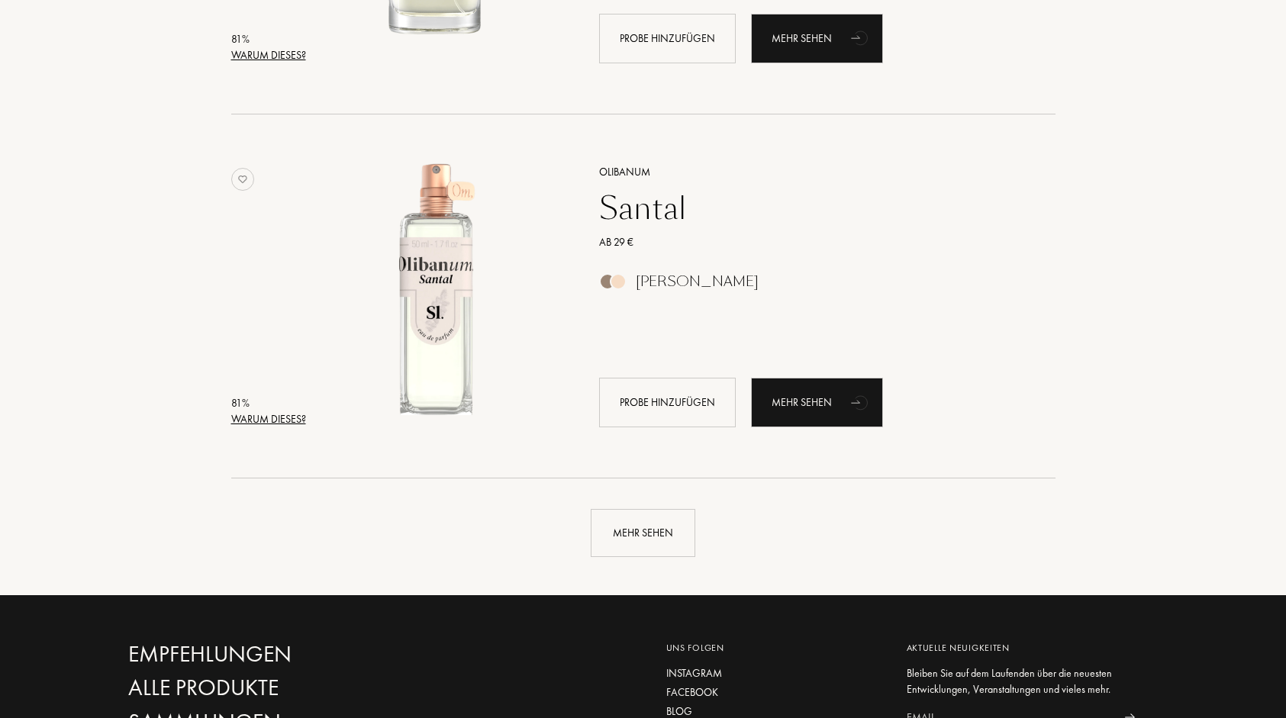
scroll to position [3412, 0]
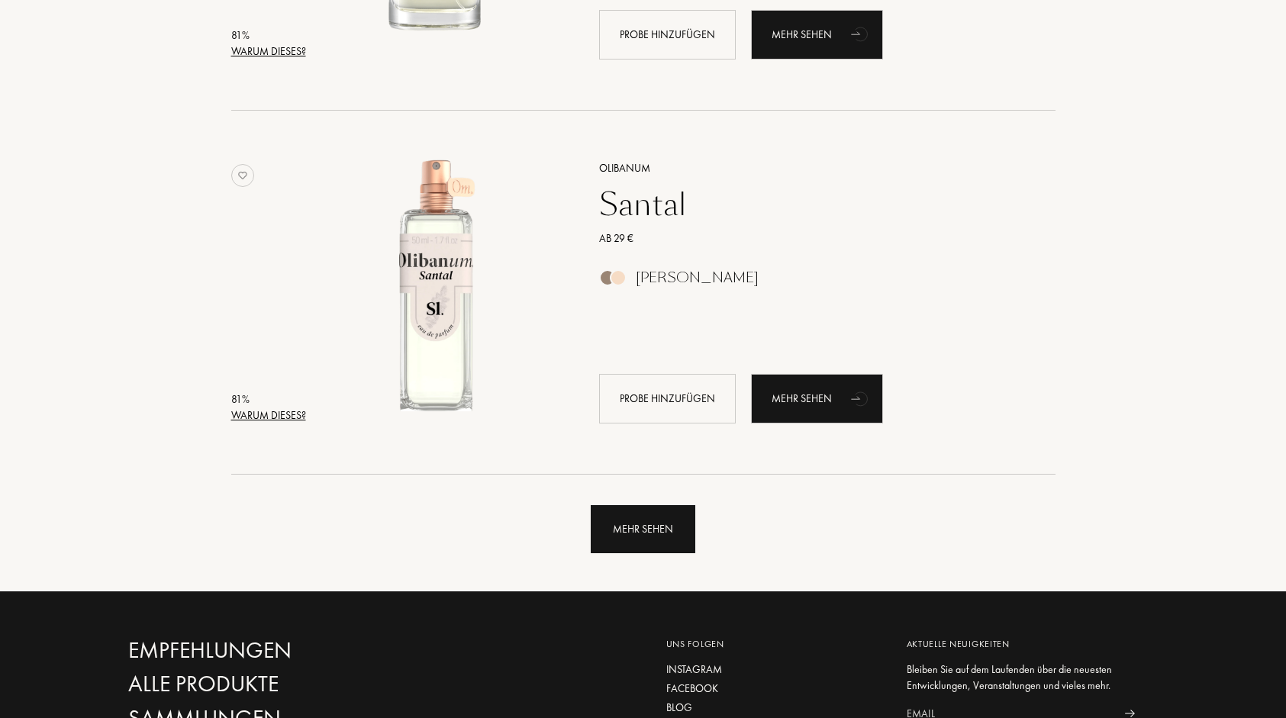
click at [661, 539] on div "Mehr sehen" at bounding box center [643, 529] width 105 height 48
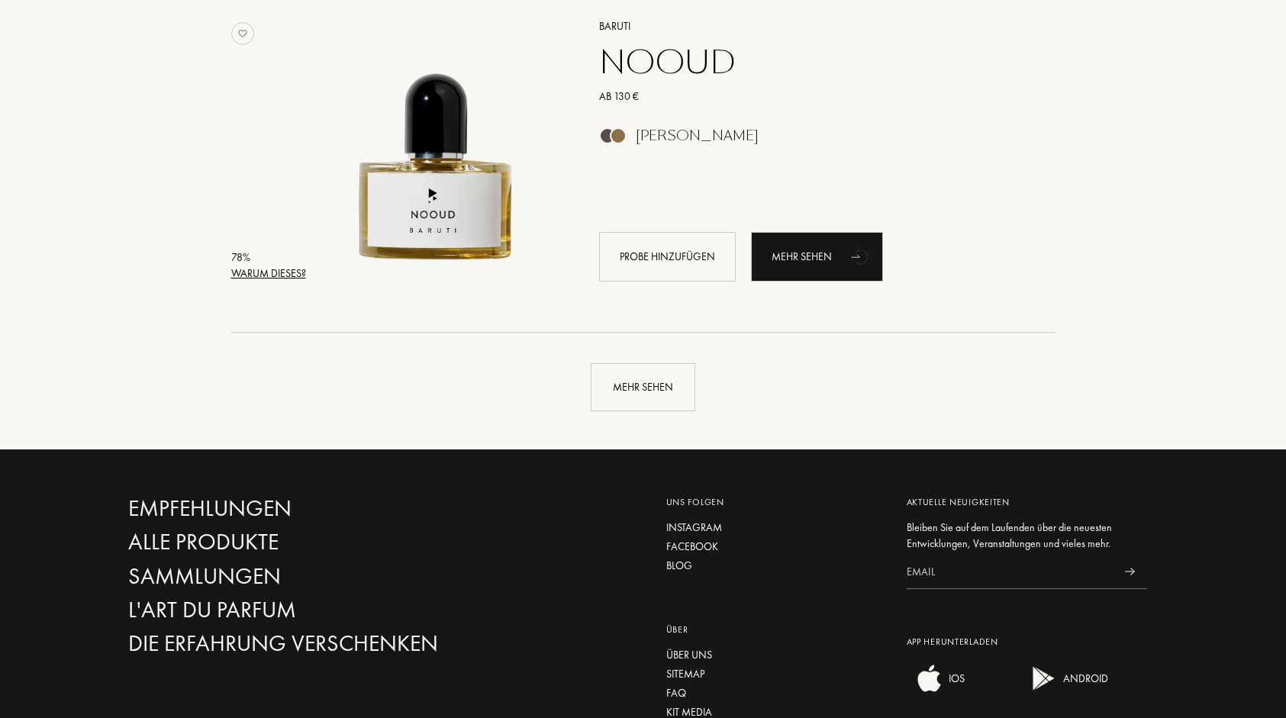
scroll to position [7199, 0]
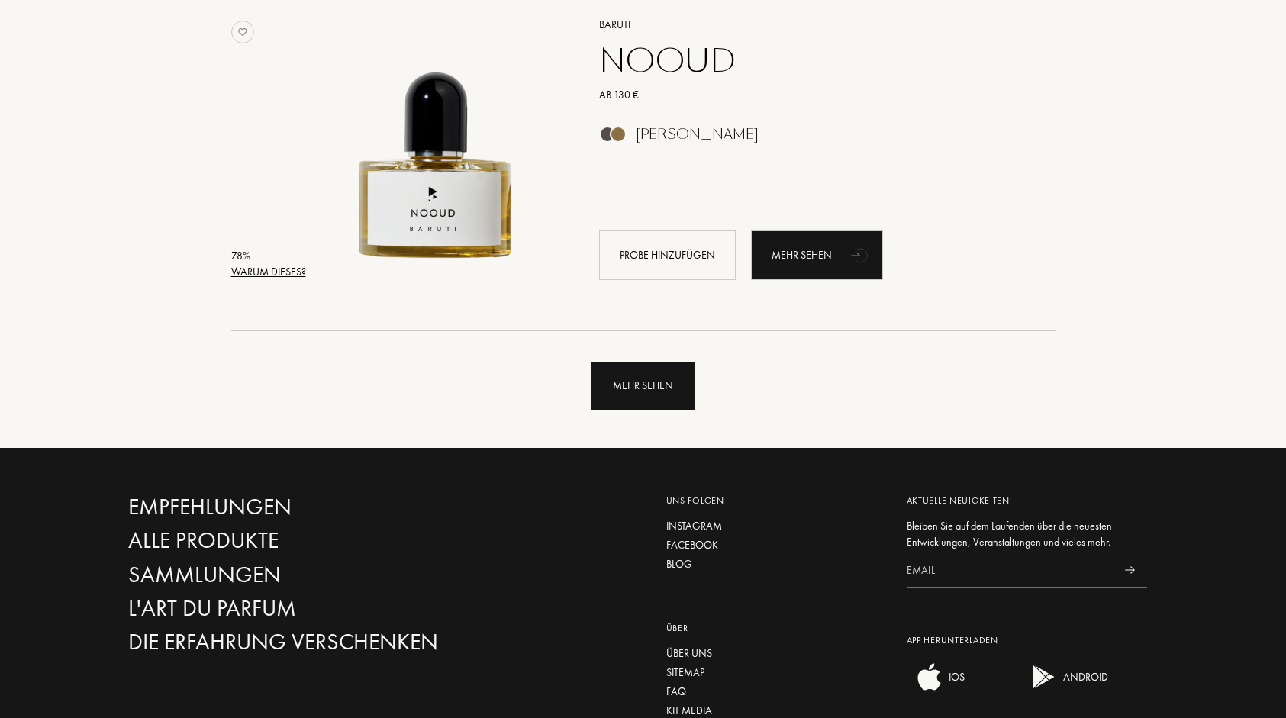
click at [638, 391] on div "Mehr sehen" at bounding box center [643, 386] width 105 height 48
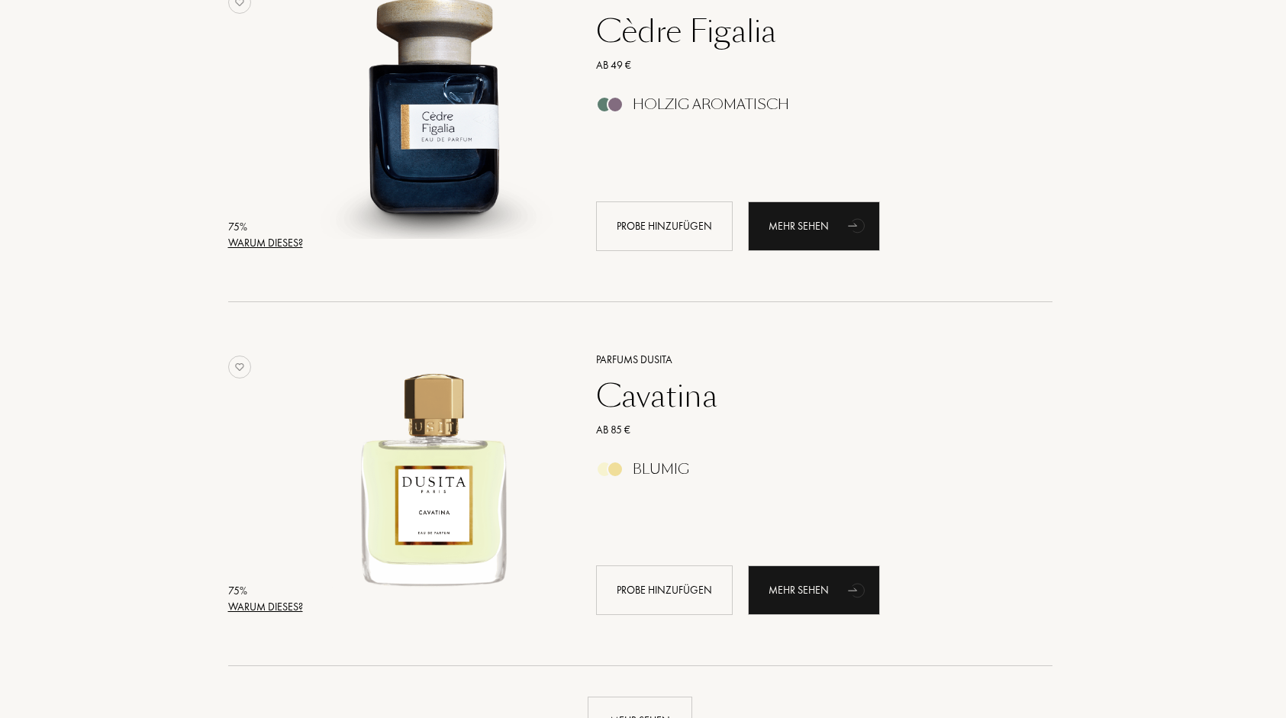
scroll to position [10513, 3]
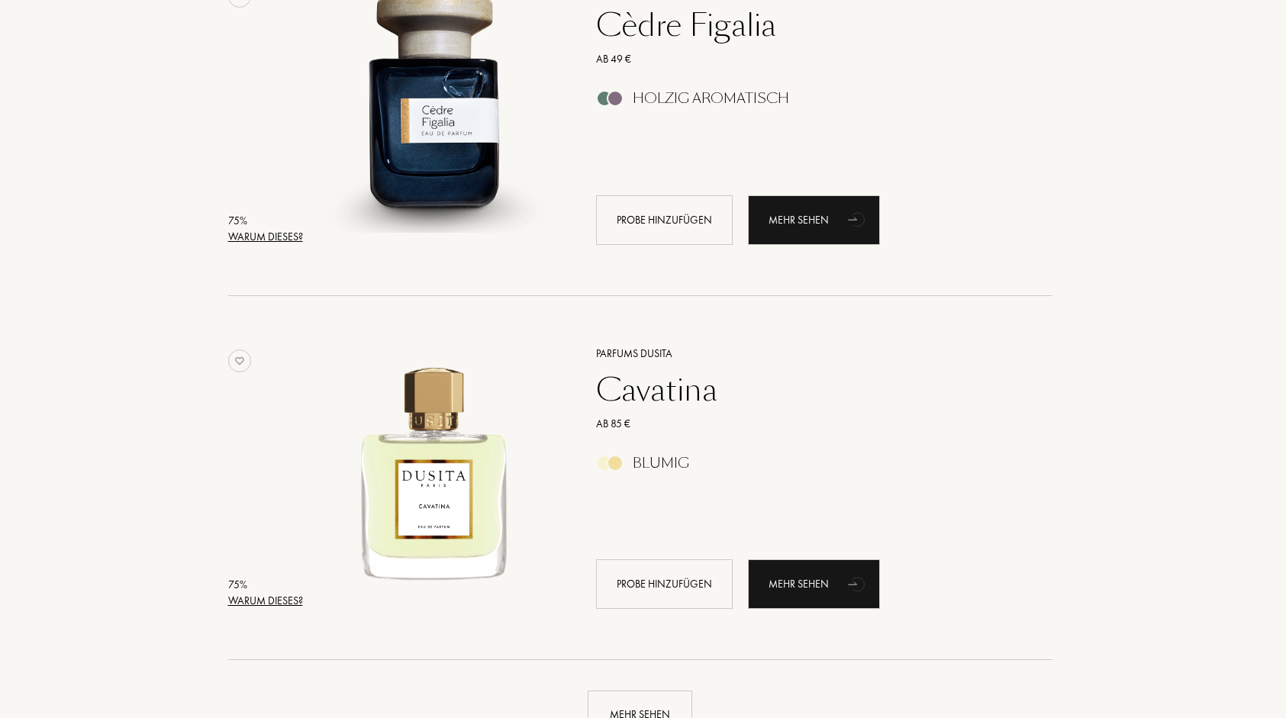
click at [293, 232] on div "Warum dieses?" at bounding box center [265, 237] width 75 height 16
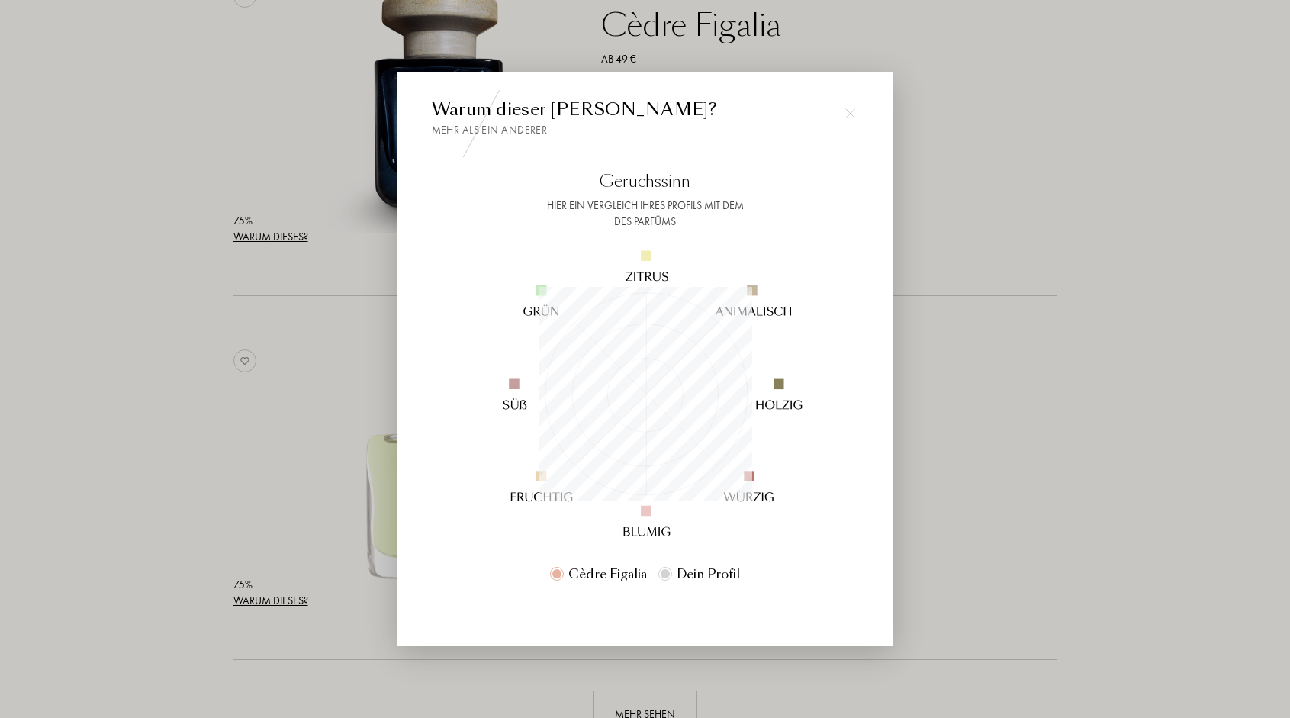
scroll to position [214, 214]
click at [845, 113] on img at bounding box center [850, 113] width 11 height 11
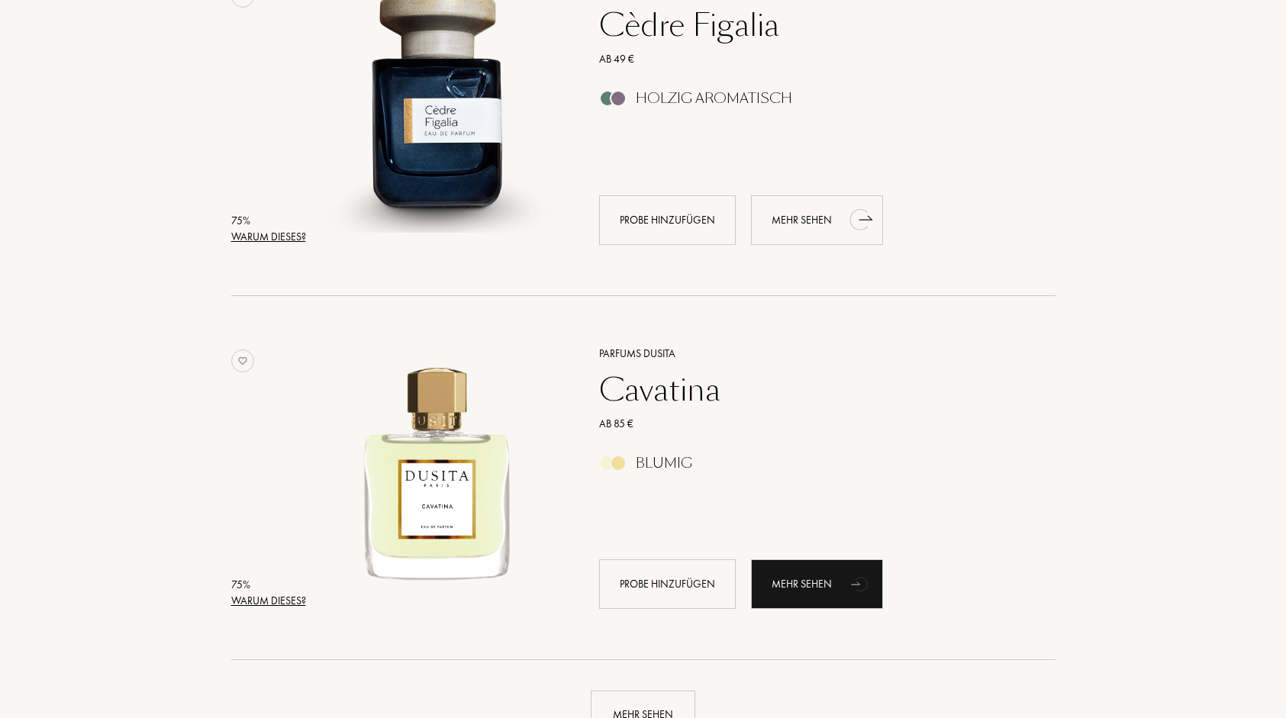
click at [809, 223] on div "Mehr sehen" at bounding box center [817, 220] width 132 height 50
click at [307, 594] on div "75 % Warum dieses? Parfums Dusita Cavatina Ab 85 € Blumig Probe hinzufügen Mehr…" at bounding box center [643, 494] width 824 height 334
click at [289, 599] on div "Warum dieses?" at bounding box center [268, 601] width 75 height 16
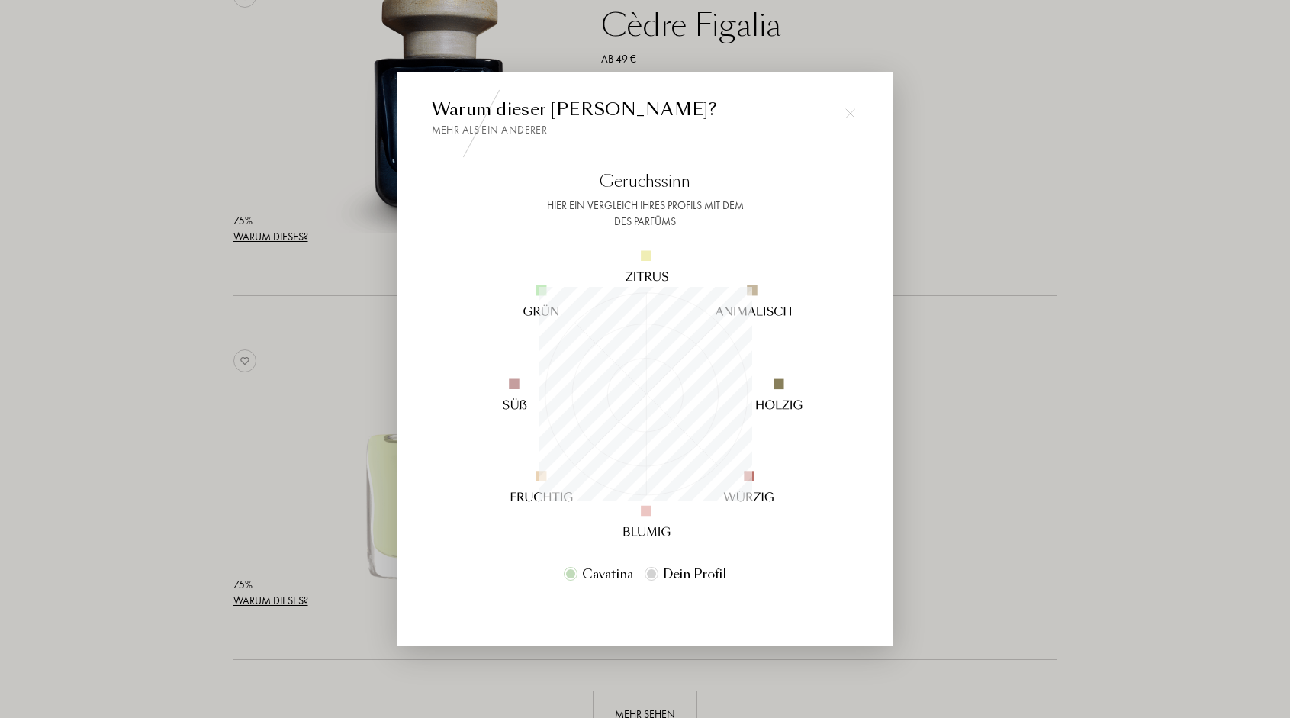
click at [686, 574] on img at bounding box center [645, 393] width 369 height 369
click at [652, 574] on div at bounding box center [651, 572] width 9 height 9
click at [568, 578] on div at bounding box center [571, 573] width 14 height 14
click at [852, 113] on img at bounding box center [850, 113] width 11 height 11
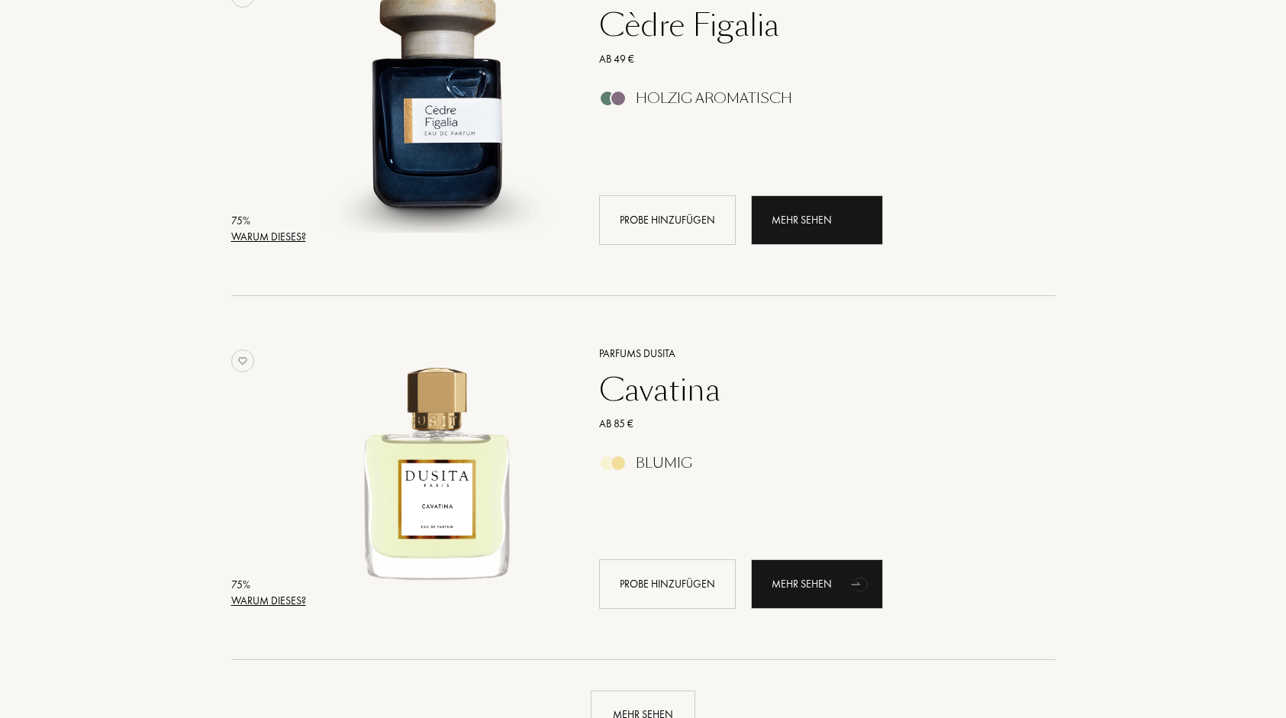
click at [298, 237] on div "Warum dieses?" at bounding box center [268, 237] width 75 height 16
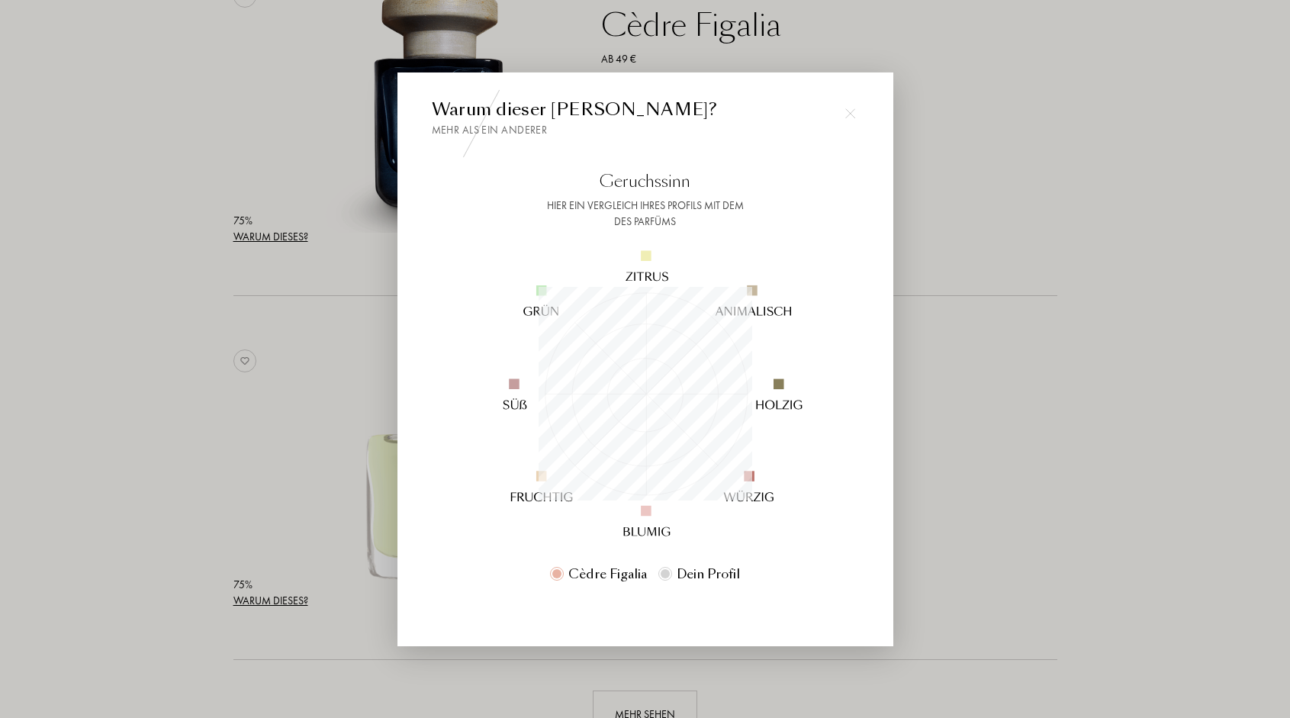
click at [665, 573] on div at bounding box center [665, 572] width 9 height 9
click at [705, 573] on img at bounding box center [645, 393] width 369 height 369
click at [845, 111] on img at bounding box center [850, 113] width 11 height 11
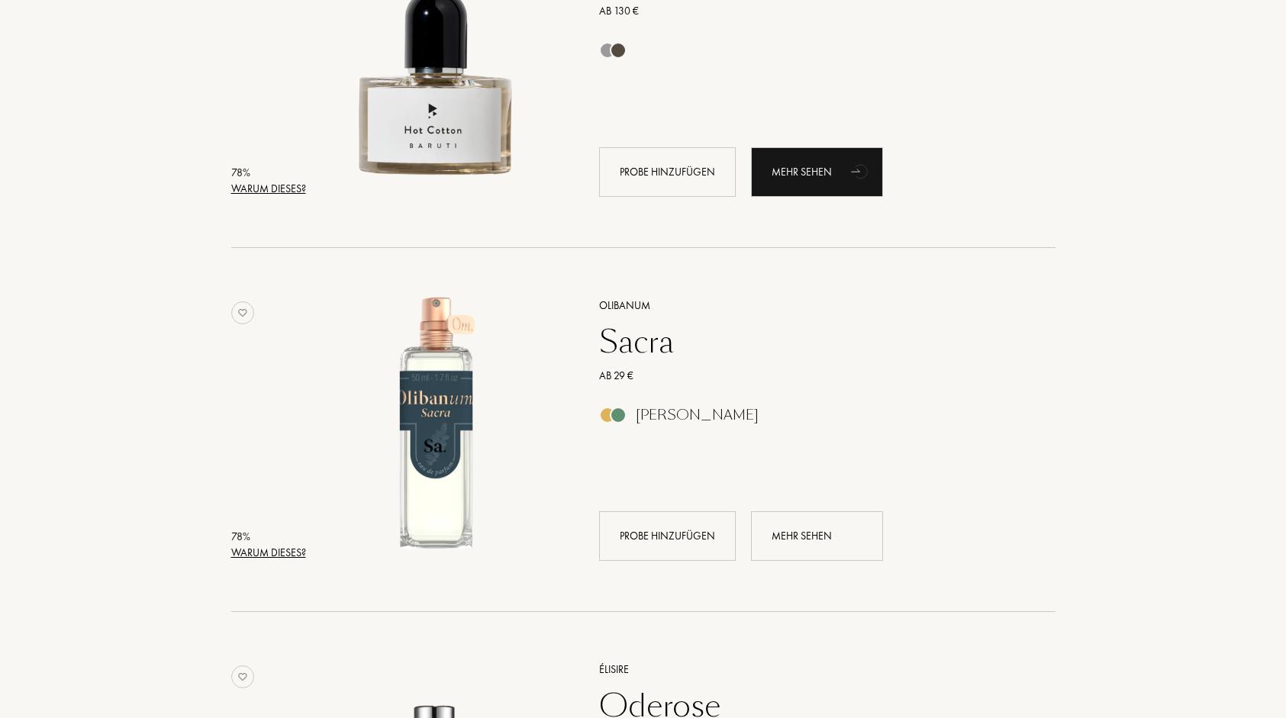
scroll to position [6166, 0]
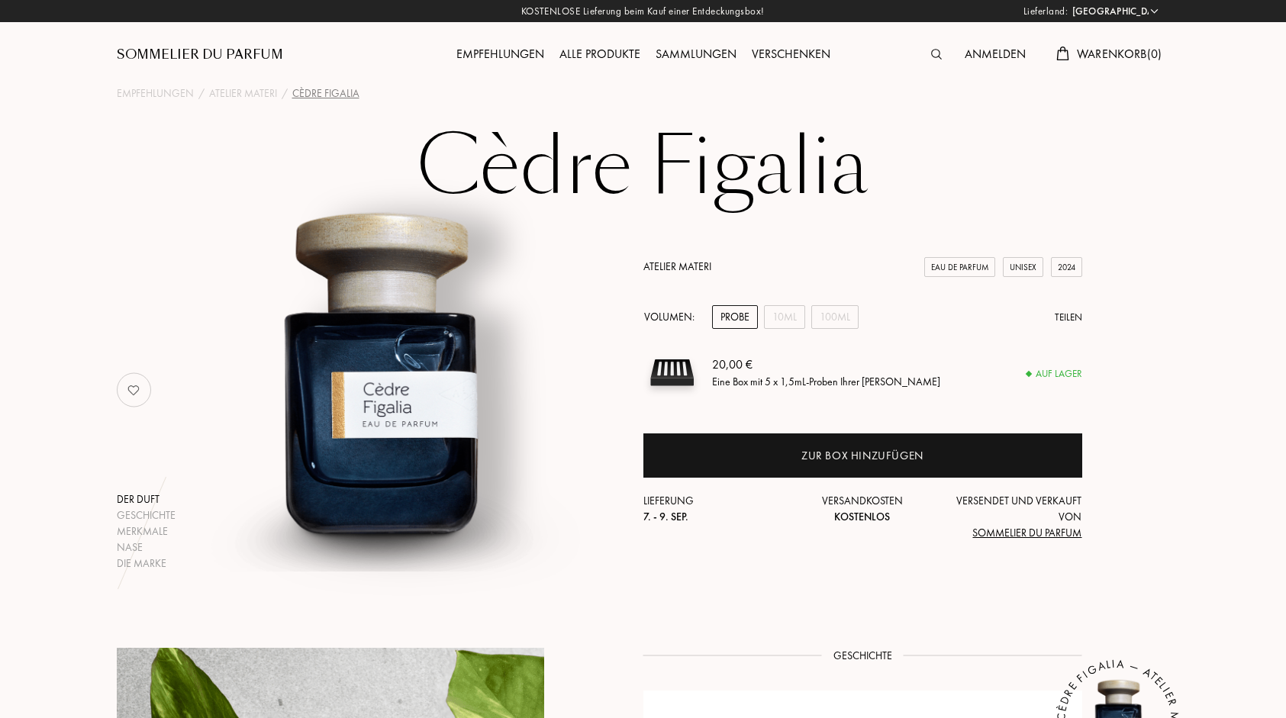
select select "DE"
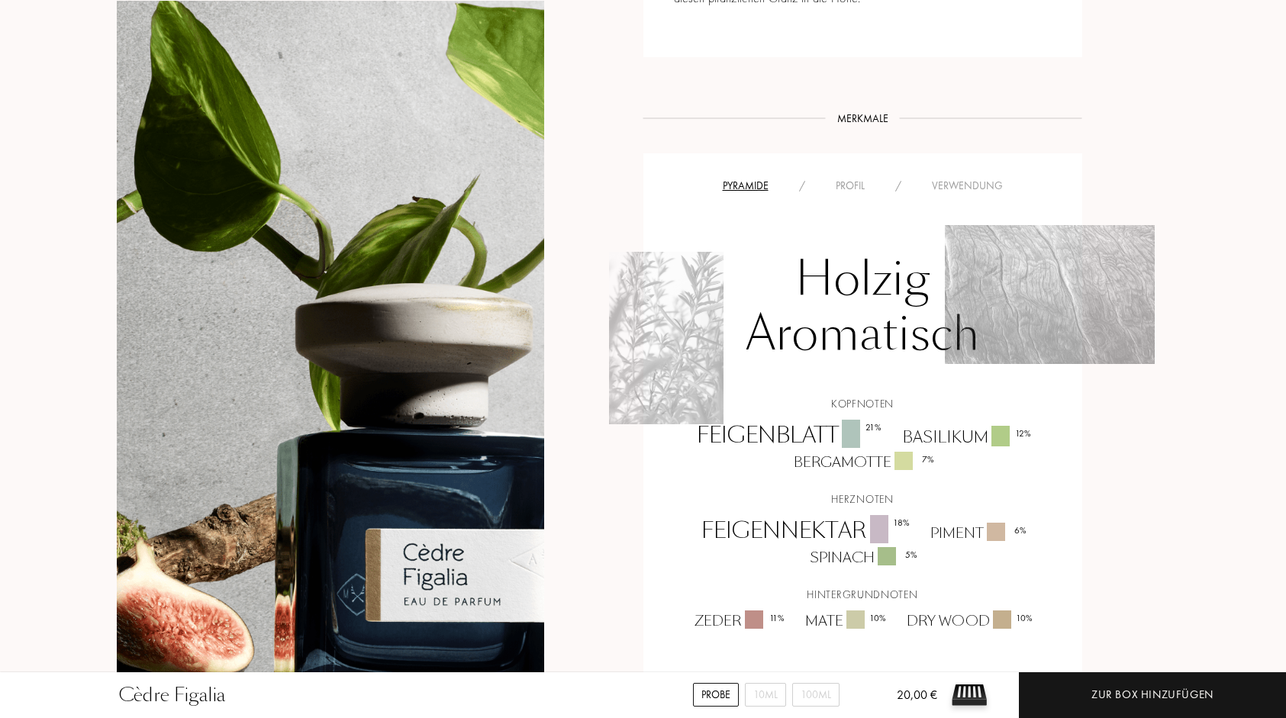
scroll to position [916, 0]
click at [858, 181] on div "Profil" at bounding box center [850, 186] width 60 height 16
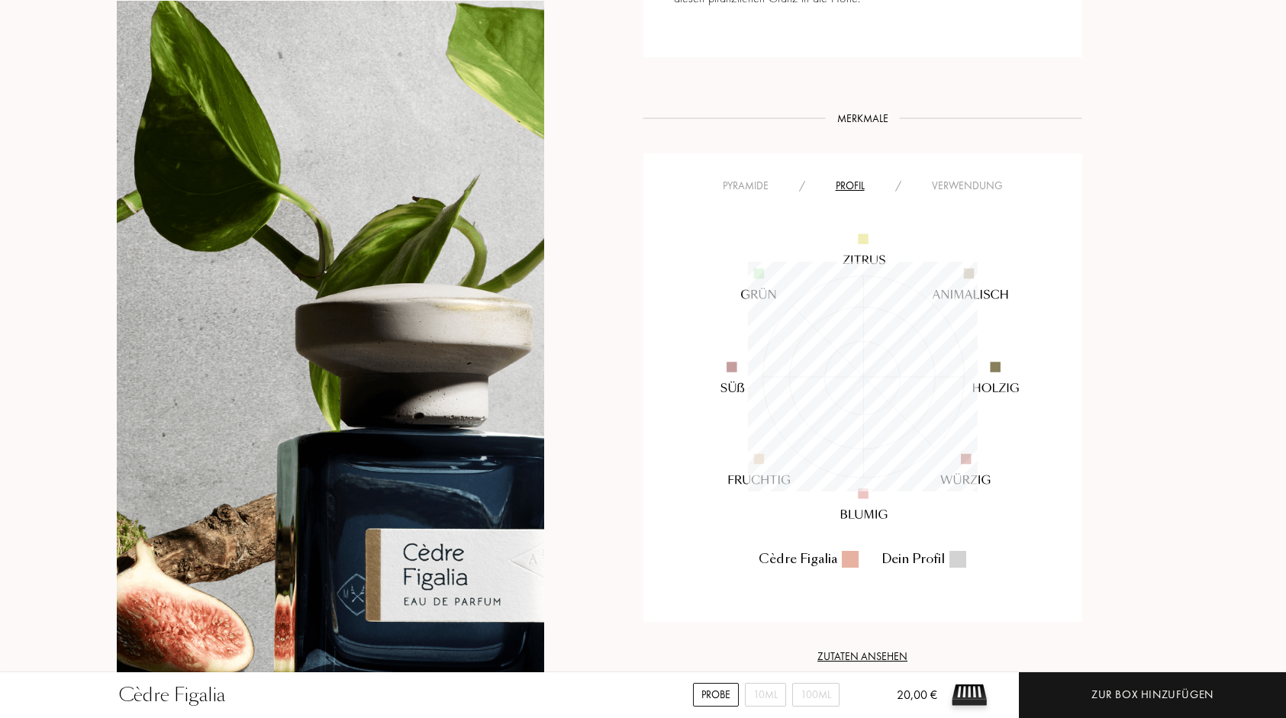
scroll to position [230, 230]
click at [955, 182] on div "Verwendung" at bounding box center [966, 186] width 101 height 16
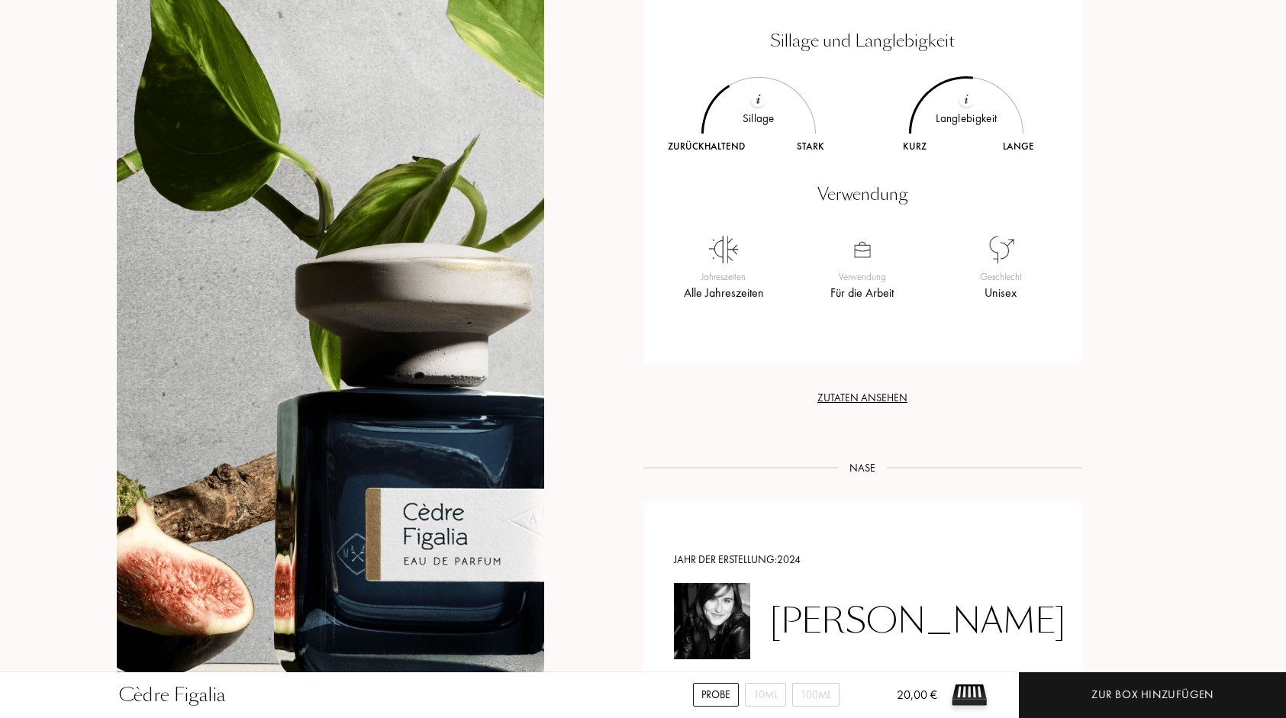
scroll to position [1171, 0]
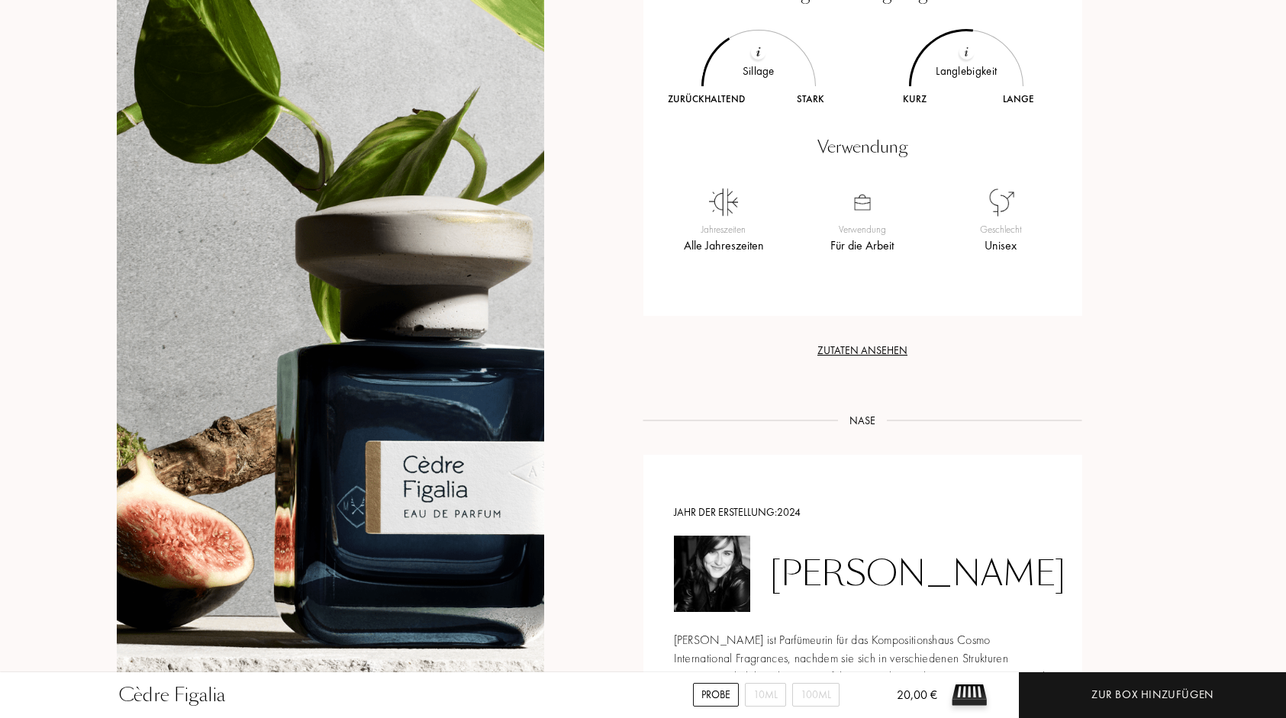
click at [449, 511] on div at bounding box center [330, 351] width 427 height 878
click at [459, 483] on div at bounding box center [330, 351] width 427 height 878
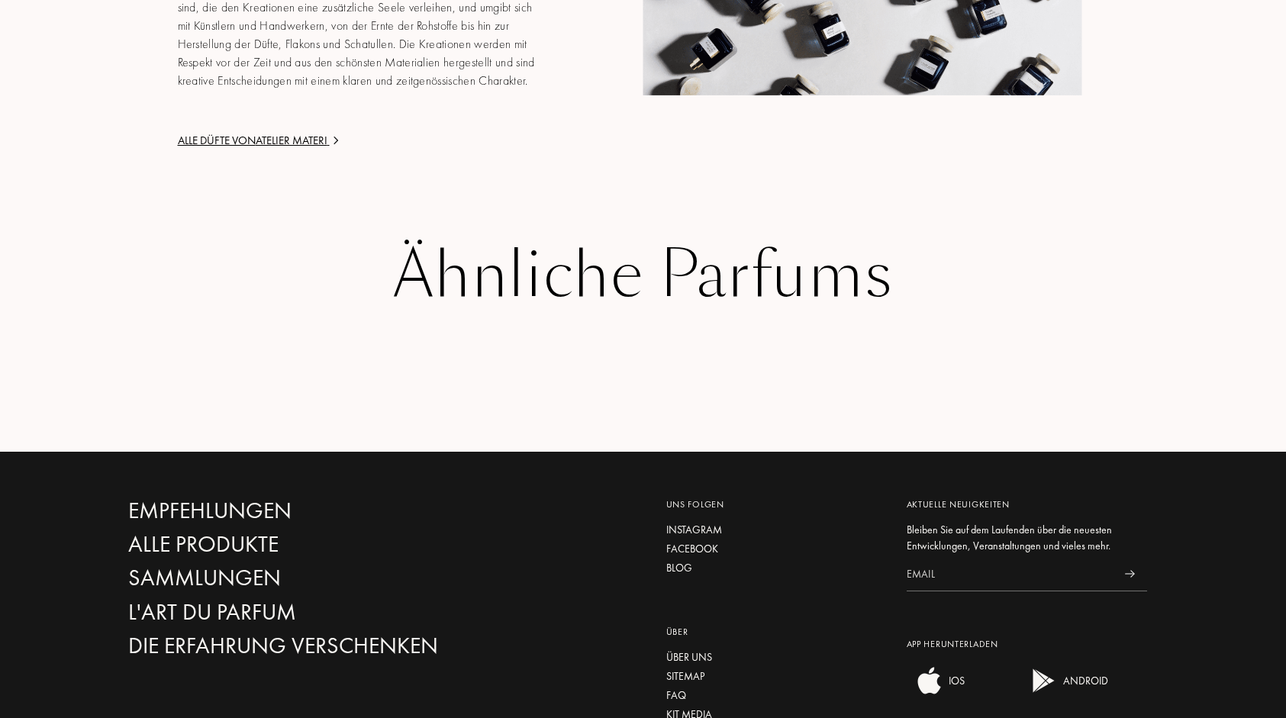
scroll to position [2256, 0]
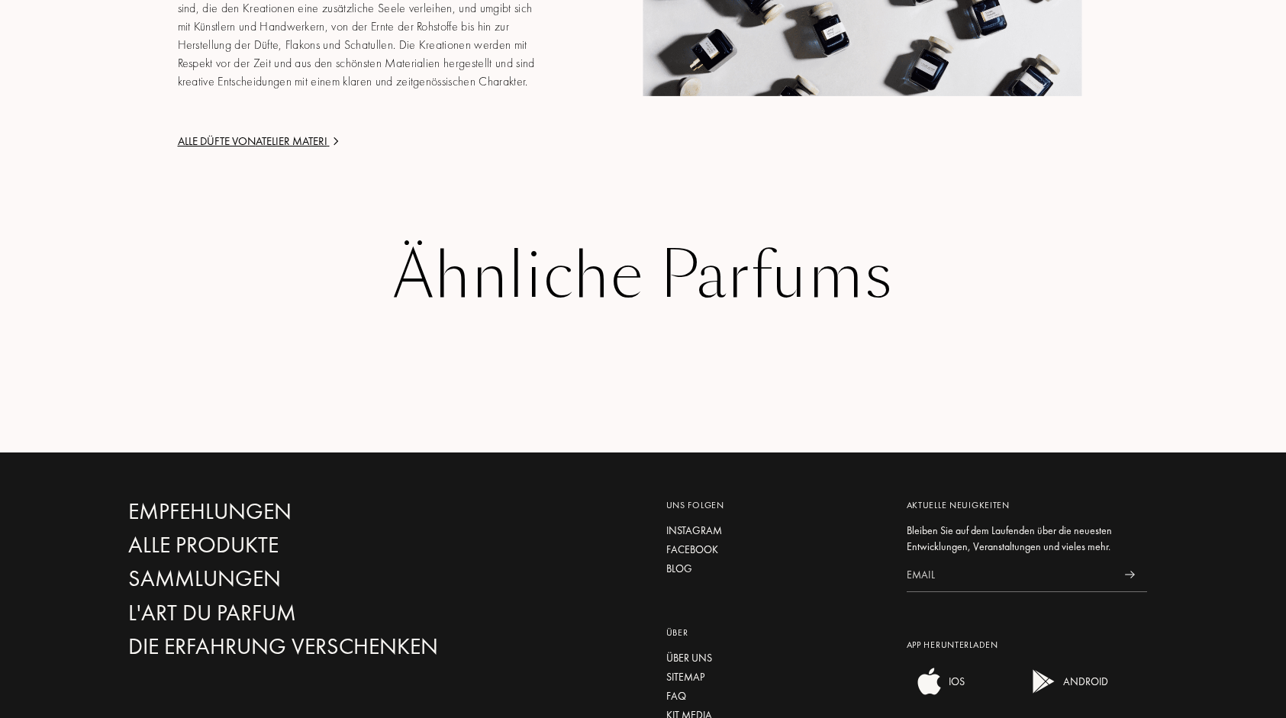
click at [492, 263] on div "Ähnliche Parfums" at bounding box center [643, 276] width 1030 height 70
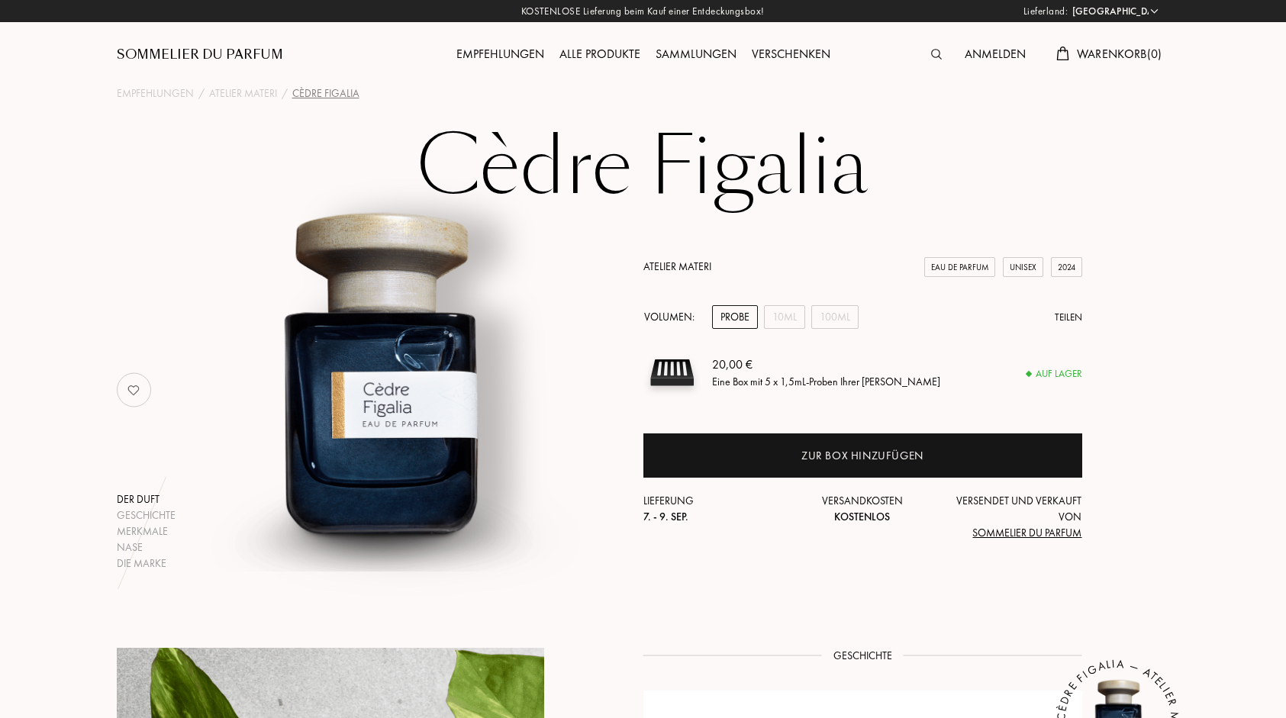
scroll to position [0, 0]
click at [833, 315] on div "100mL" at bounding box center [834, 317] width 47 height 24
click at [798, 320] on div "10mL" at bounding box center [784, 317] width 41 height 24
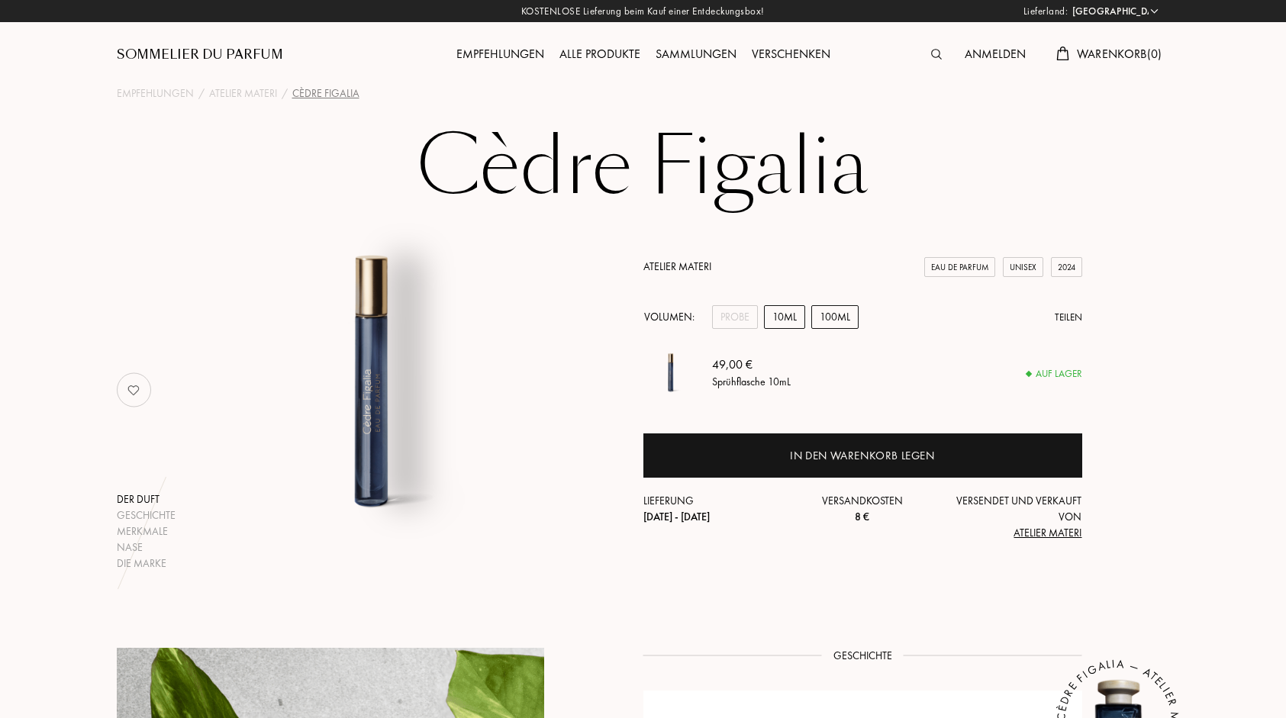
click at [840, 320] on div "100mL" at bounding box center [834, 317] width 47 height 24
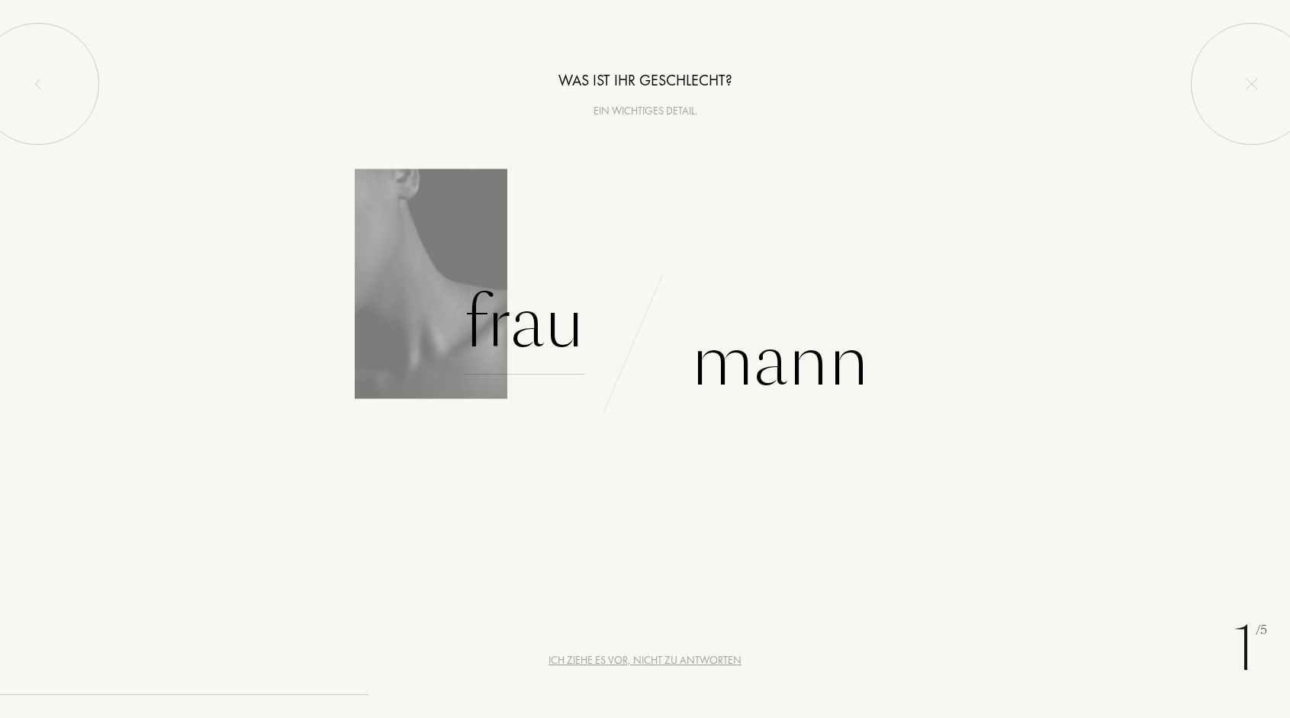
click at [536, 326] on div "Frau" at bounding box center [524, 323] width 121 height 103
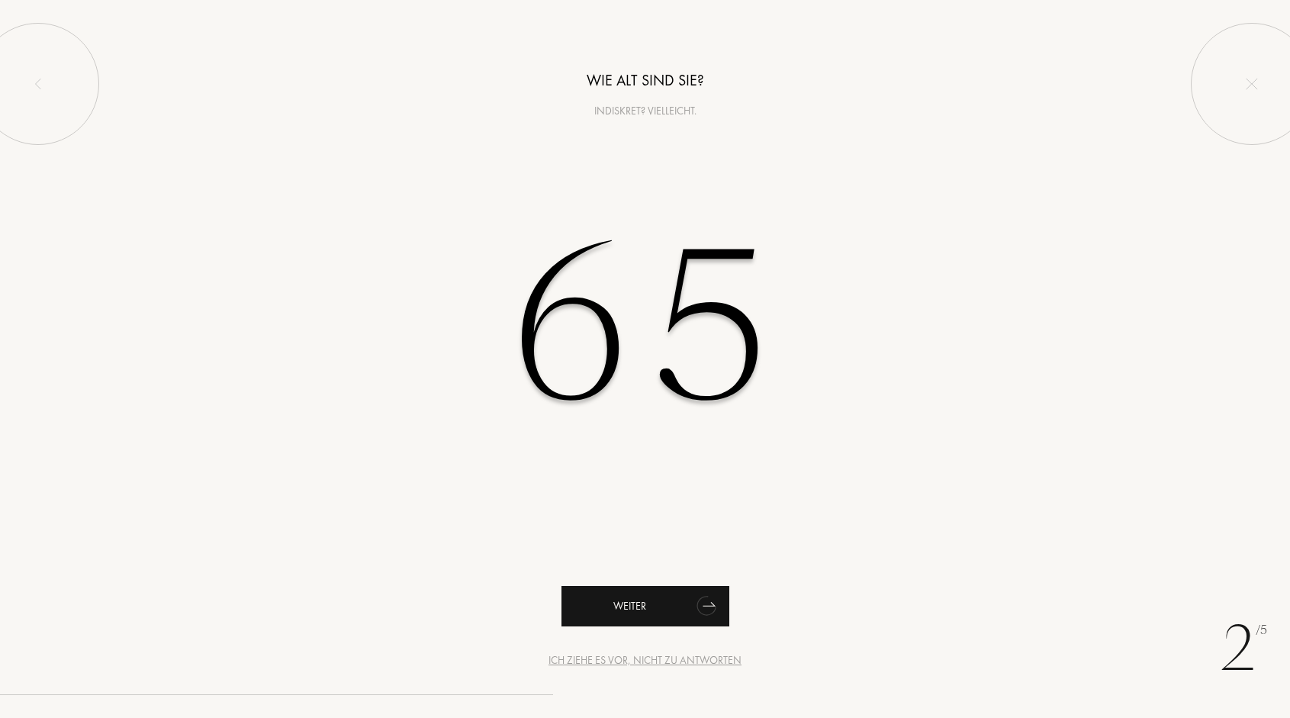
type input "65"
click at [664, 610] on div "Weiter" at bounding box center [646, 606] width 168 height 40
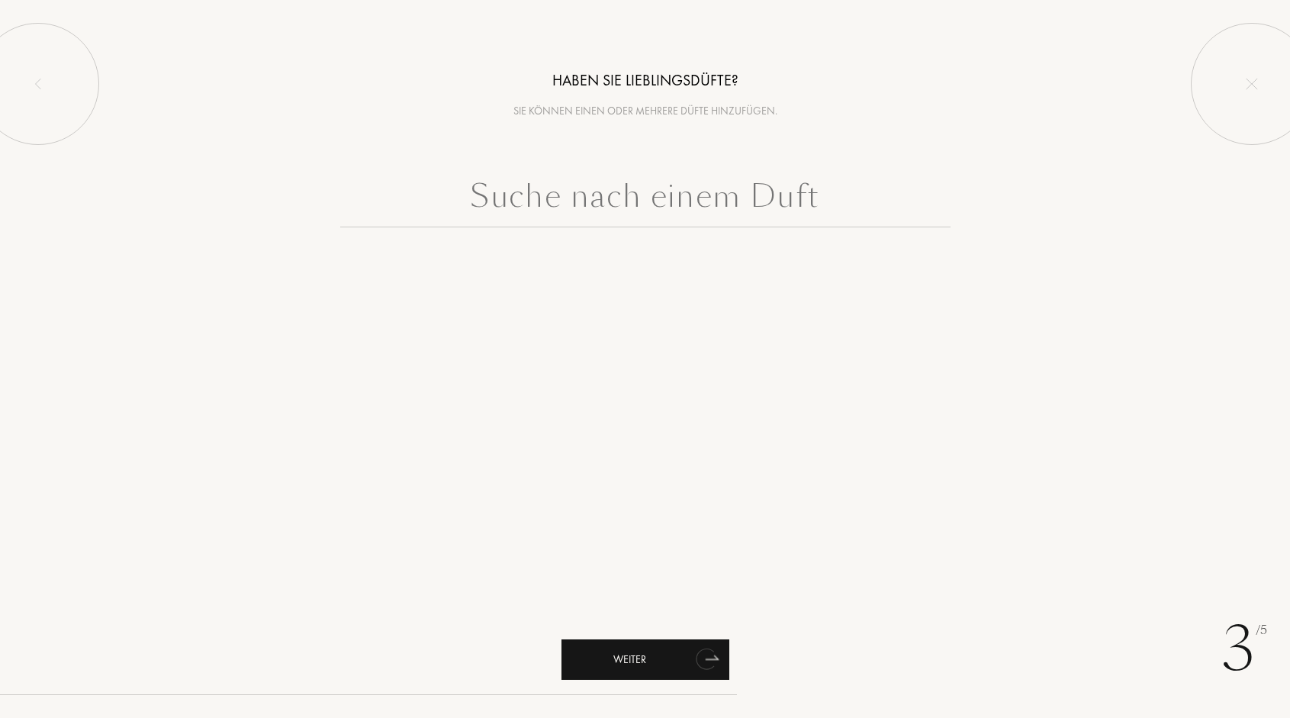
click at [597, 663] on div "Weiter" at bounding box center [646, 659] width 168 height 40
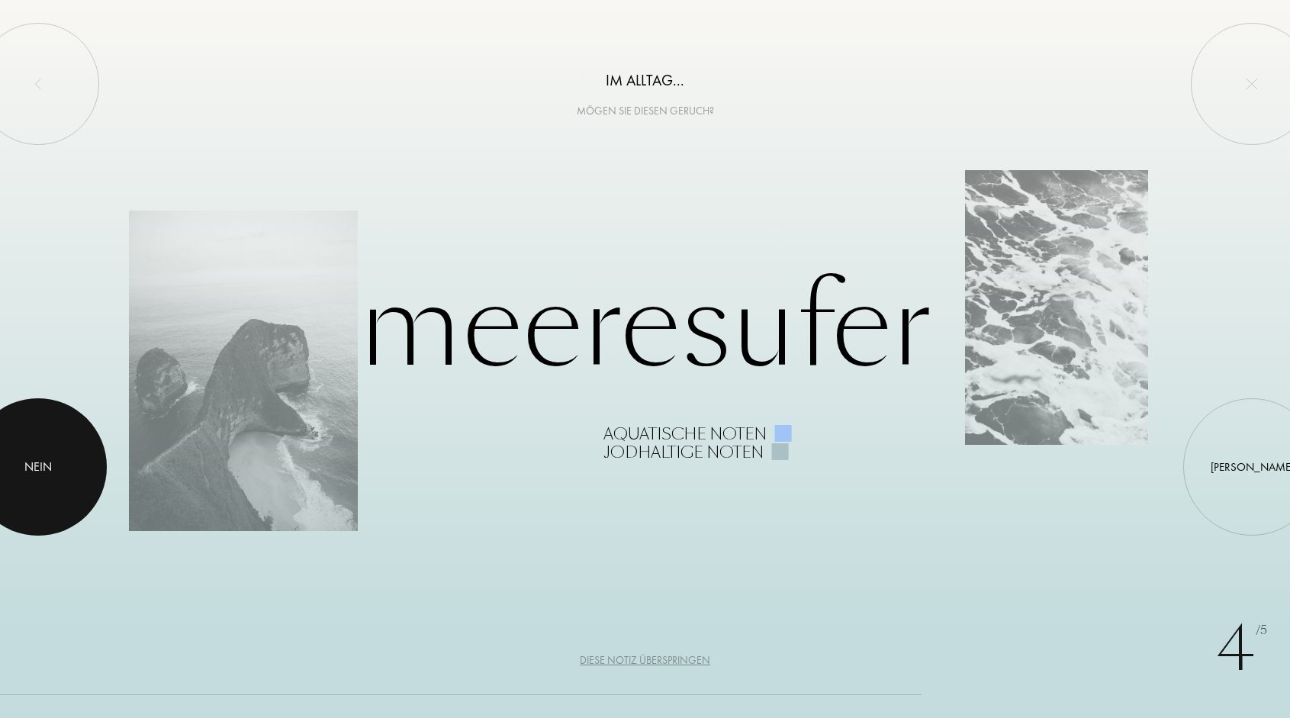
click at [76, 455] on div at bounding box center [37, 466] width 137 height 137
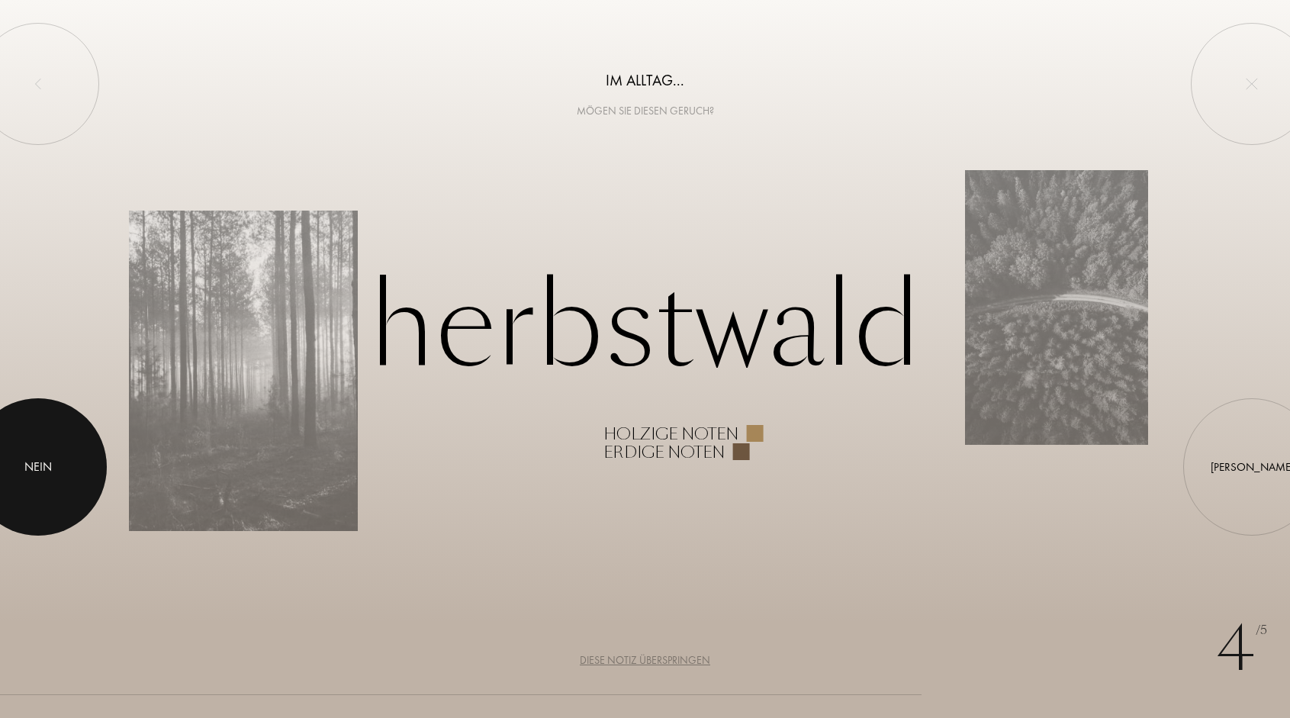
click at [76, 454] on div at bounding box center [37, 466] width 137 height 137
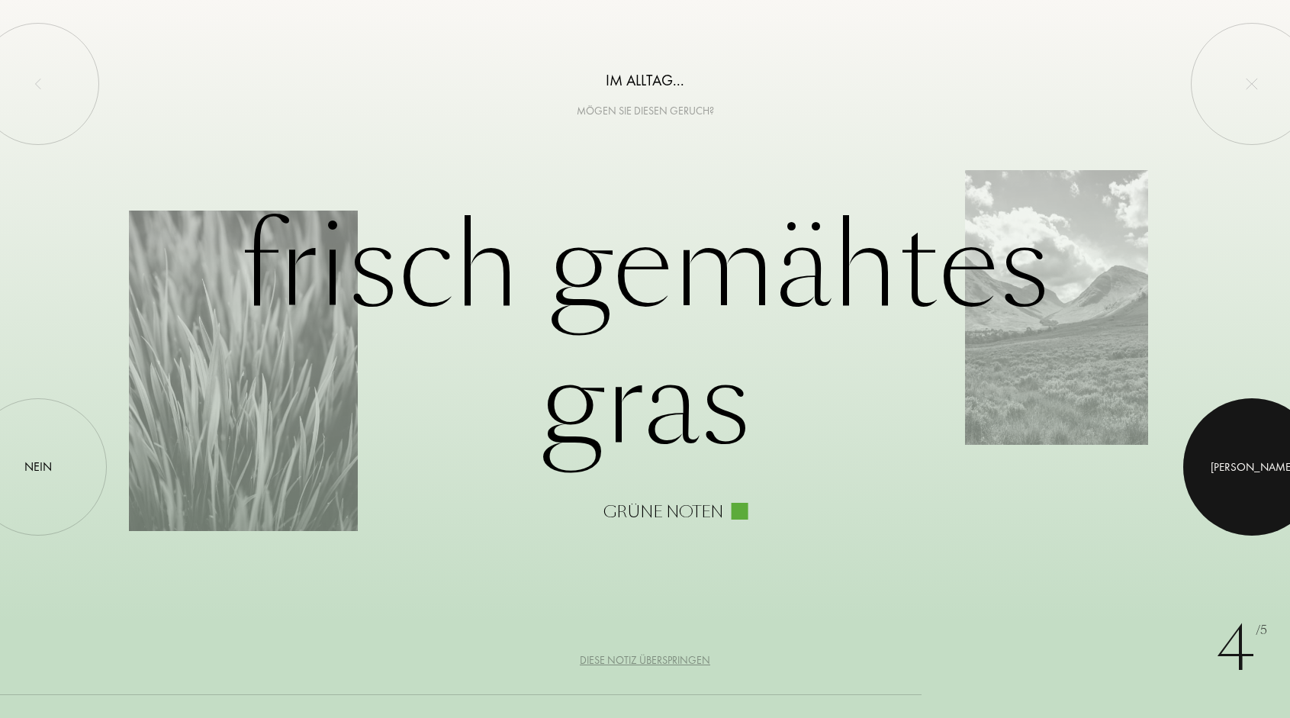
click at [1223, 494] on div at bounding box center [1251, 466] width 137 height 137
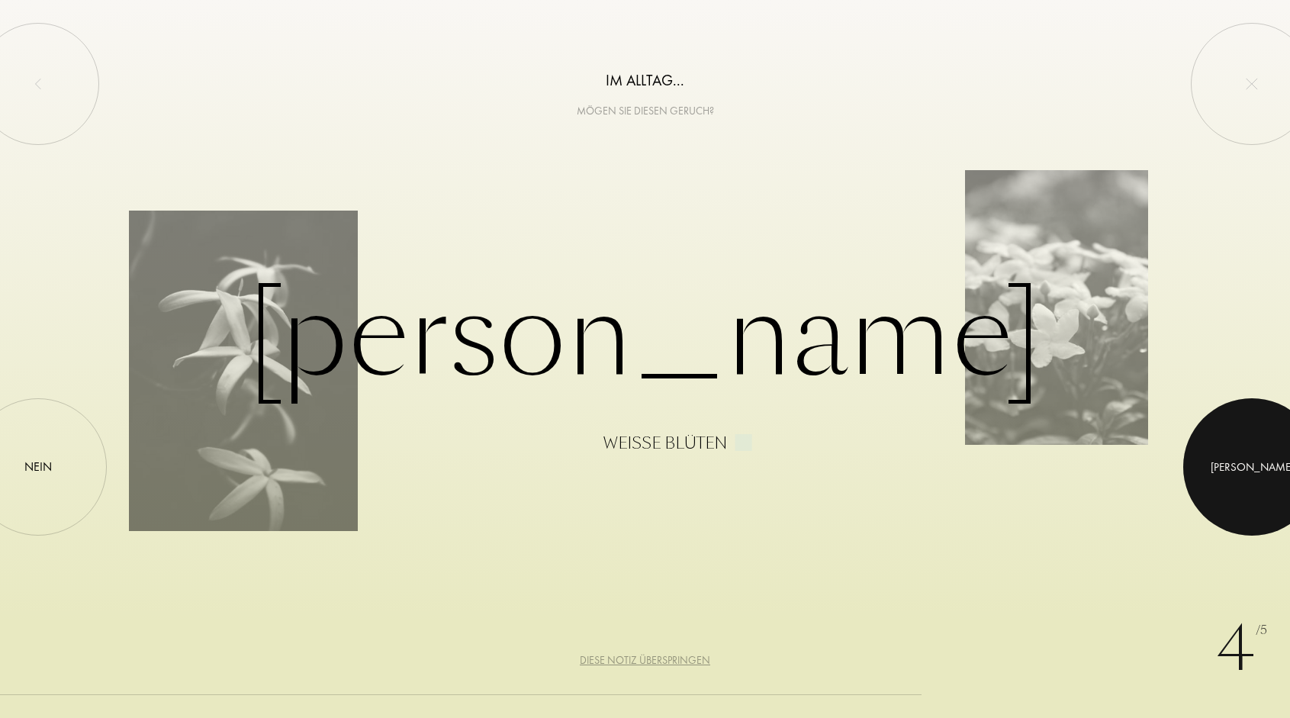
click at [1228, 465] on div at bounding box center [1251, 466] width 137 height 137
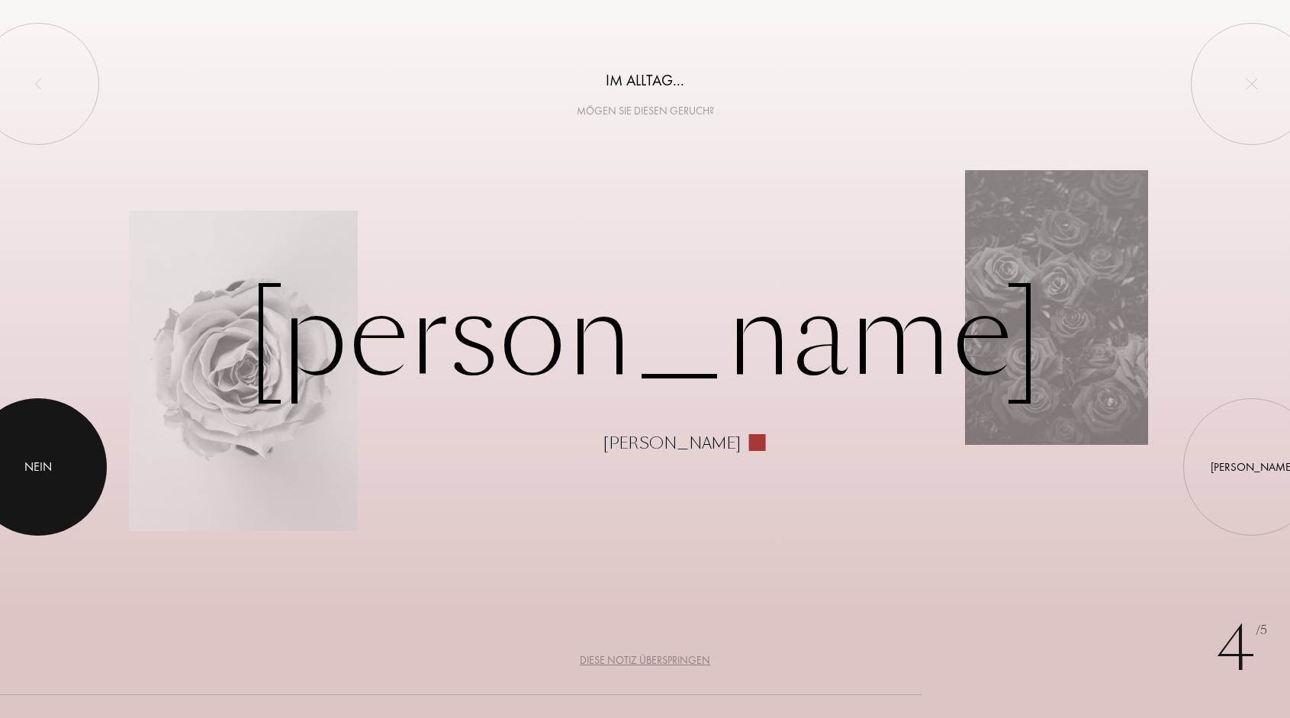
click at [43, 448] on div at bounding box center [37, 466] width 137 height 137
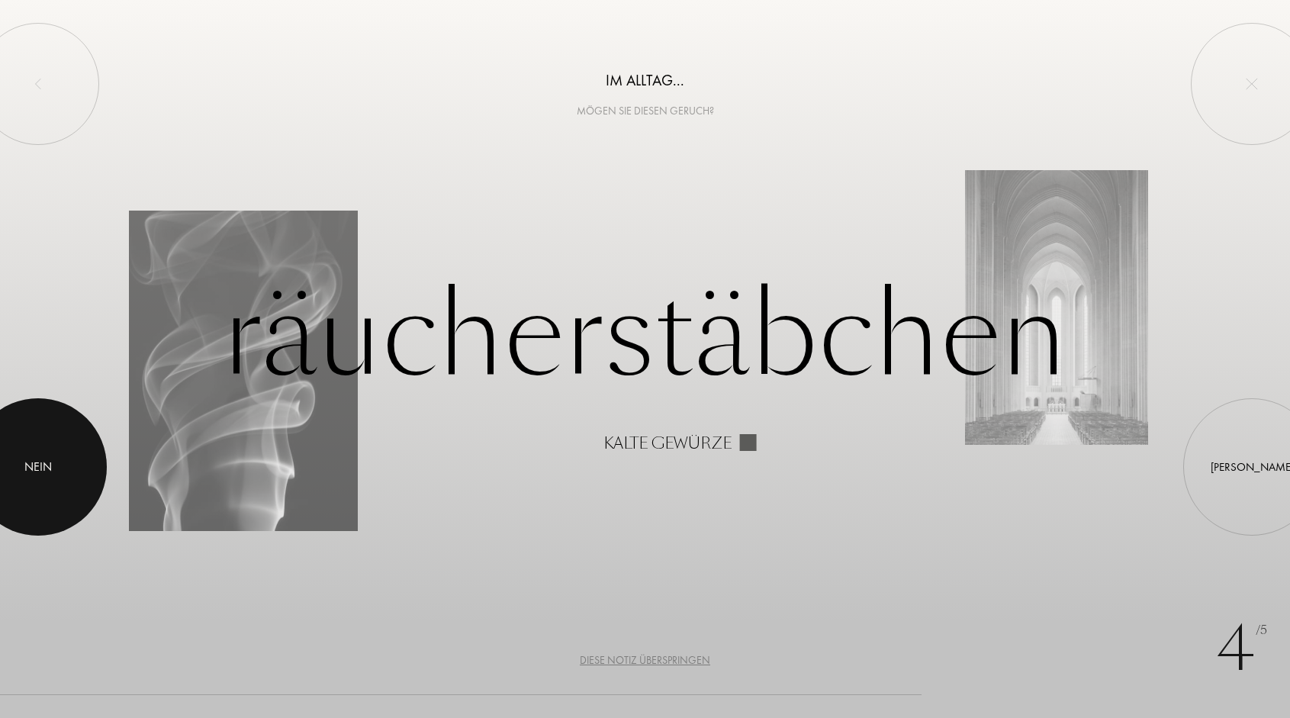
click at [43, 448] on div at bounding box center [37, 466] width 137 height 137
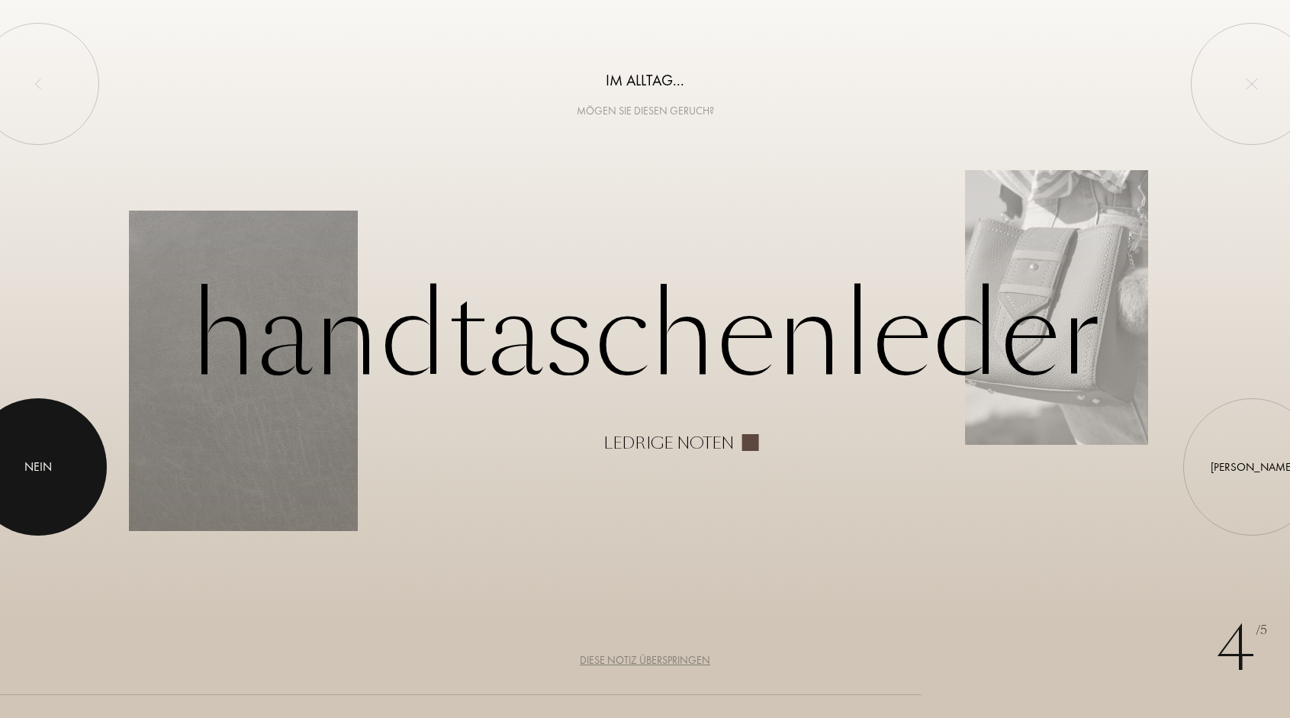
click at [43, 448] on div at bounding box center [37, 466] width 137 height 137
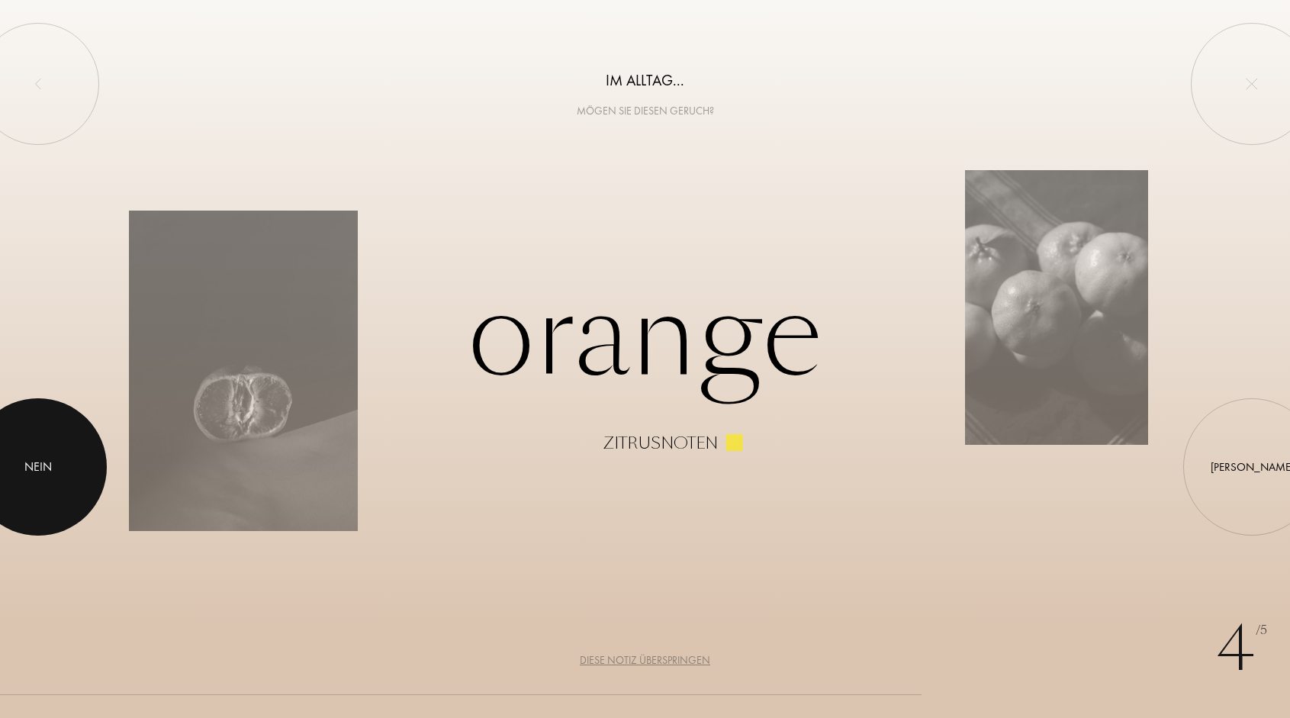
click at [43, 448] on div at bounding box center [37, 466] width 137 height 137
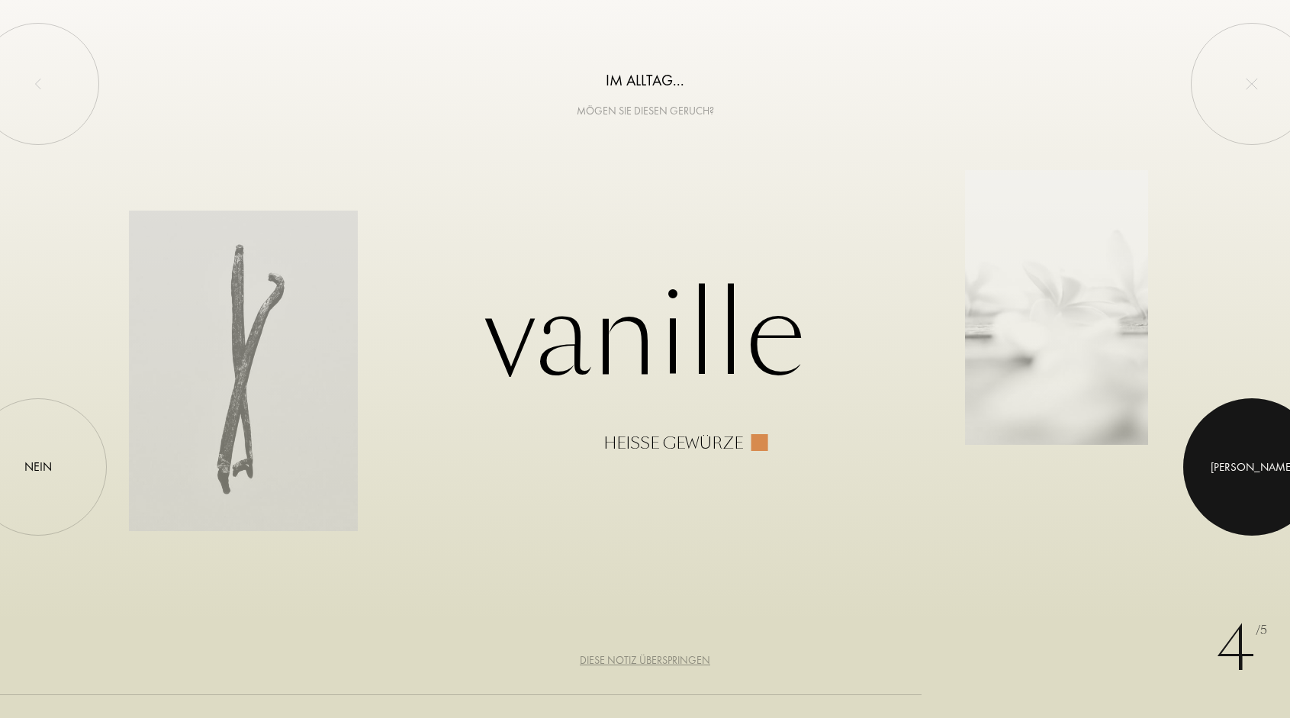
click at [1244, 468] on div at bounding box center [1251, 466] width 137 height 137
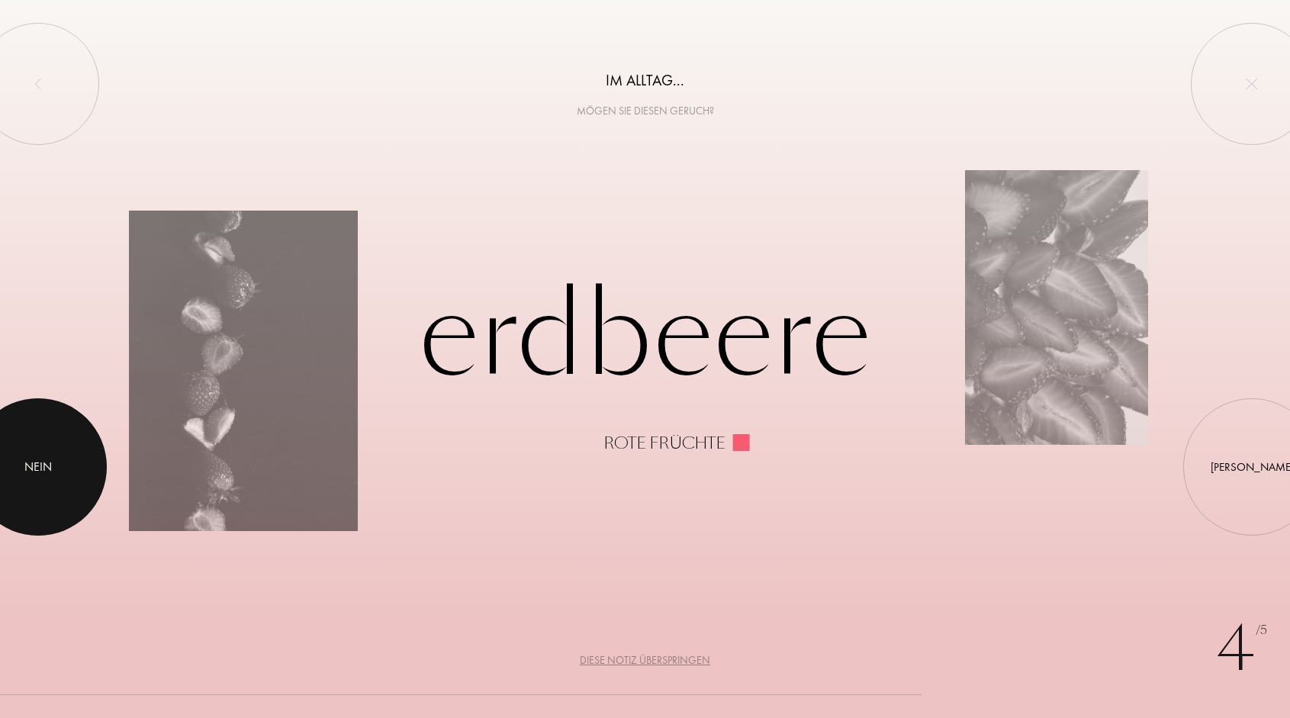
click at [65, 444] on div at bounding box center [37, 466] width 137 height 137
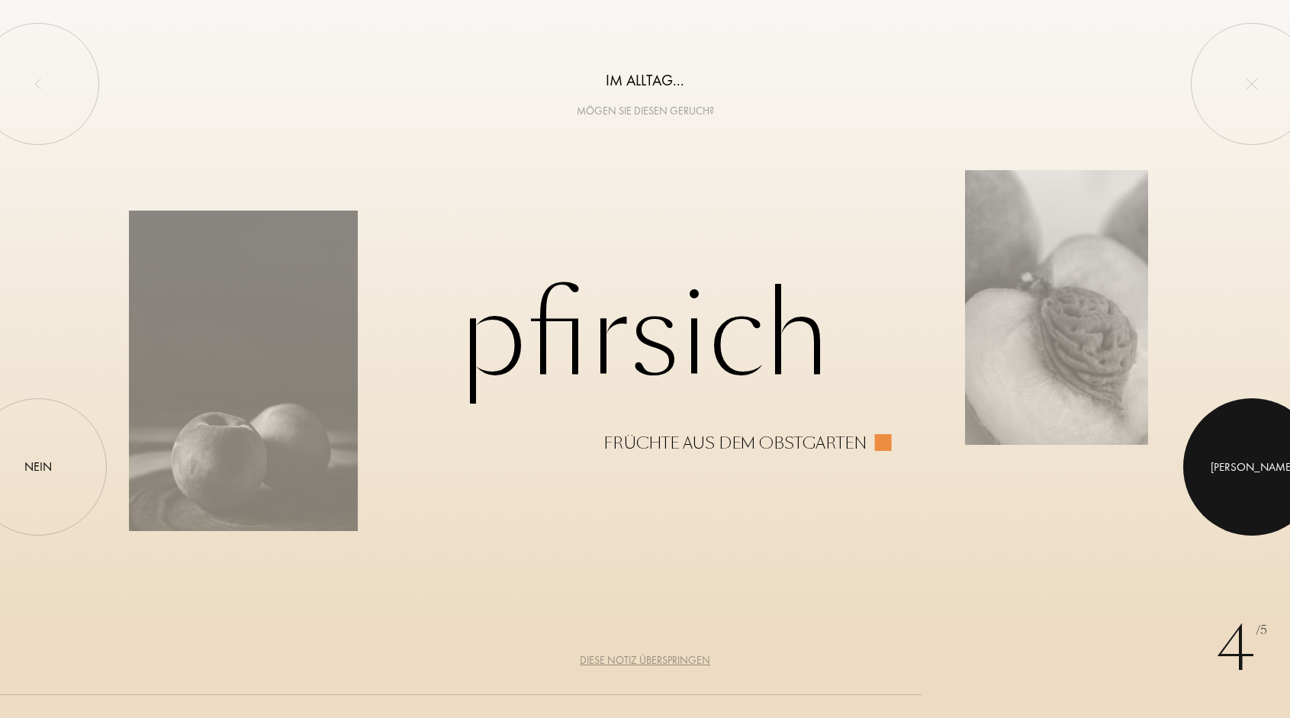
click at [1243, 466] on div at bounding box center [1251, 466] width 137 height 137
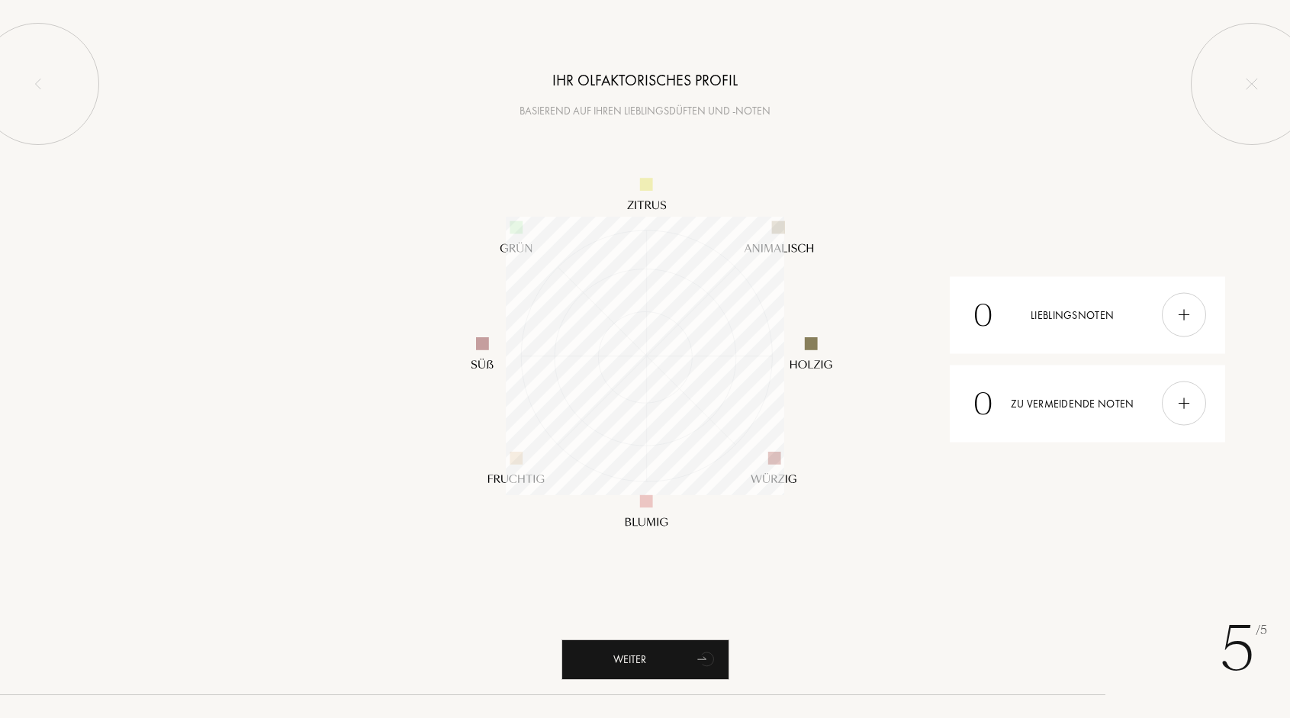
scroll to position [278, 278]
click at [1185, 316] on img at bounding box center [1184, 315] width 17 height 17
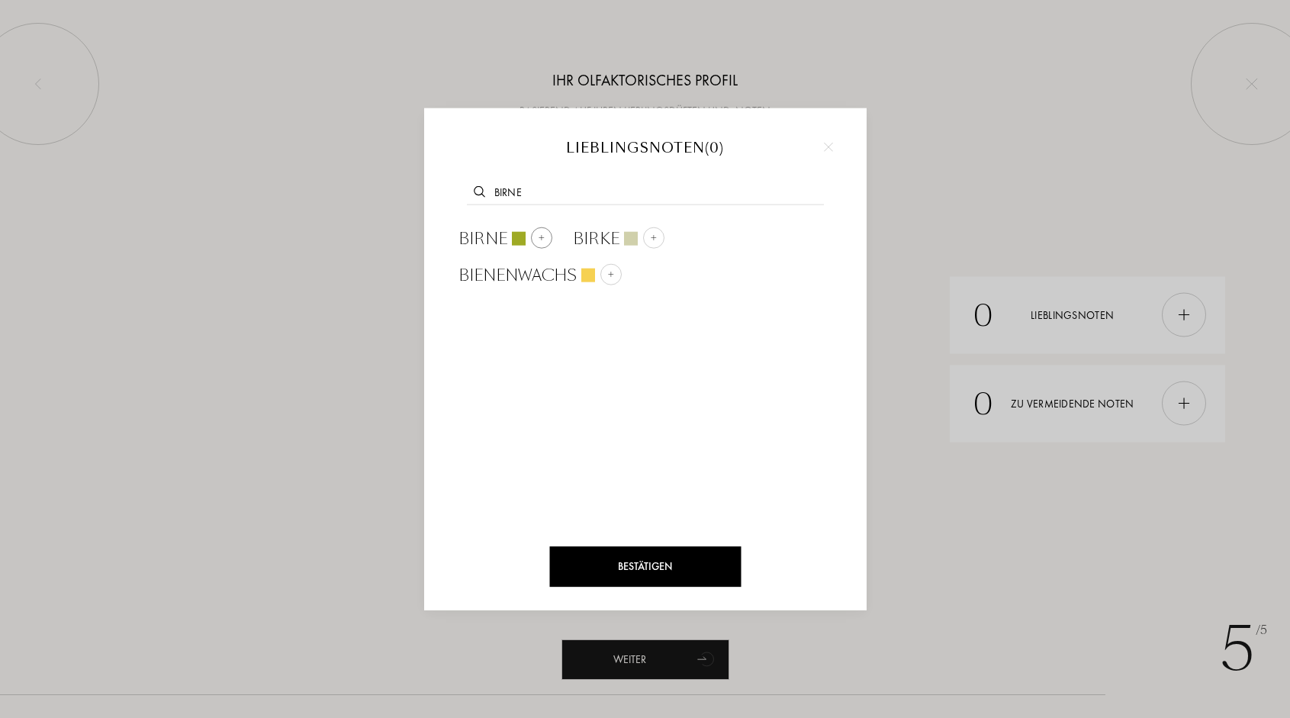
type input "Birne"
click at [537, 235] on img at bounding box center [541, 237] width 8 height 8
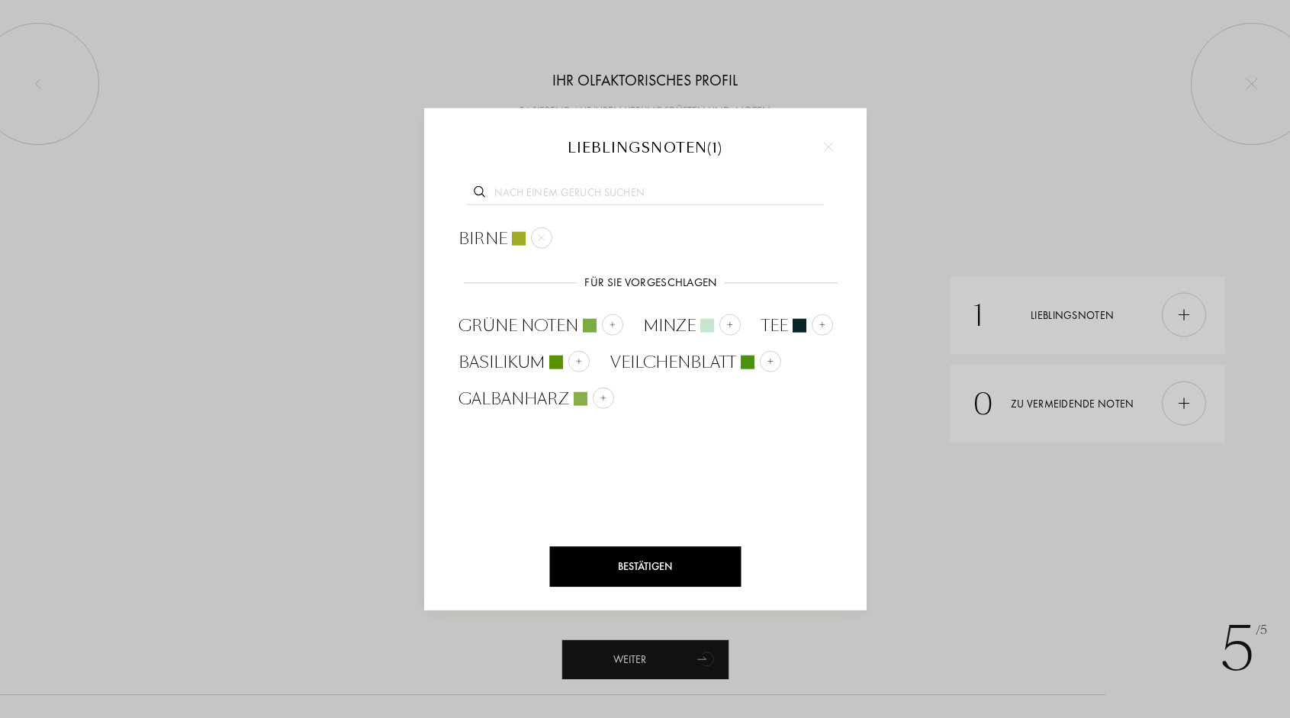
click at [522, 189] on input "text" at bounding box center [645, 195] width 357 height 21
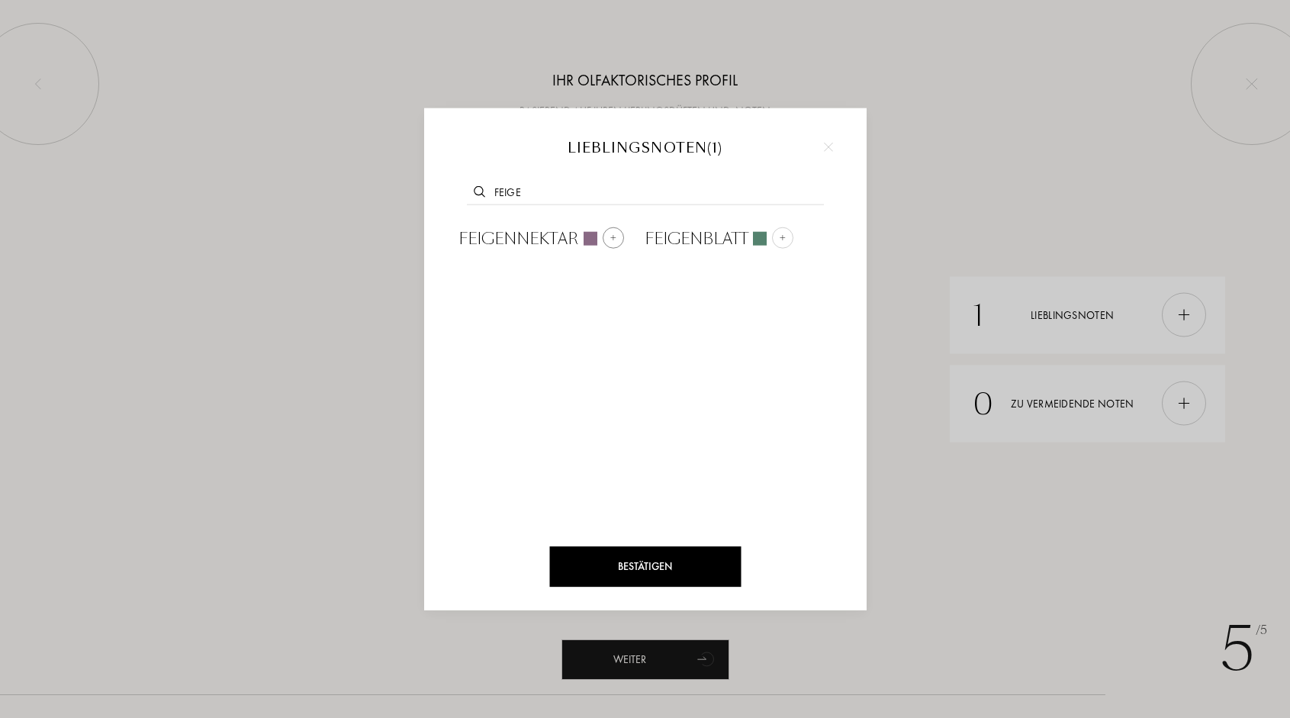
type input "Feige"
click at [613, 239] on img at bounding box center [613, 237] width 8 height 8
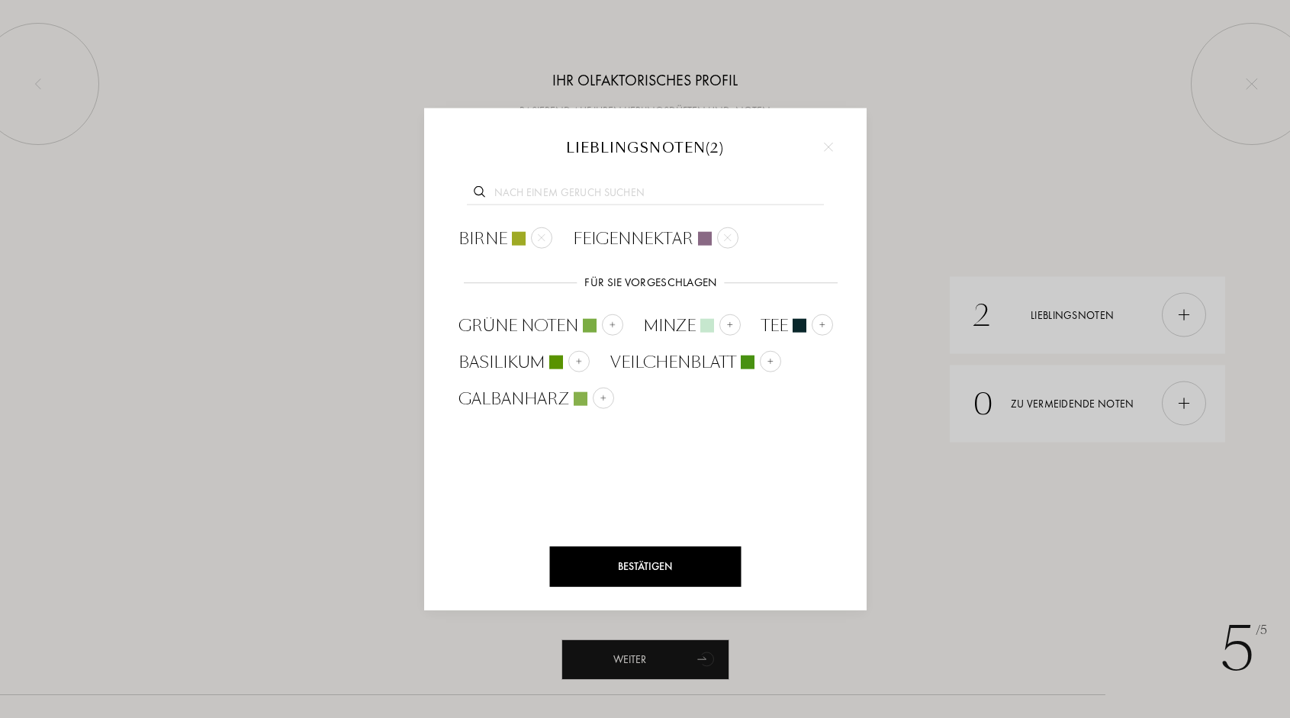
click at [576, 570] on div "Bestätigen" at bounding box center [645, 566] width 192 height 40
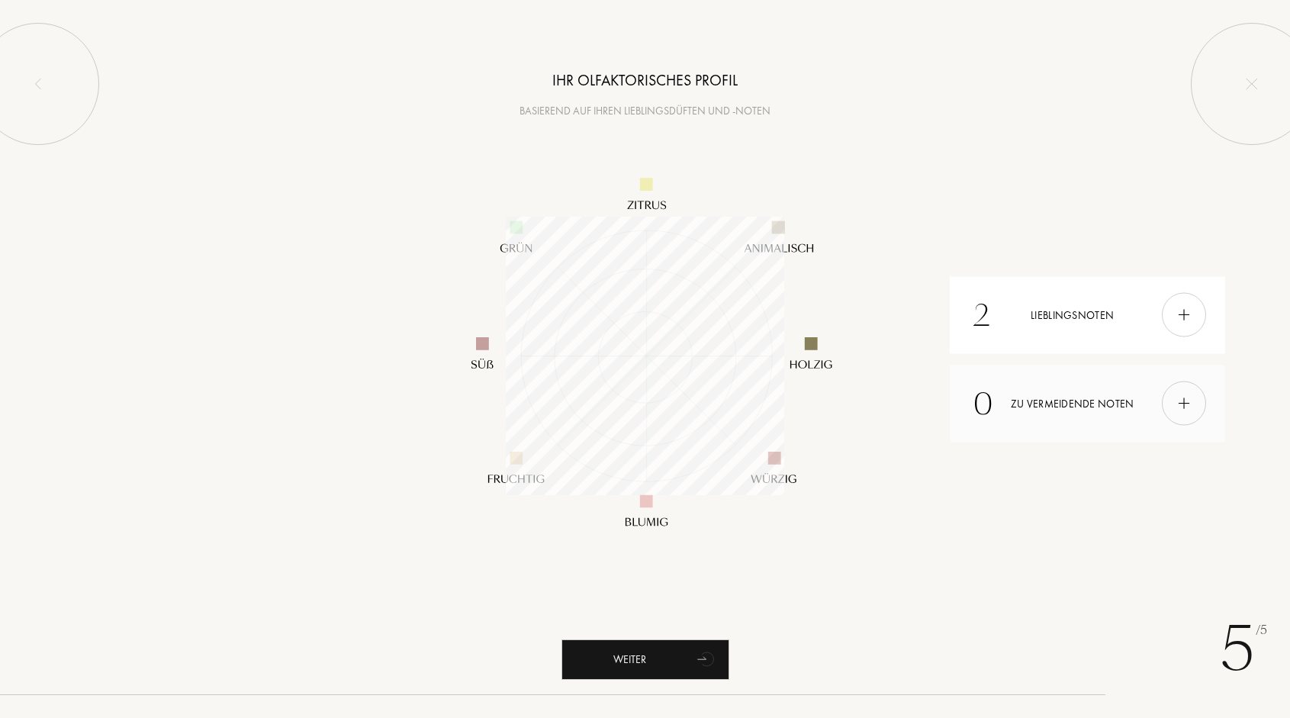
click at [1186, 404] on img at bounding box center [1184, 403] width 17 height 17
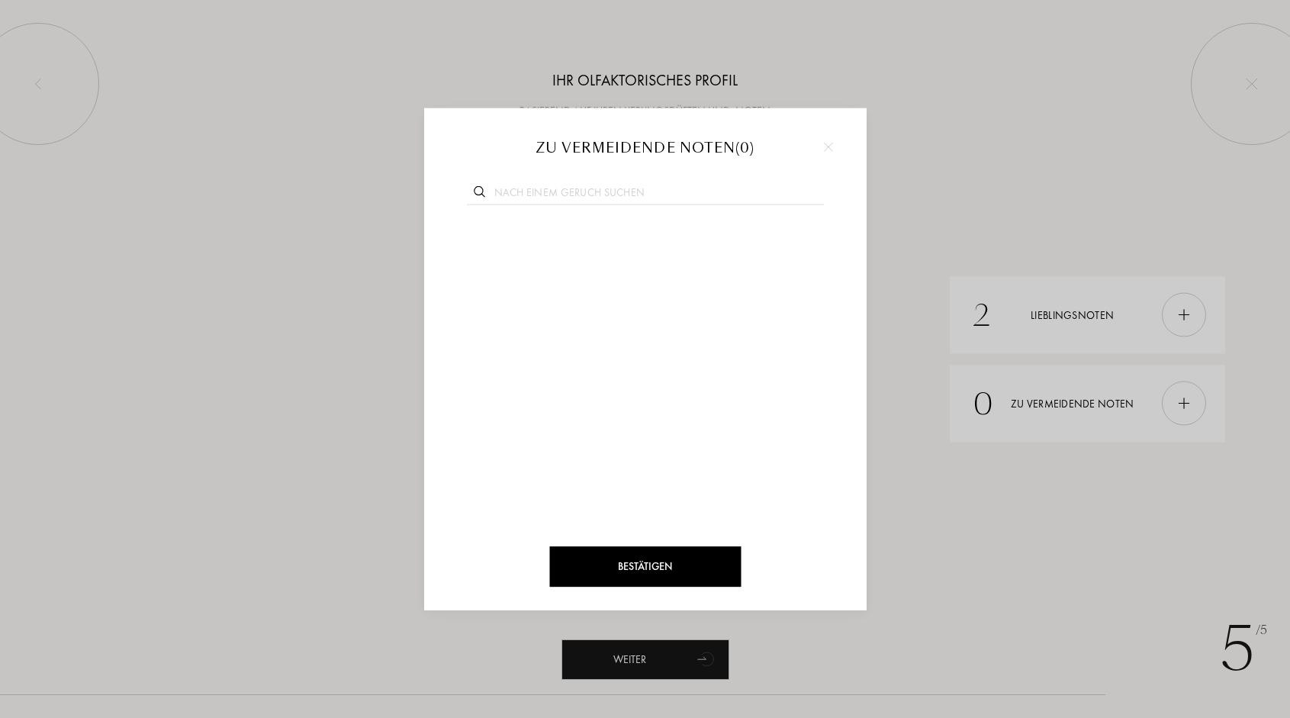
click at [507, 192] on input "text" at bounding box center [645, 195] width 357 height 21
type input "süss"
click at [607, 237] on img at bounding box center [604, 237] width 8 height 8
click at [629, 571] on div "Bestätigen" at bounding box center [645, 566] width 192 height 40
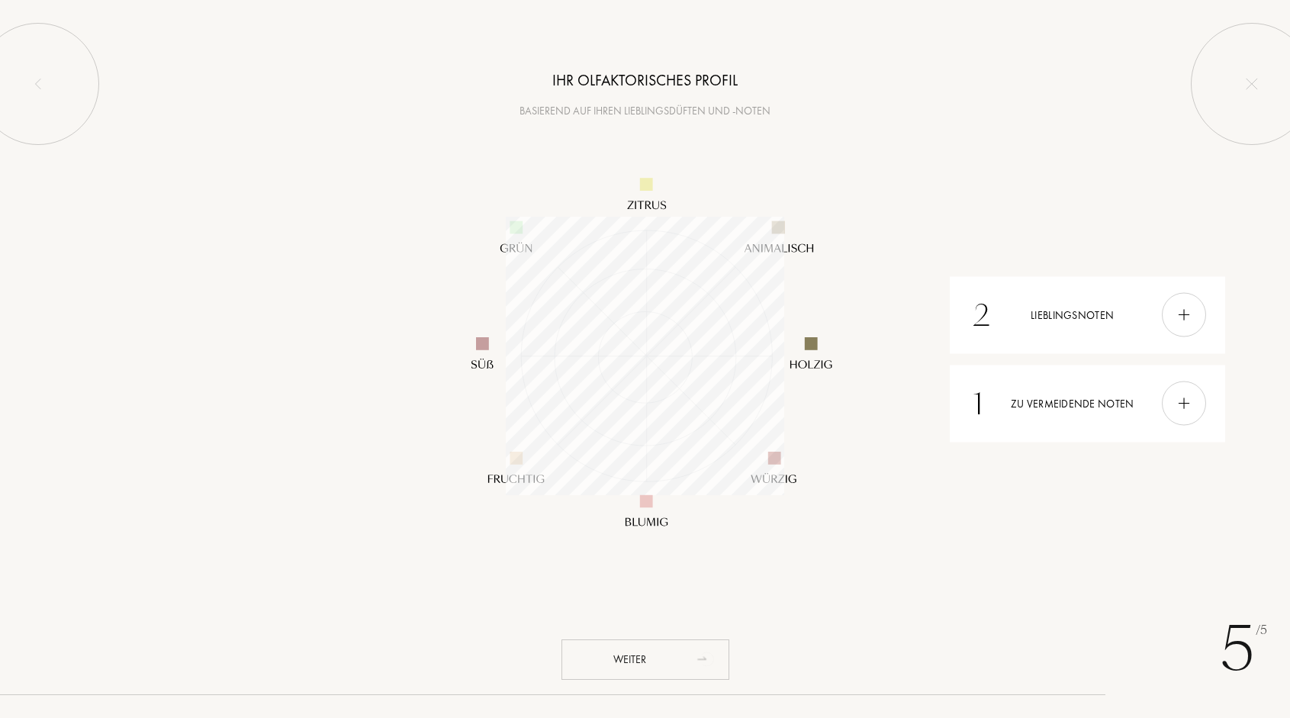
click at [626, 665] on div "Weiter" at bounding box center [646, 659] width 168 height 40
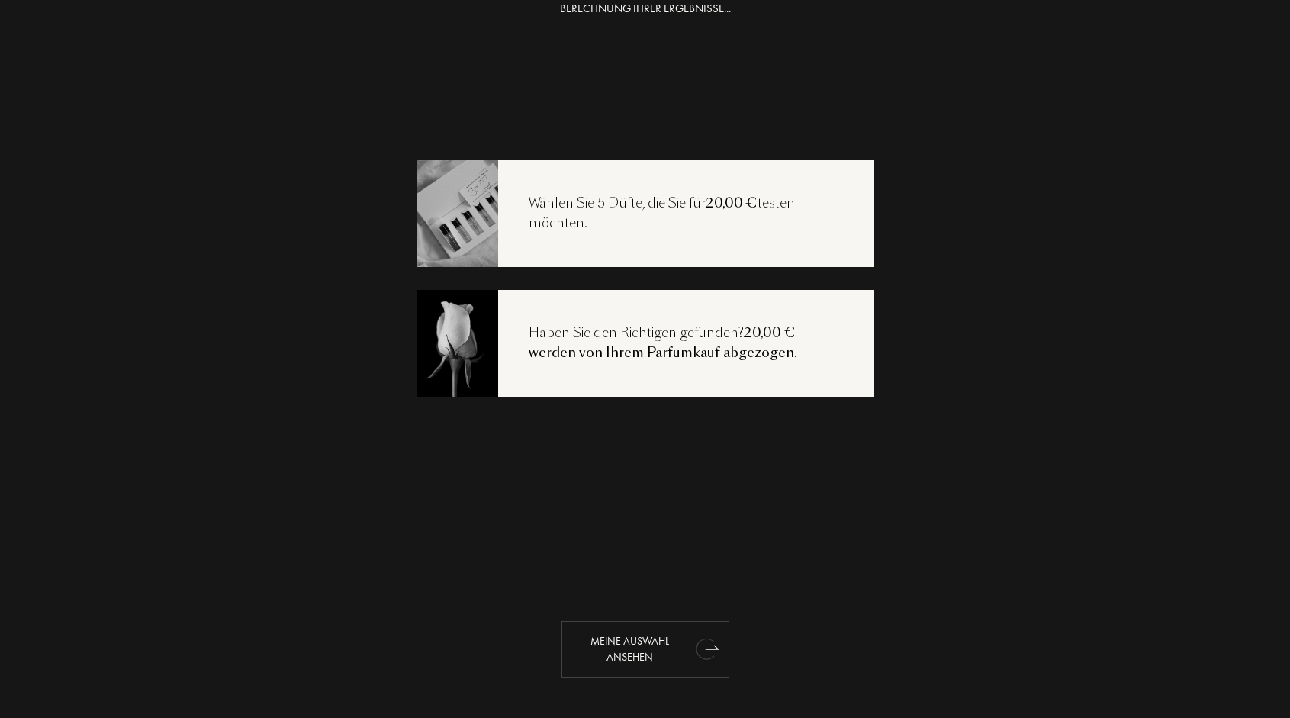
scroll to position [31, 0]
click at [631, 648] on div "Meine Auswahl ansehen" at bounding box center [646, 649] width 168 height 56
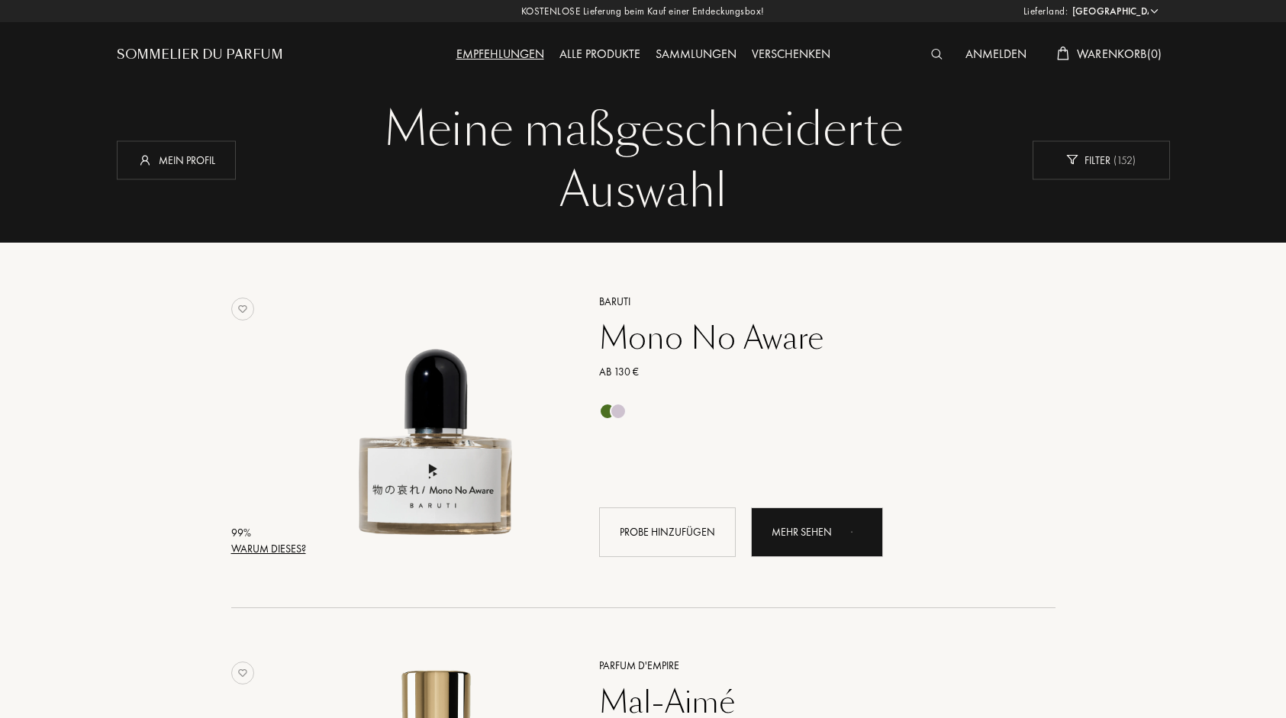
select select "DE"
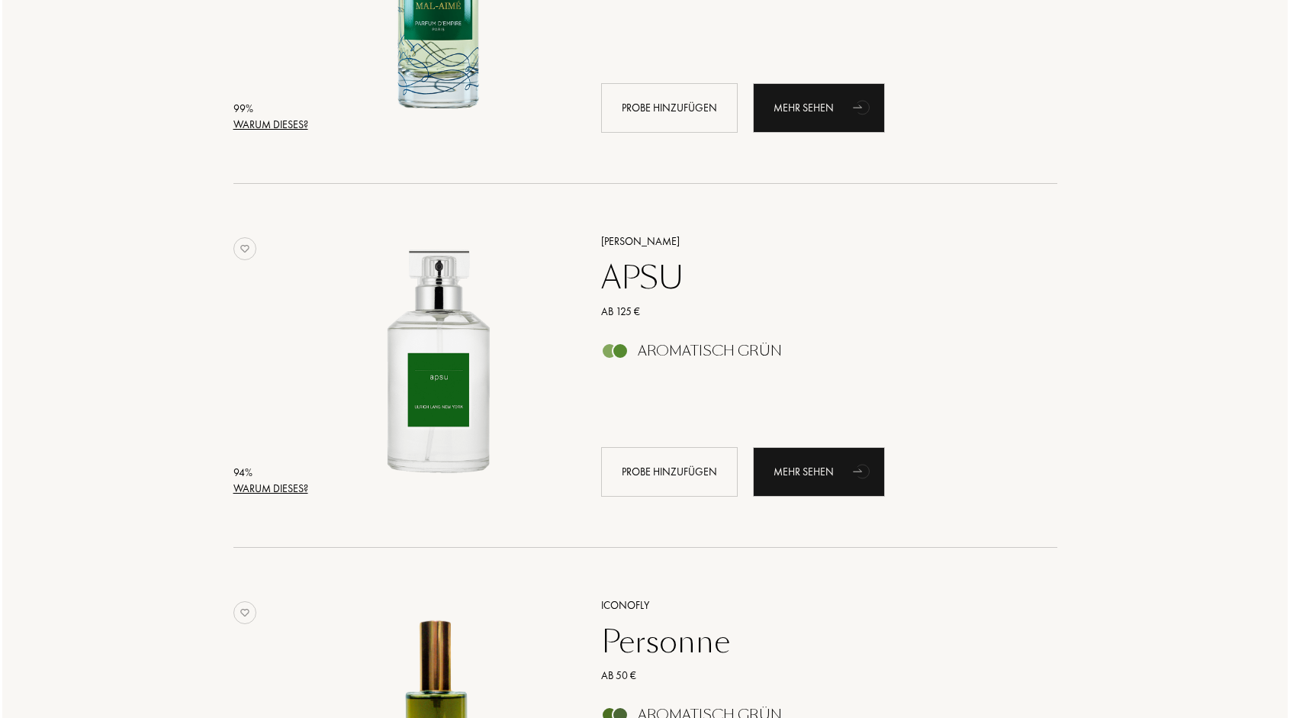
scroll to position [788, 0]
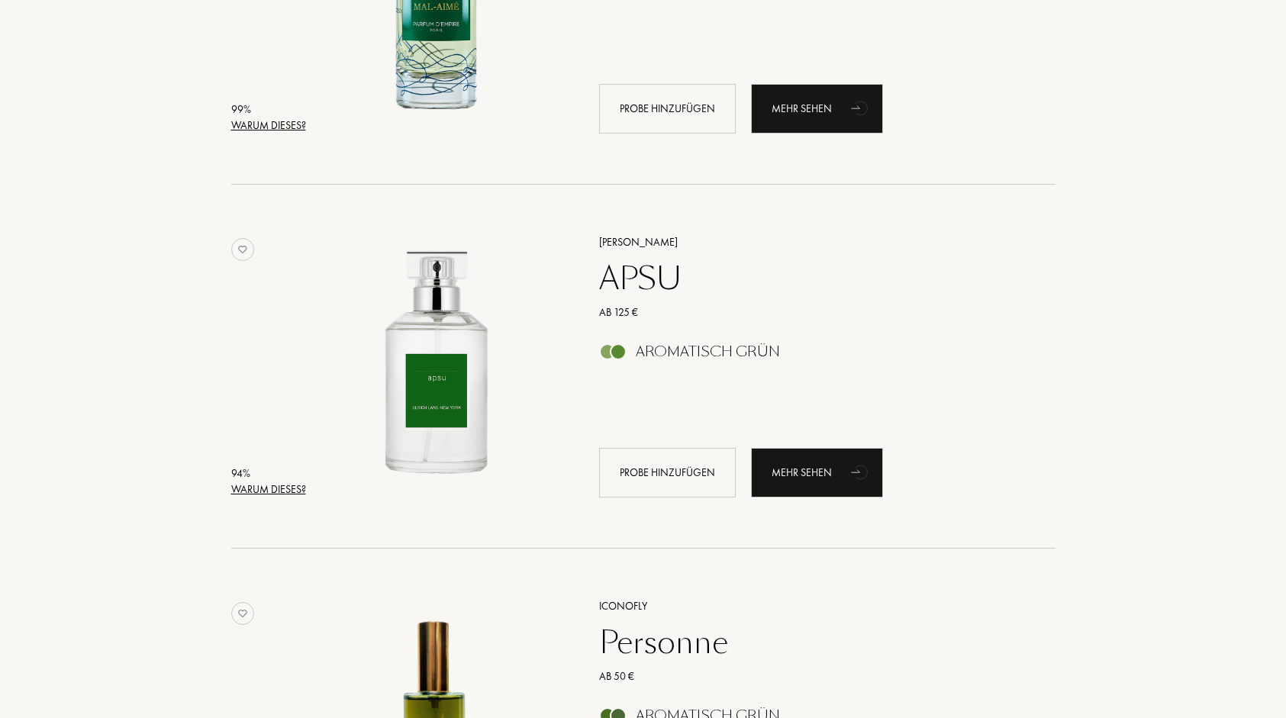
click at [265, 488] on div "Warum dieses?" at bounding box center [268, 489] width 75 height 16
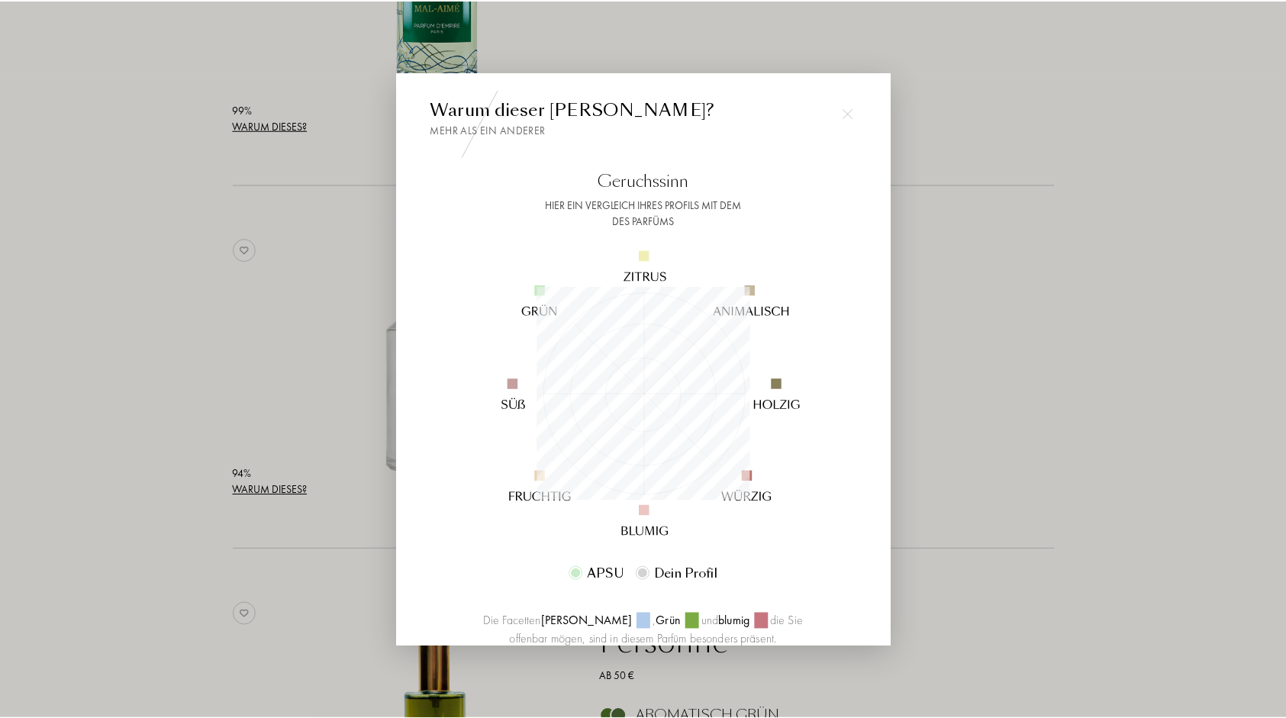
scroll to position [214, 214]
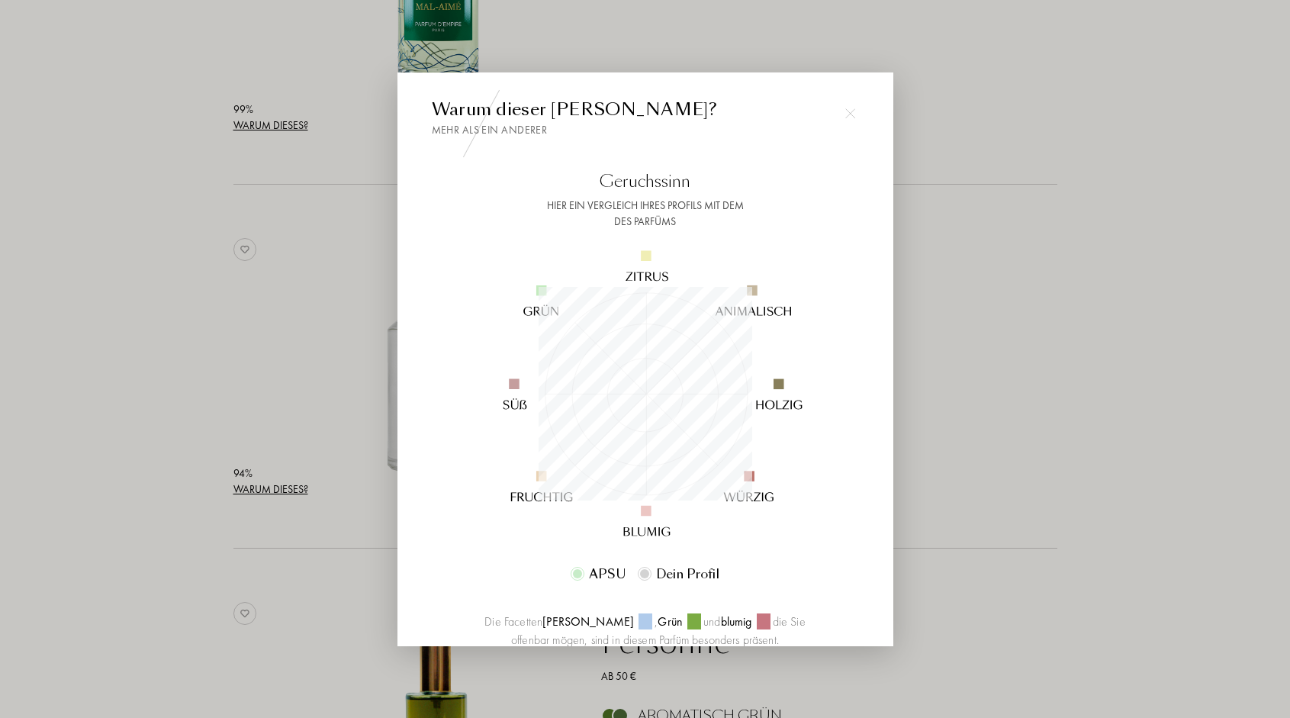
click at [851, 111] on img at bounding box center [850, 113] width 11 height 11
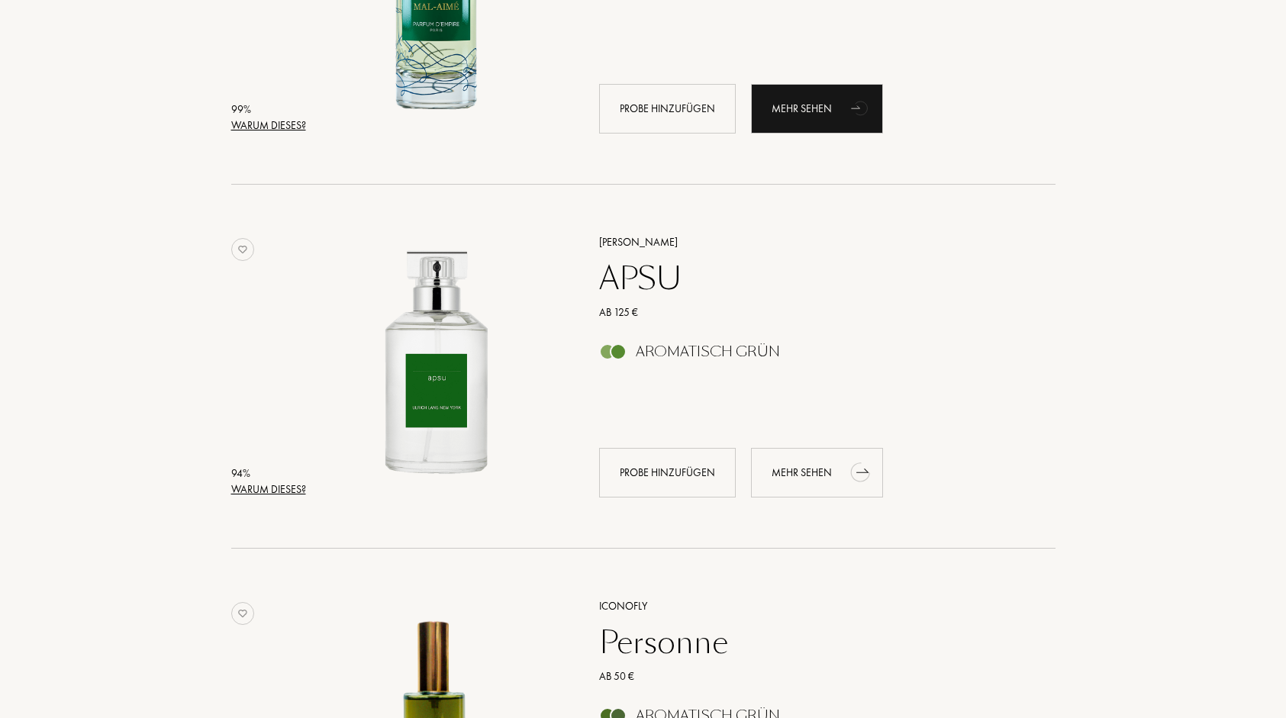
click at [799, 473] on div "Mehr sehen" at bounding box center [817, 473] width 132 height 50
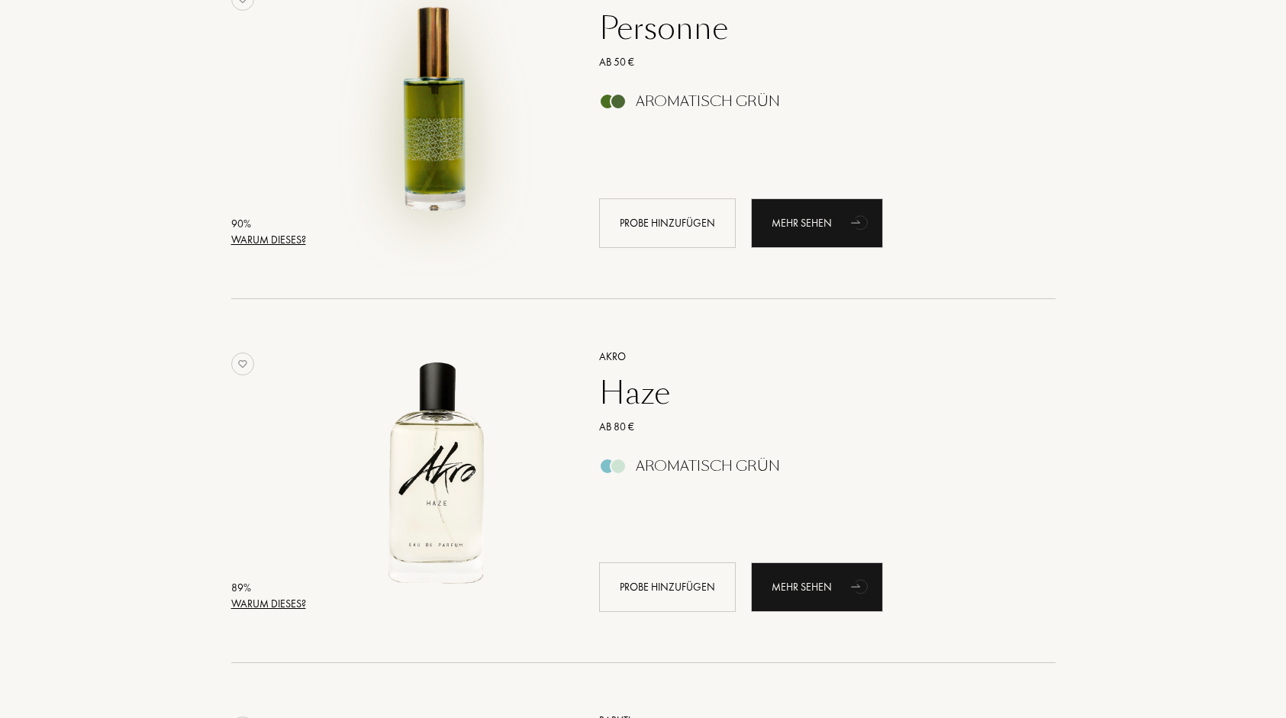
scroll to position [1410, 0]
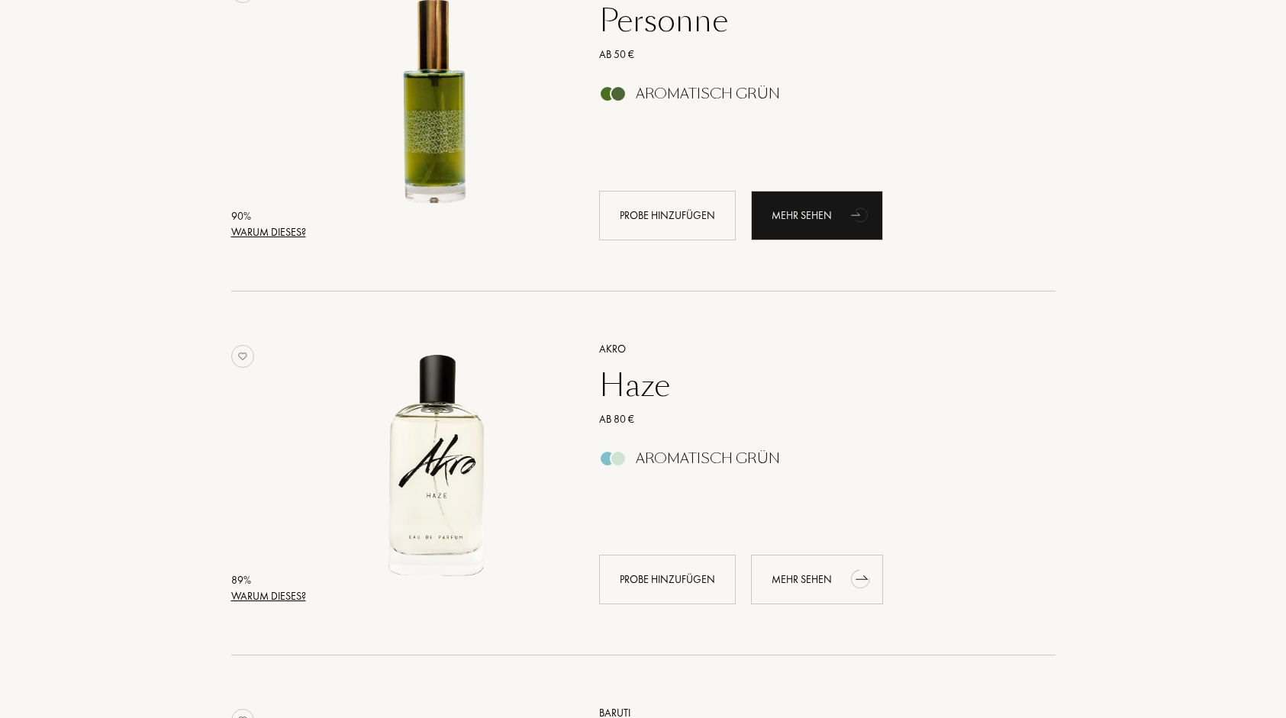
click at [811, 575] on div "Mehr sehen" at bounding box center [817, 580] width 132 height 50
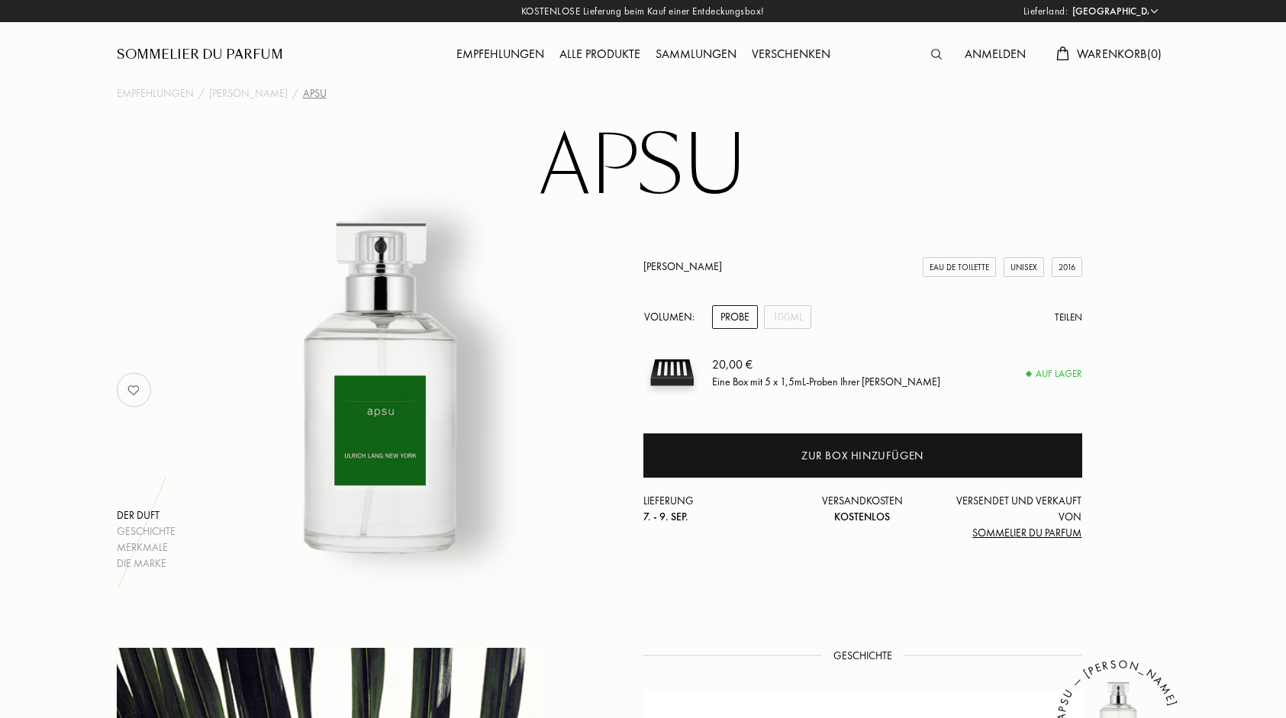
select select "DE"
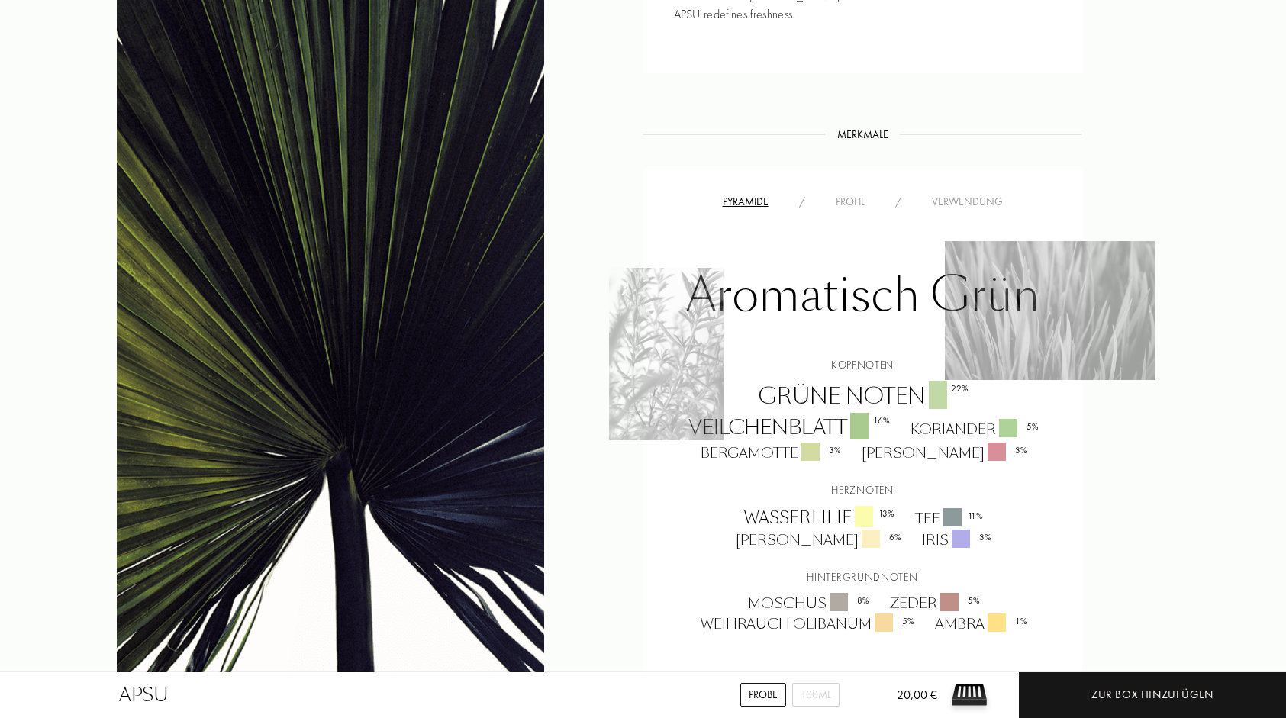
scroll to position [1109, 0]
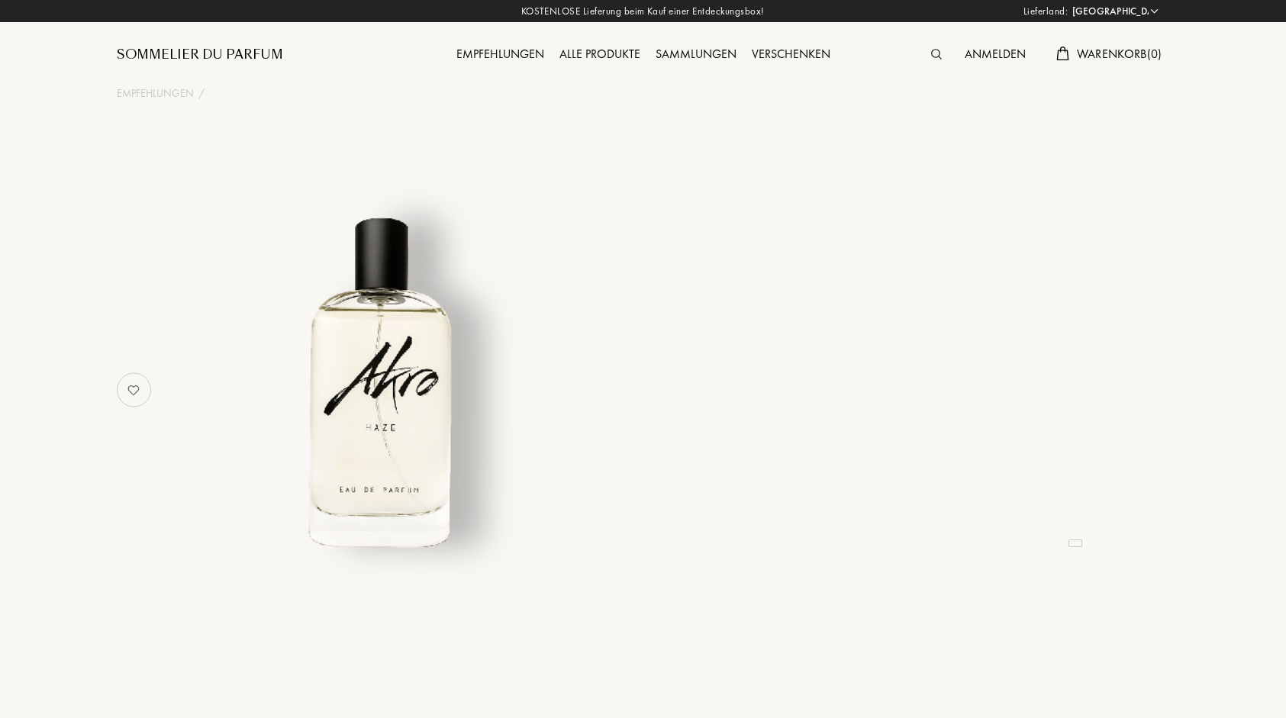
select select "DE"
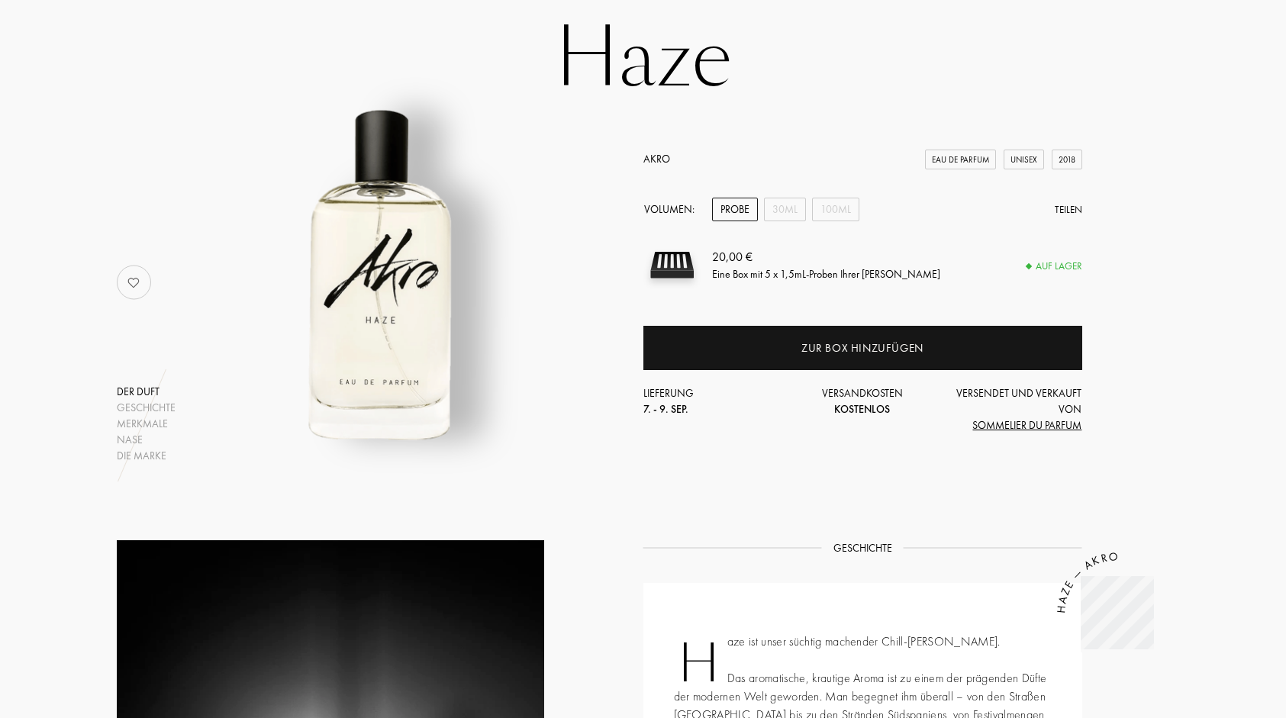
scroll to position [66, 0]
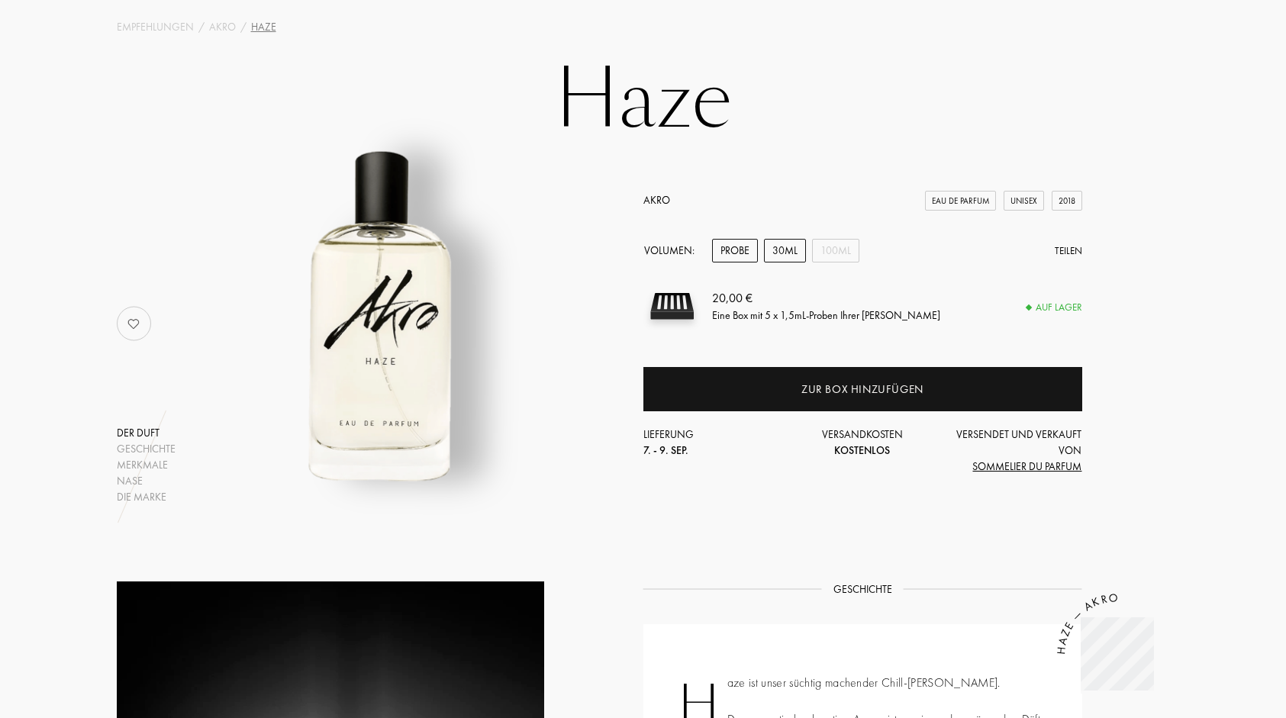
click at [787, 251] on div "30mL" at bounding box center [785, 251] width 42 height 24
click at [832, 256] on div "100mL" at bounding box center [835, 251] width 47 height 24
